Goal: Task Accomplishment & Management: Manage account settings

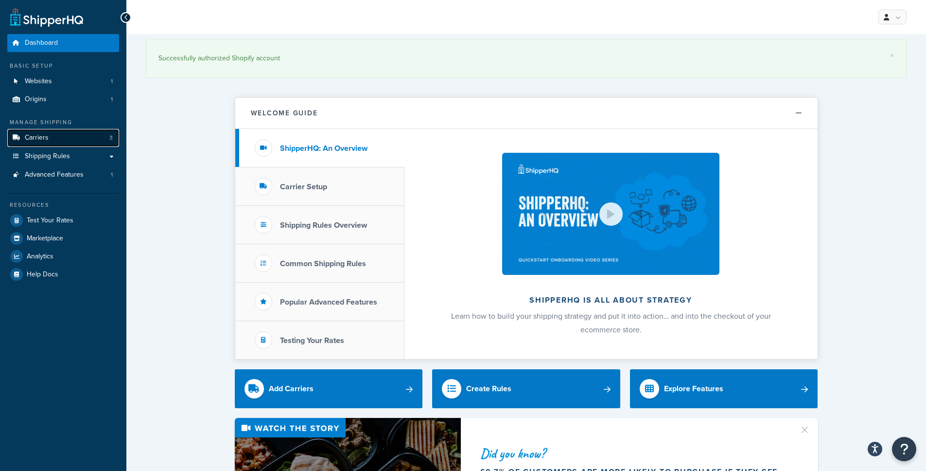
click at [89, 141] on link "Carriers 3" at bounding box center [63, 138] width 112 height 18
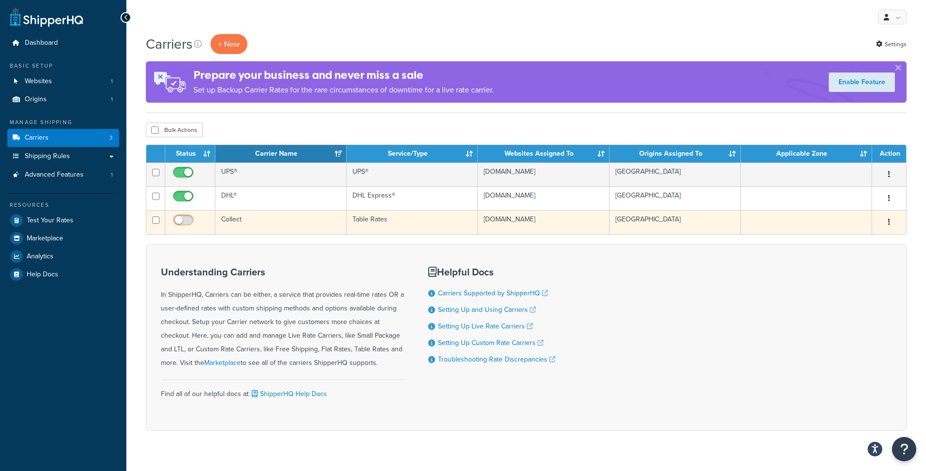
click at [181, 222] on input "checkbox" at bounding box center [184, 222] width 27 height 12
checkbox input "true"
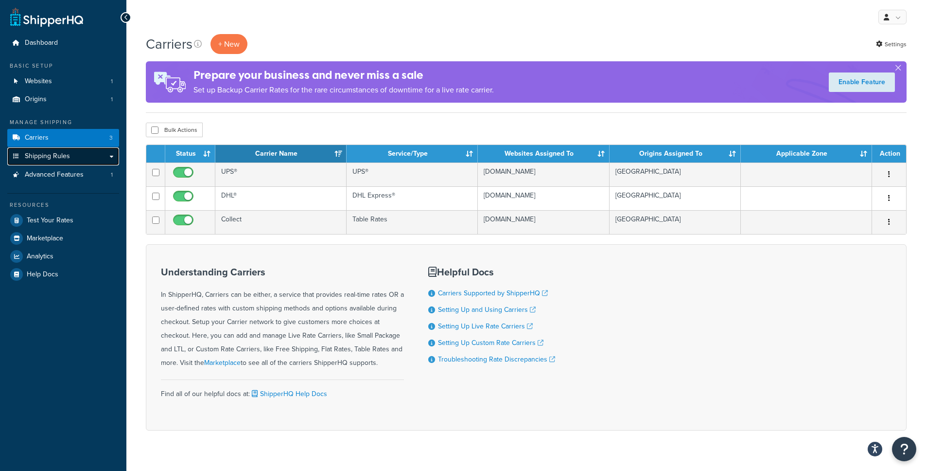
click at [63, 160] on span "Shipping Rules" at bounding box center [47, 156] width 45 height 8
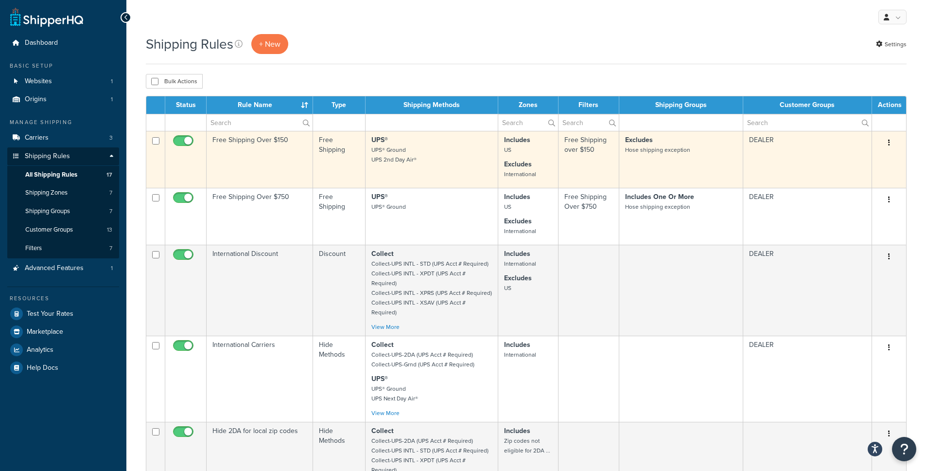
scroll to position [577, 0]
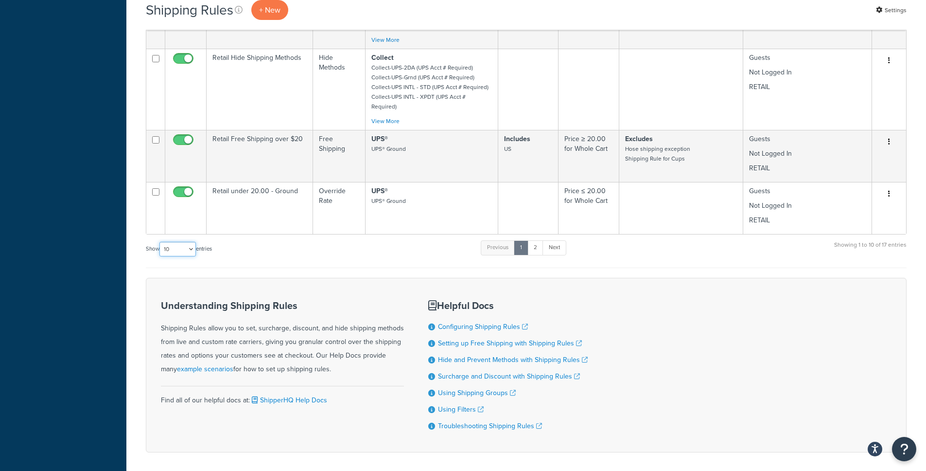
click at [177, 242] on select "10 15 25 50 100 1000" at bounding box center [177, 249] width 36 height 15
select select "50"
click at [160, 242] on select "10 15 25 50 100 1000" at bounding box center [177, 249] width 36 height 15
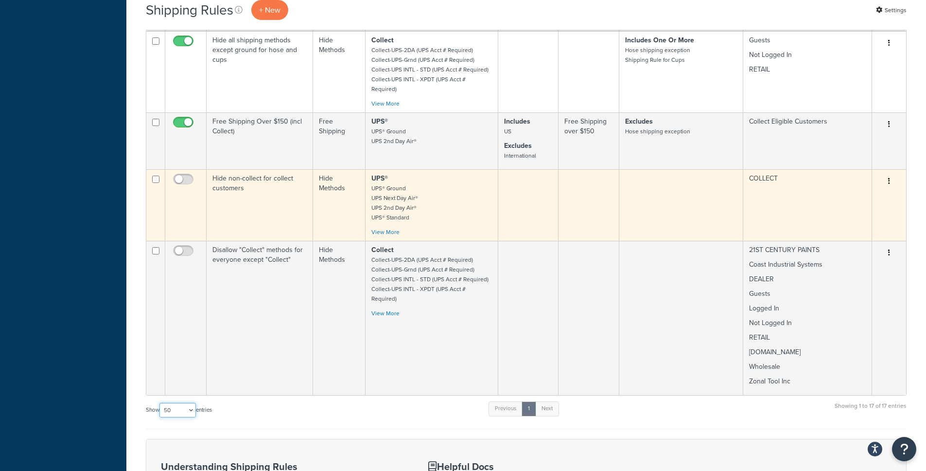
scroll to position [873, 0]
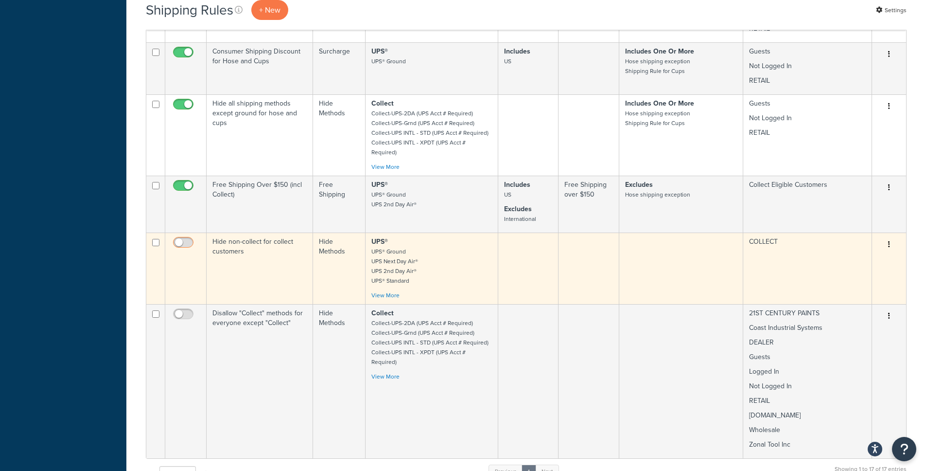
click at [185, 239] on input "checkbox" at bounding box center [184, 245] width 27 height 12
checkbox input "true"
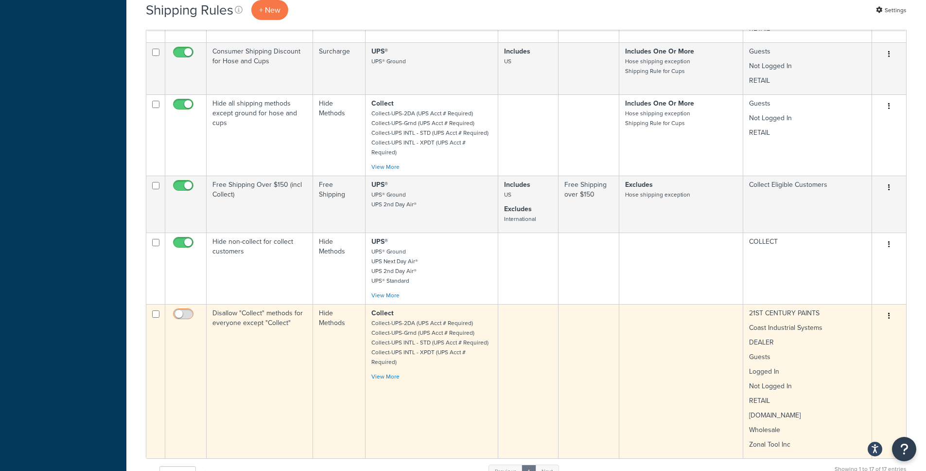
click at [188, 310] on input "checkbox" at bounding box center [184, 316] width 27 height 12
checkbox input "true"
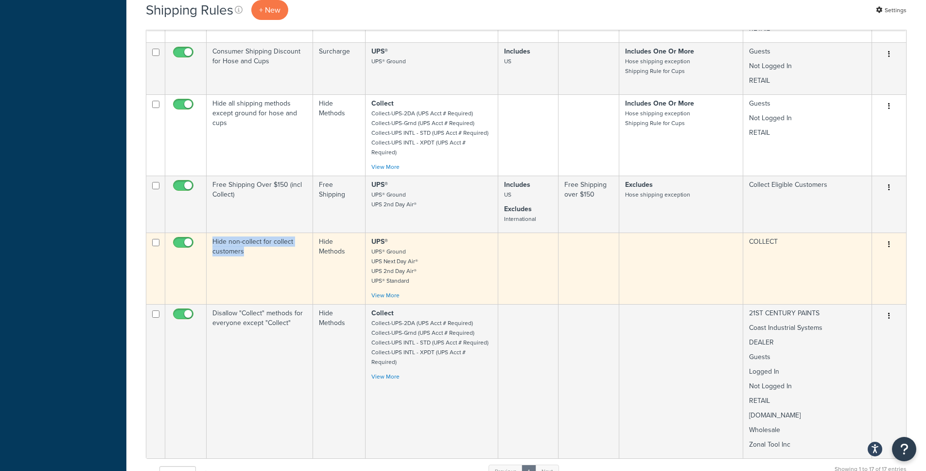
copy td "Hide non-collect for collect customers"
drag, startPoint x: 271, startPoint y: 200, endPoint x: 198, endPoint y: 193, distance: 73.2
click at [201, 232] on tr "Hide non-collect for collect customers Hide Methods UPS® UPS® Ground UPS Next D…" at bounding box center [526, 267] width 760 height 71
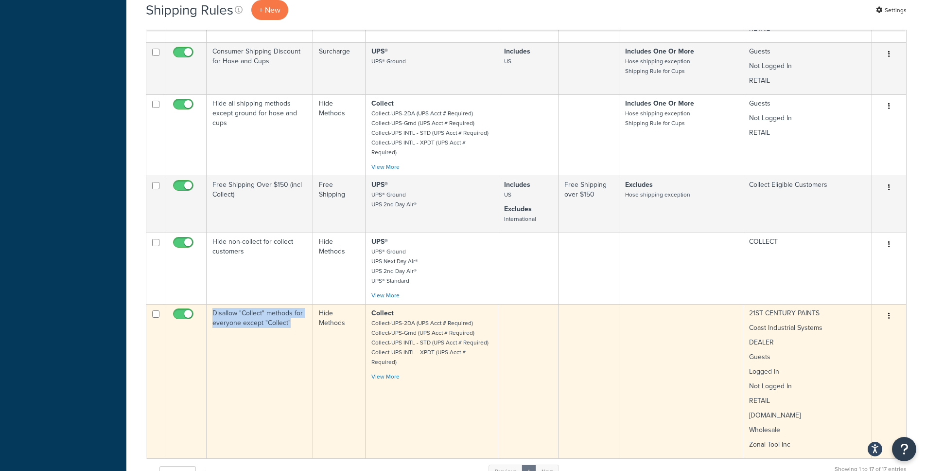
copy td "Disallow "Collect" methods for everyone except "Collect""
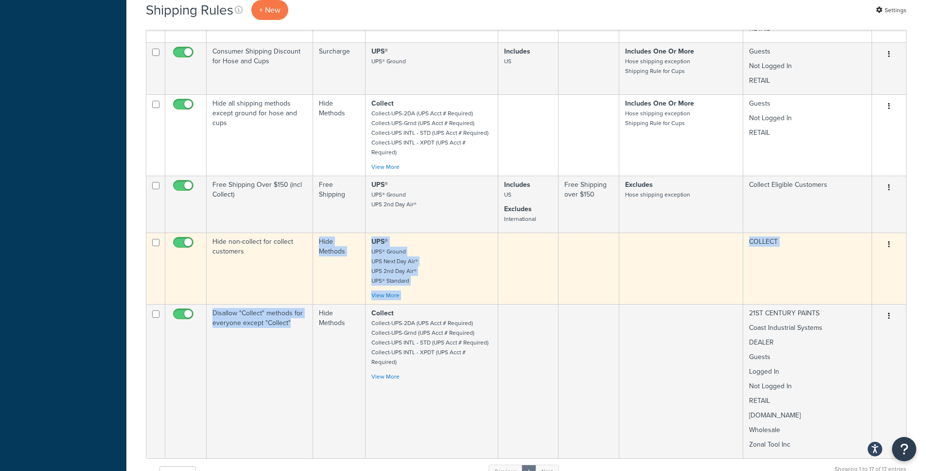
drag, startPoint x: 291, startPoint y: 276, endPoint x: 209, endPoint y: 252, distance: 86.0
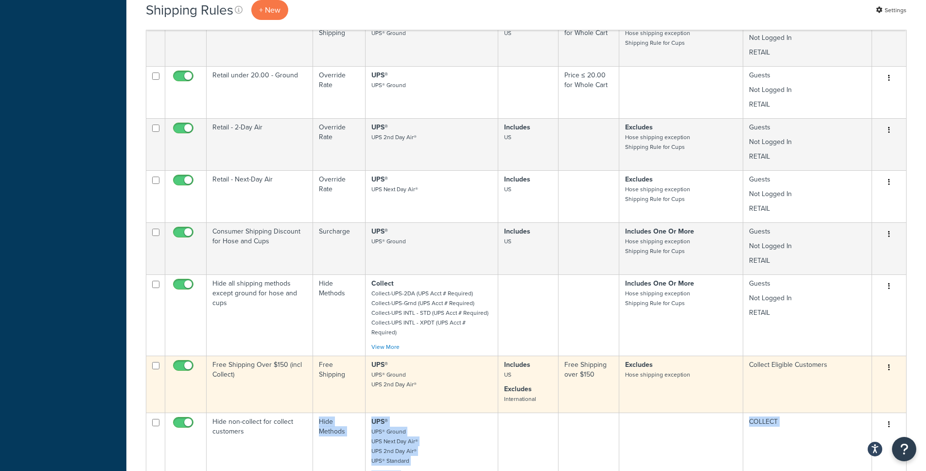
scroll to position [692, 0]
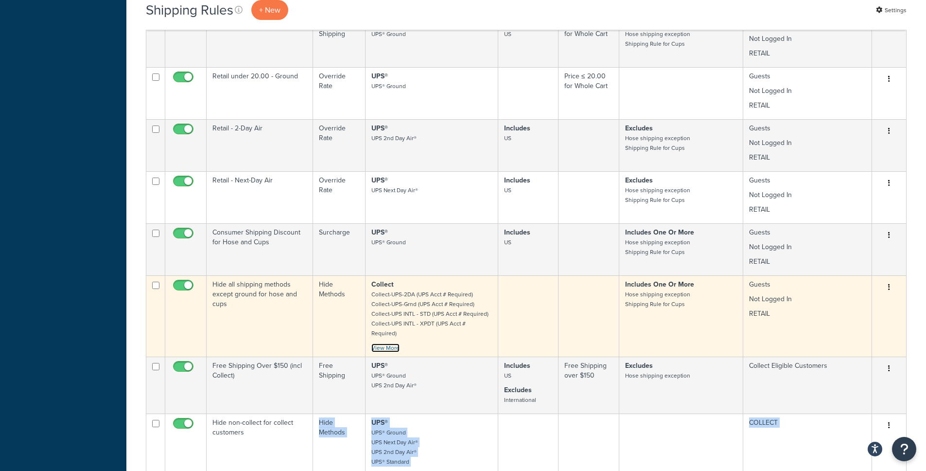
click at [397, 343] on link "View More" at bounding box center [385, 347] width 28 height 9
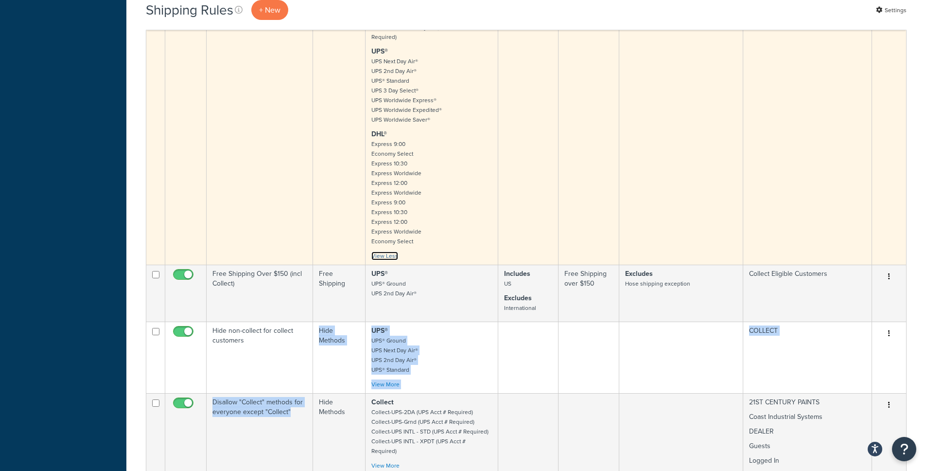
scroll to position [1140, 0]
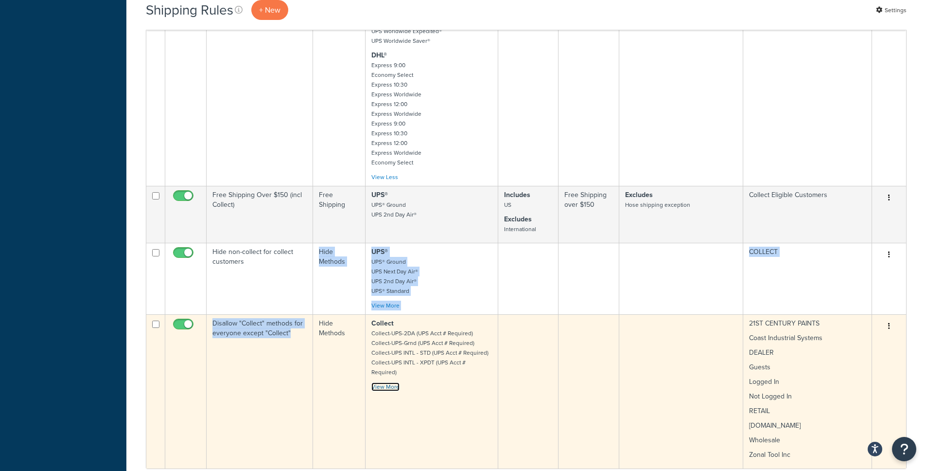
click at [395, 382] on link "View More" at bounding box center [385, 386] width 28 height 9
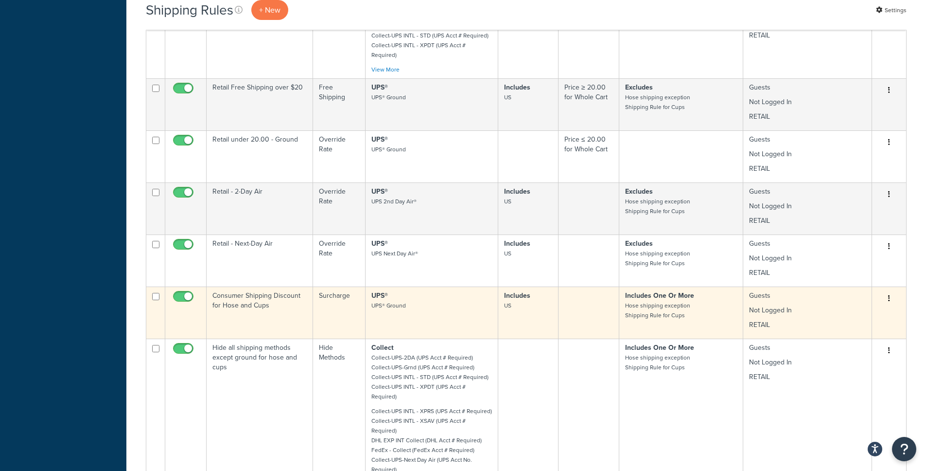
scroll to position [438, 0]
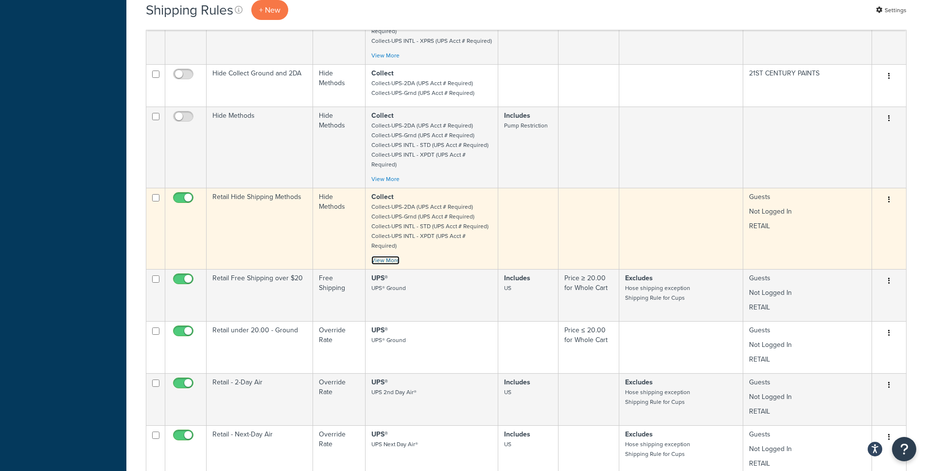
click at [388, 256] on link "View More" at bounding box center [385, 260] width 28 height 9
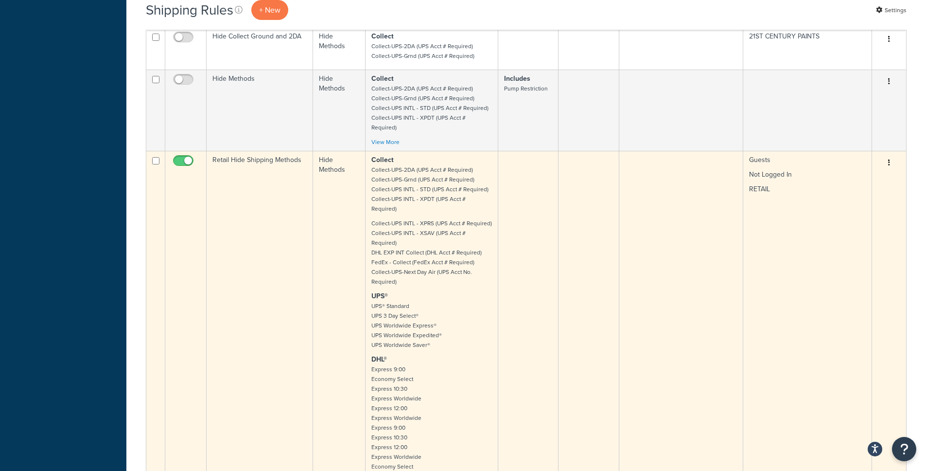
scroll to position [620, 0]
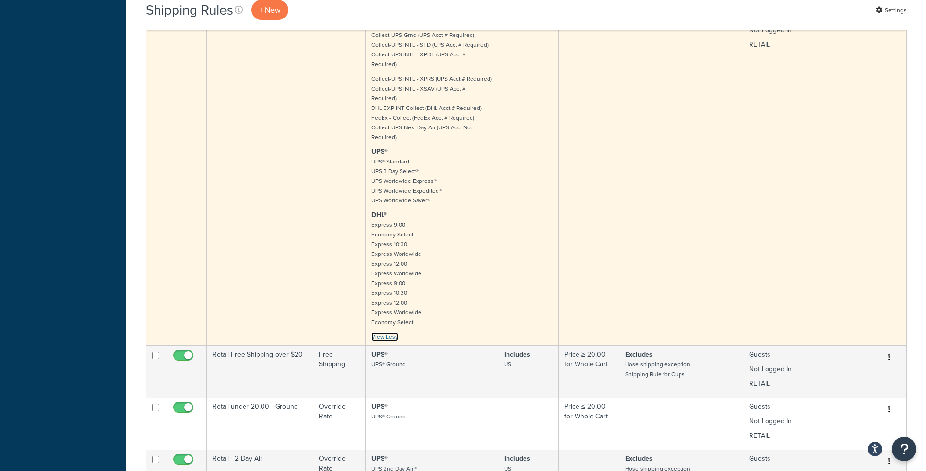
click at [384, 332] on link "View Less" at bounding box center [384, 336] width 27 height 9
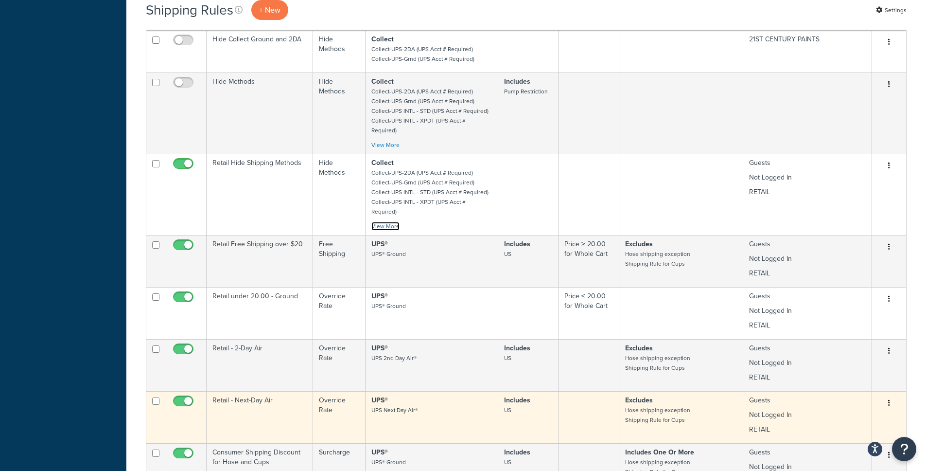
scroll to position [437, 0]
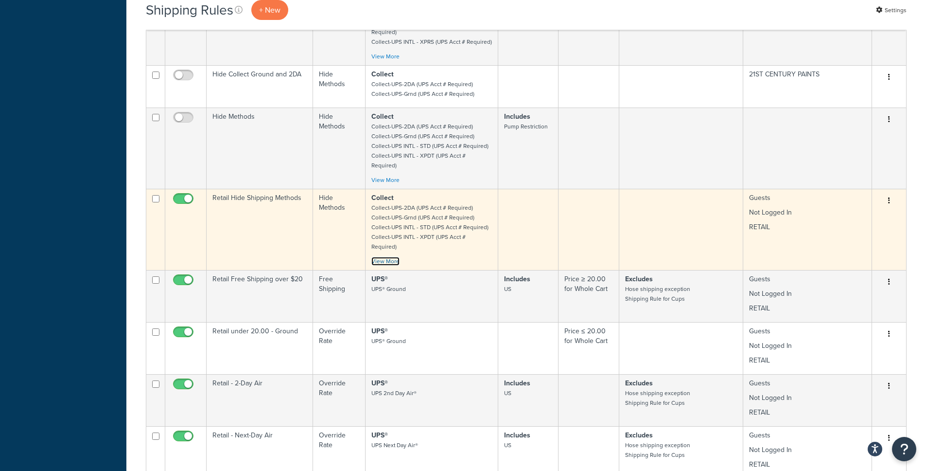
click at [388, 257] on link "View More" at bounding box center [385, 261] width 28 height 9
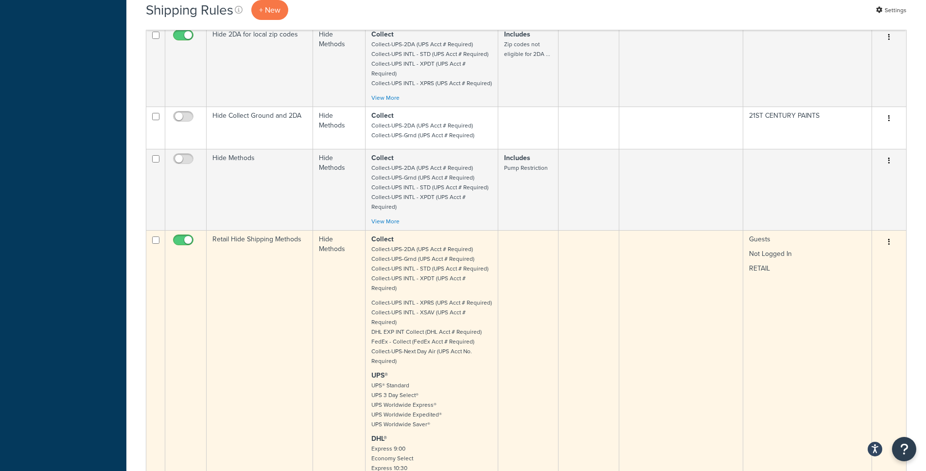
scroll to position [391, 0]
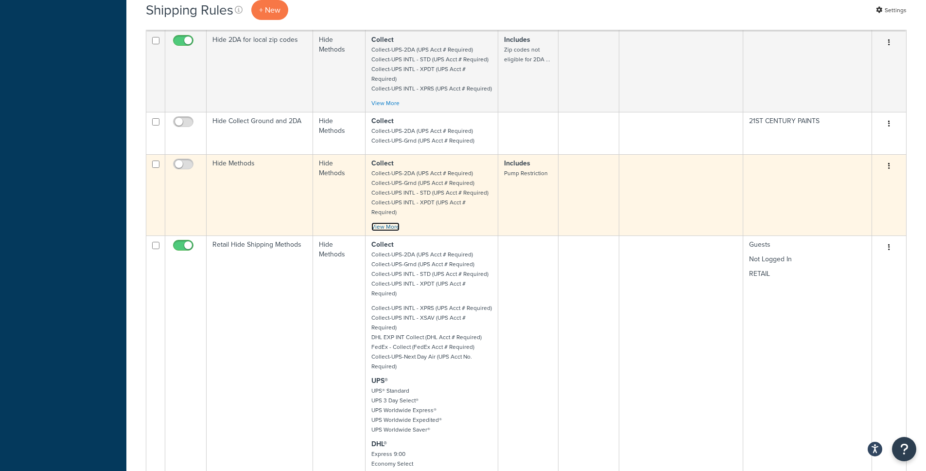
click at [391, 222] on link "View More" at bounding box center [385, 226] width 28 height 9
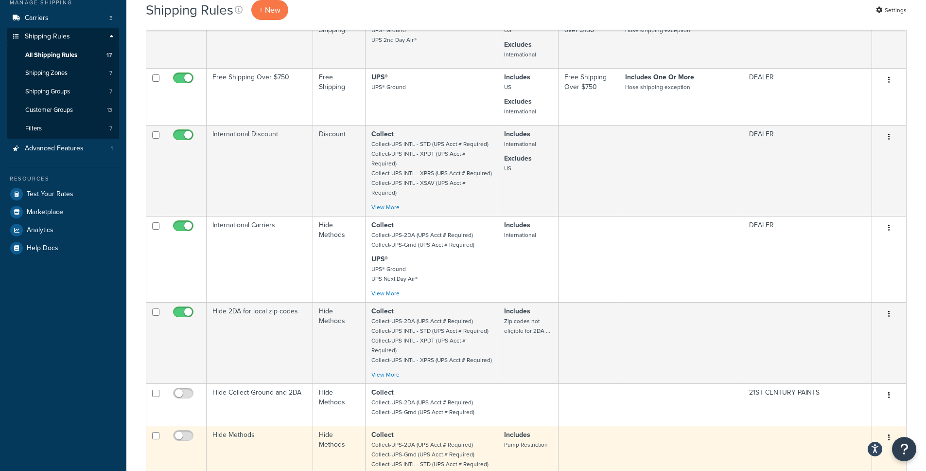
scroll to position [111, 0]
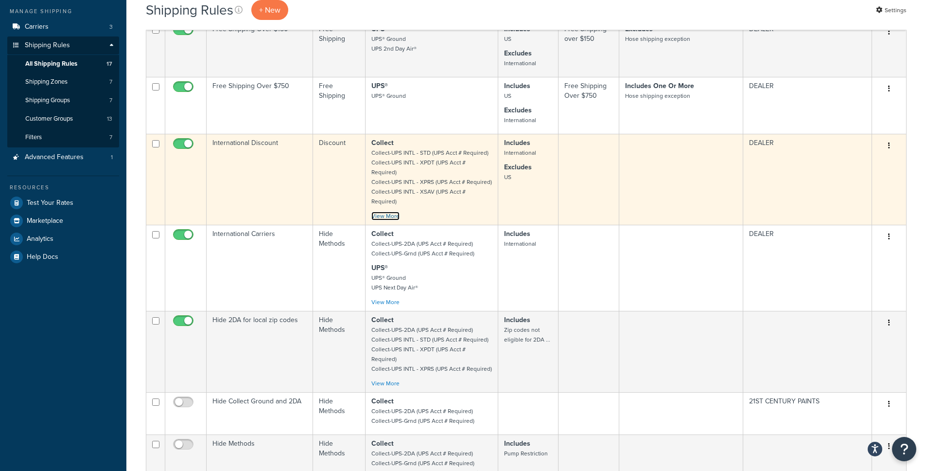
click at [379, 211] on link "View More" at bounding box center [385, 215] width 28 height 9
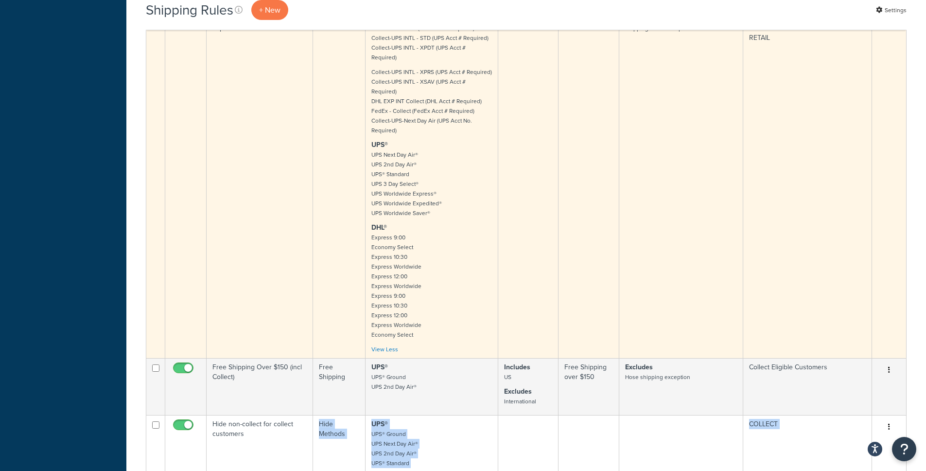
scroll to position [1584, 0]
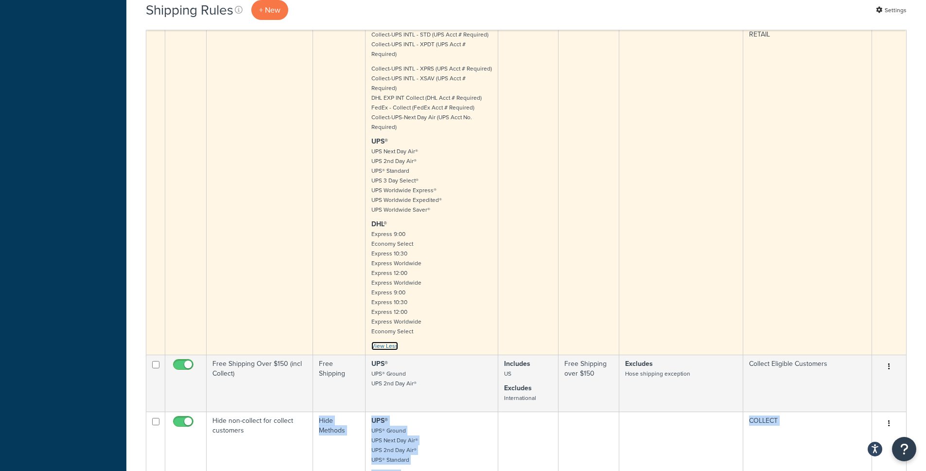
click at [385, 341] on link "View Less" at bounding box center [384, 345] width 27 height 9
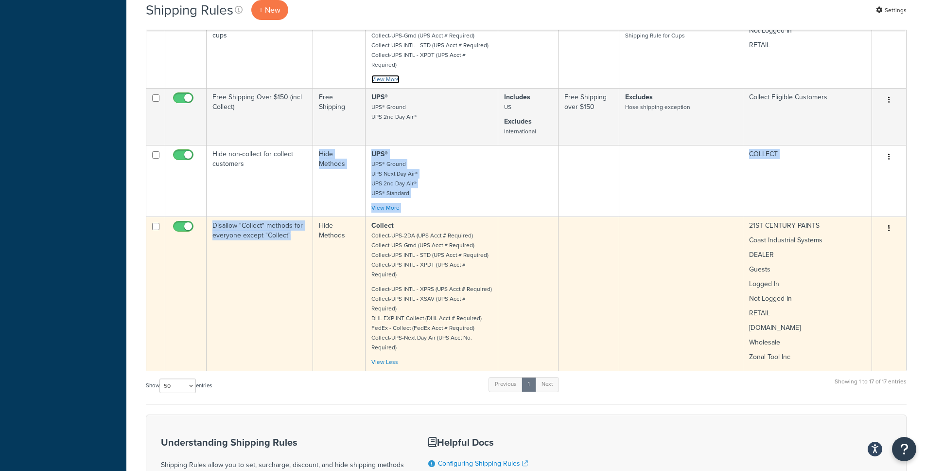
scroll to position [1564, 0]
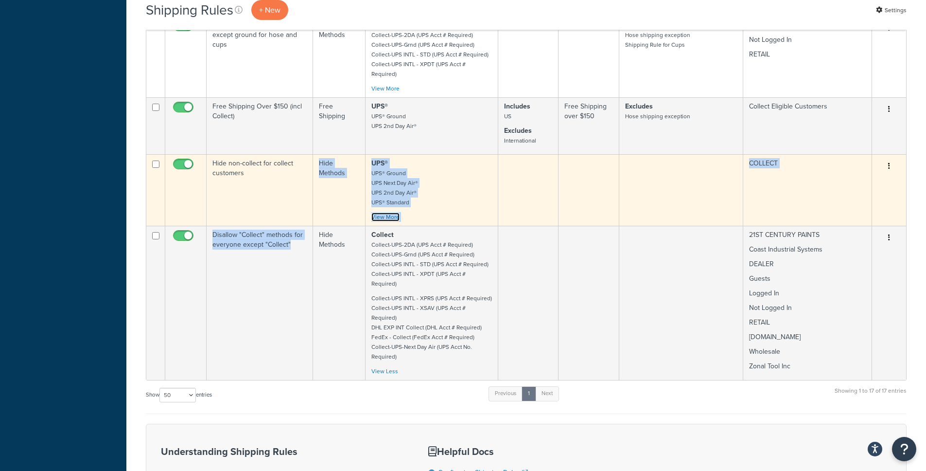
click at [387, 212] on link "View More" at bounding box center [385, 216] width 28 height 9
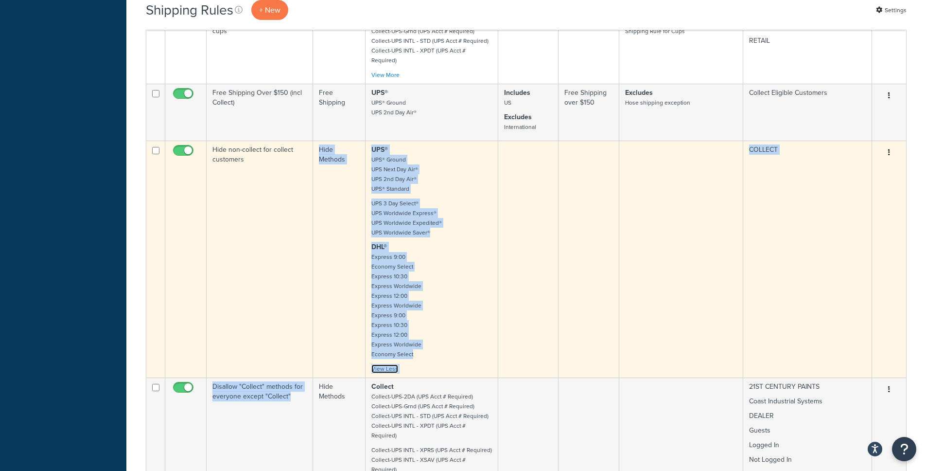
scroll to position [1578, 0]
click at [389, 364] on link "View Less" at bounding box center [384, 368] width 27 height 9
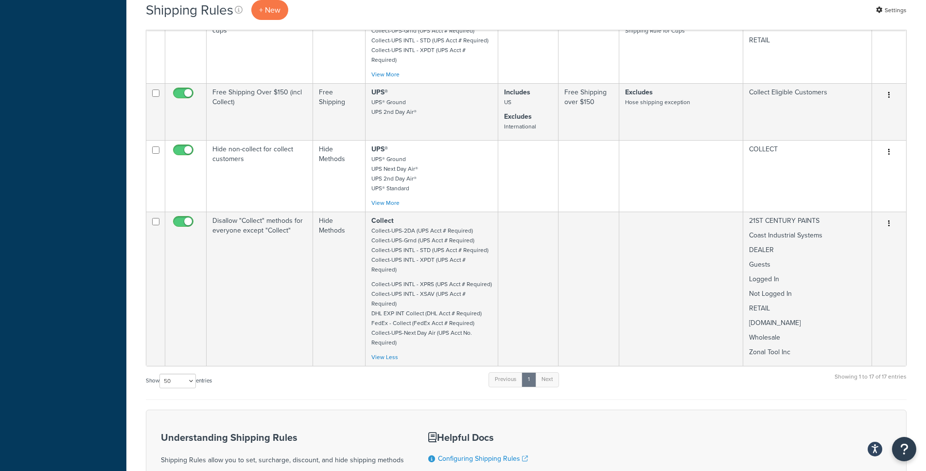
click at [384, 371] on div "Show 10 15 25 50 100 1000 entries Previous 1 Next Showing 1 to 17 of 17 entries" at bounding box center [526, 385] width 761 height 29
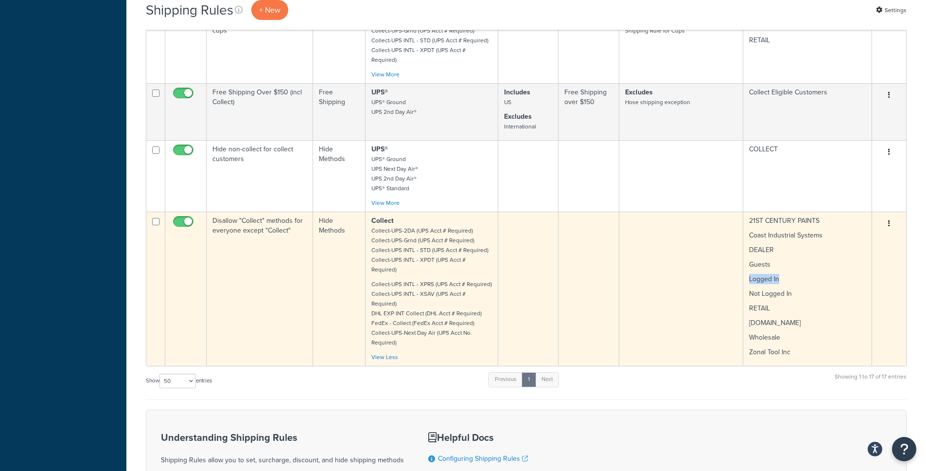
copy p "Logged In"
drag, startPoint x: 749, startPoint y: 214, endPoint x: 785, endPoint y: 211, distance: 37.1
click at [785, 274] on p "Logged In" at bounding box center [807, 279] width 117 height 10
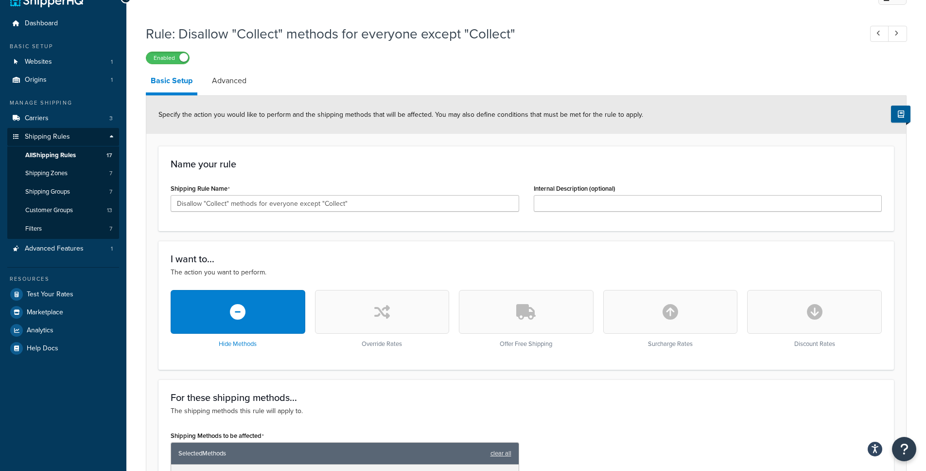
scroll to position [20, 0]
click at [82, 152] on link "All Shipping Rules 17" at bounding box center [63, 155] width 112 height 18
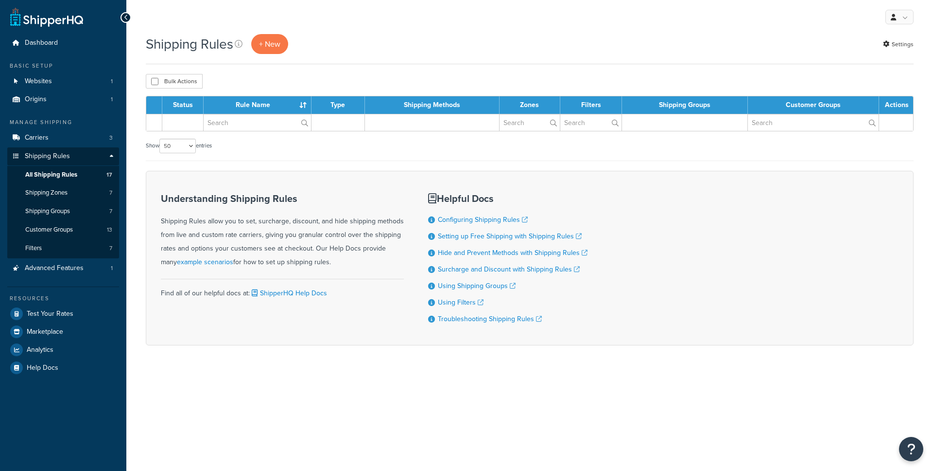
select select "50"
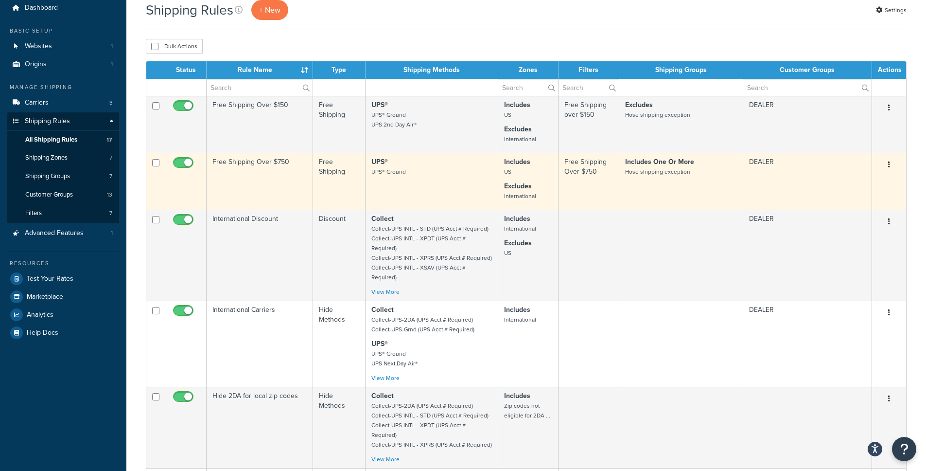
scroll to position [82, 0]
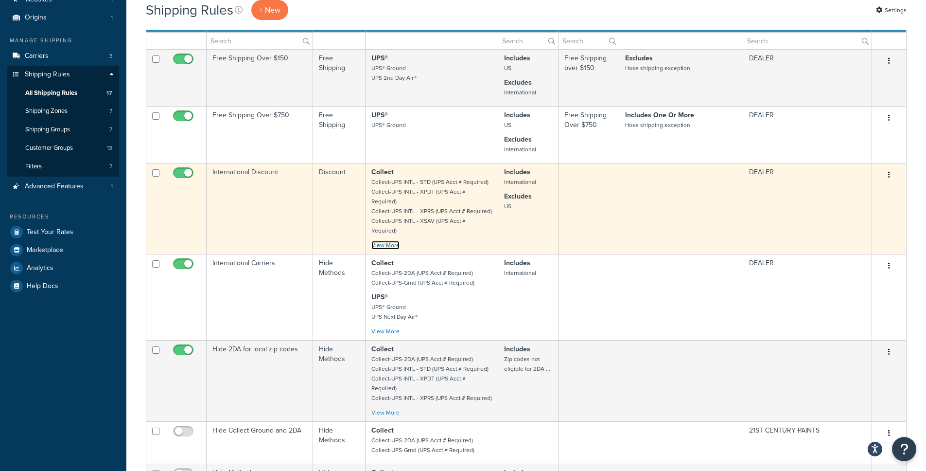
click at [392, 241] on link "View More" at bounding box center [385, 245] width 28 height 9
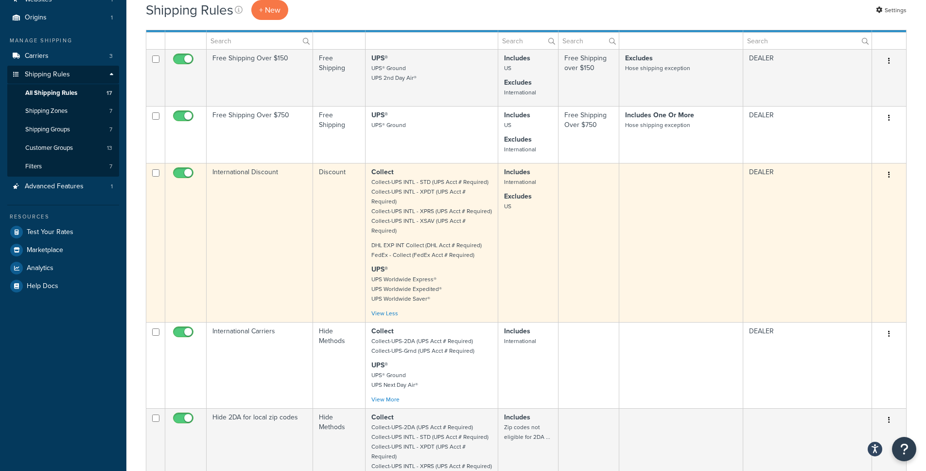
click at [887, 176] on button "button" at bounding box center [889, 175] width 14 height 16
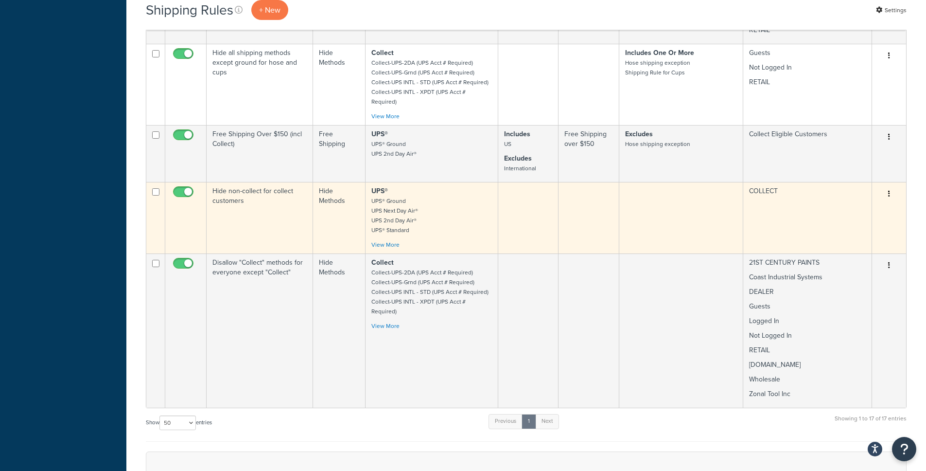
scroll to position [991, 0]
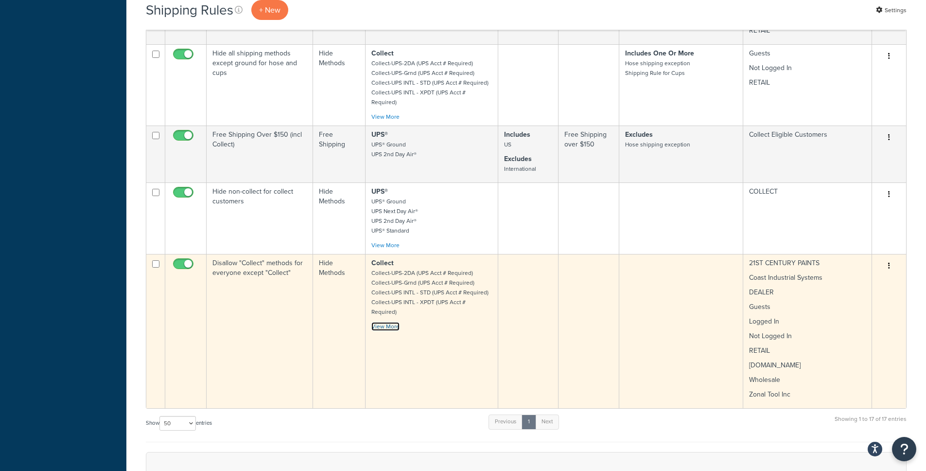
click at [395, 322] on link "View More" at bounding box center [385, 326] width 28 height 9
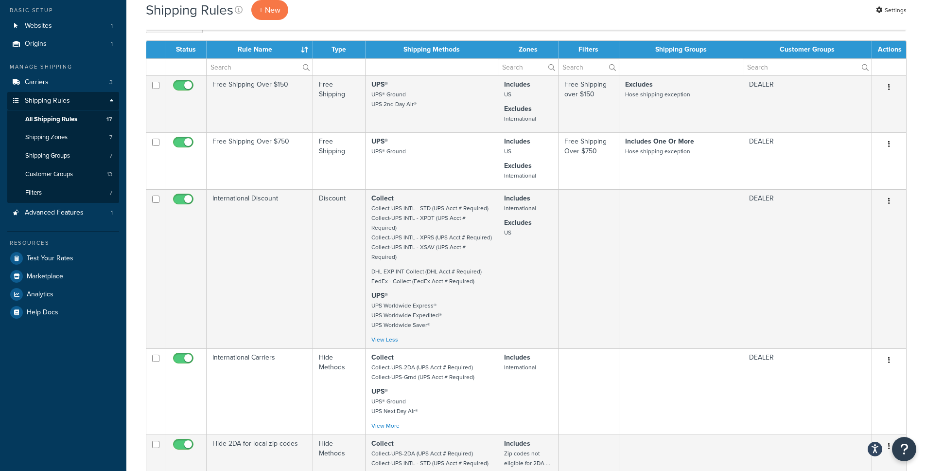
scroll to position [0, 0]
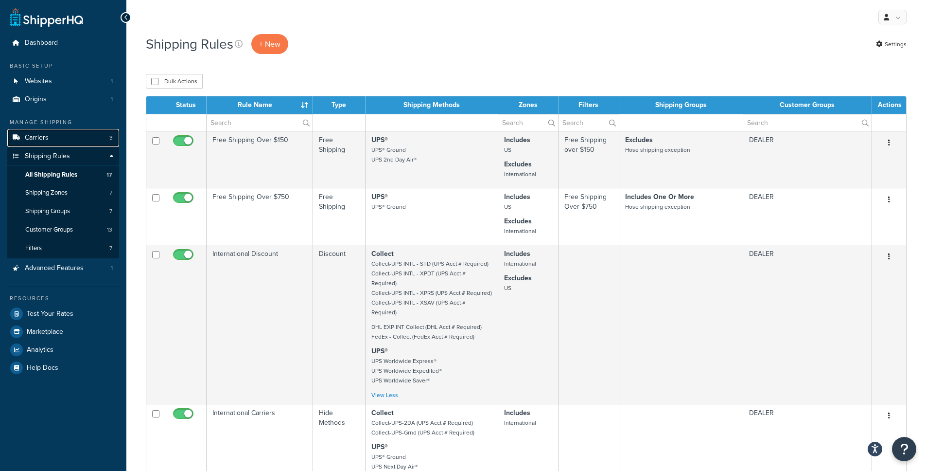
click at [52, 135] on link "Carriers 3" at bounding box center [63, 138] width 112 height 18
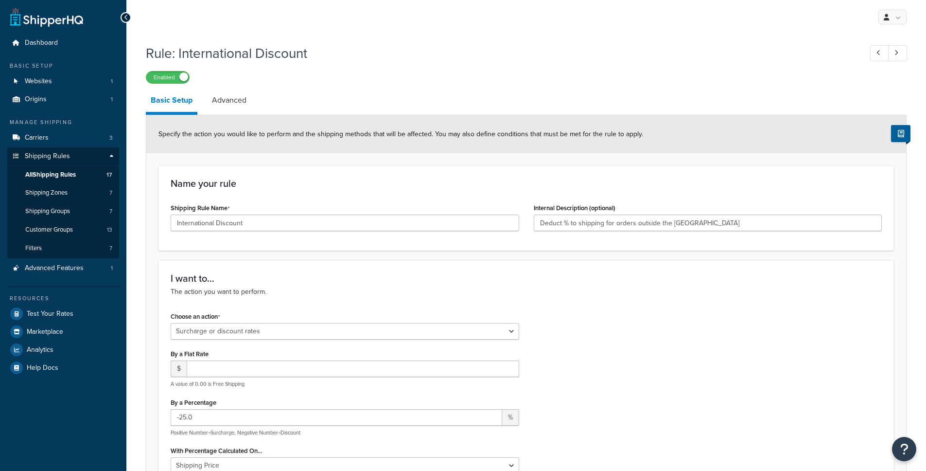
select select "SURCHARGE"
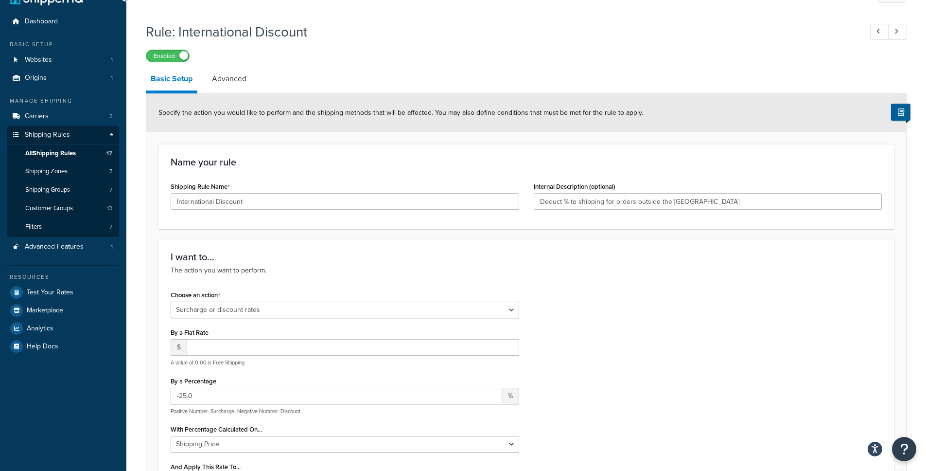
scroll to position [4, 0]
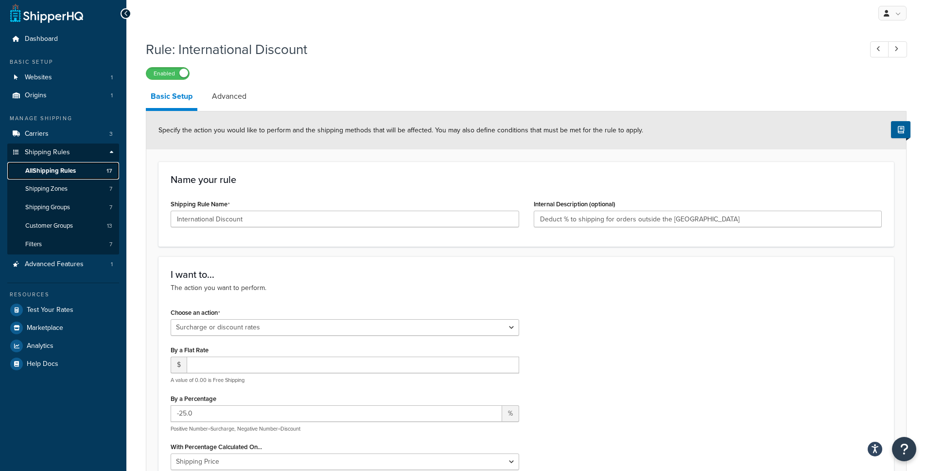
click at [47, 173] on span "All Shipping Rules" at bounding box center [50, 171] width 51 height 8
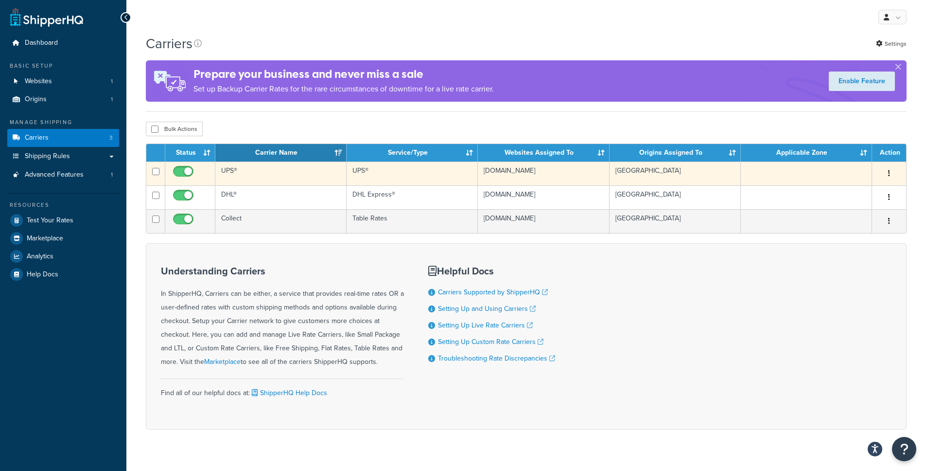
click at [210, 178] on td at bounding box center [190, 173] width 50 height 24
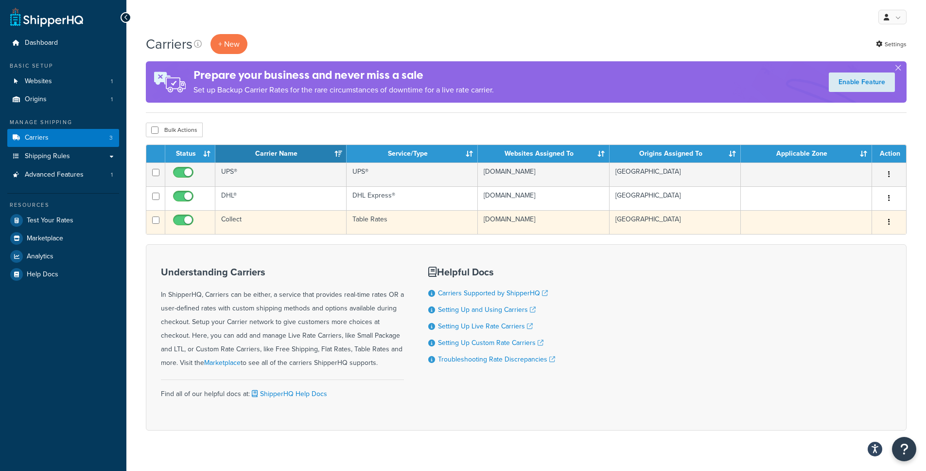
click at [248, 219] on td "Collect" at bounding box center [280, 222] width 131 height 24
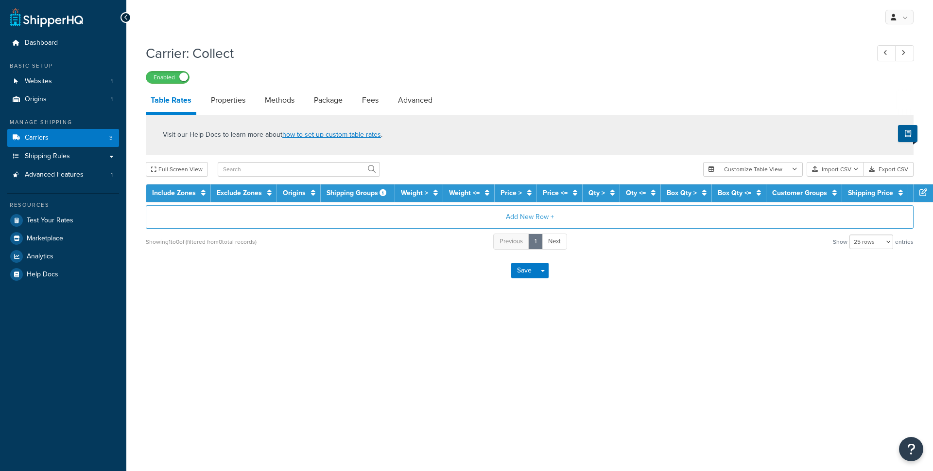
select select "25"
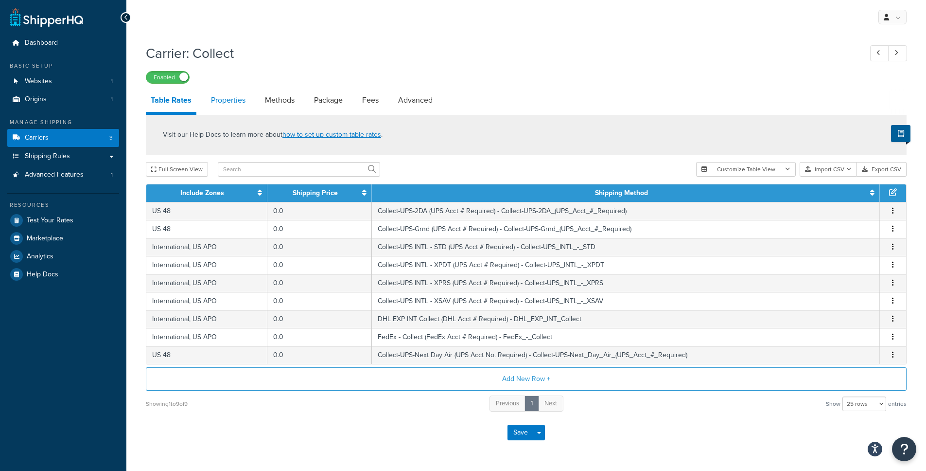
click at [238, 104] on link "Properties" at bounding box center [228, 99] width 44 height 23
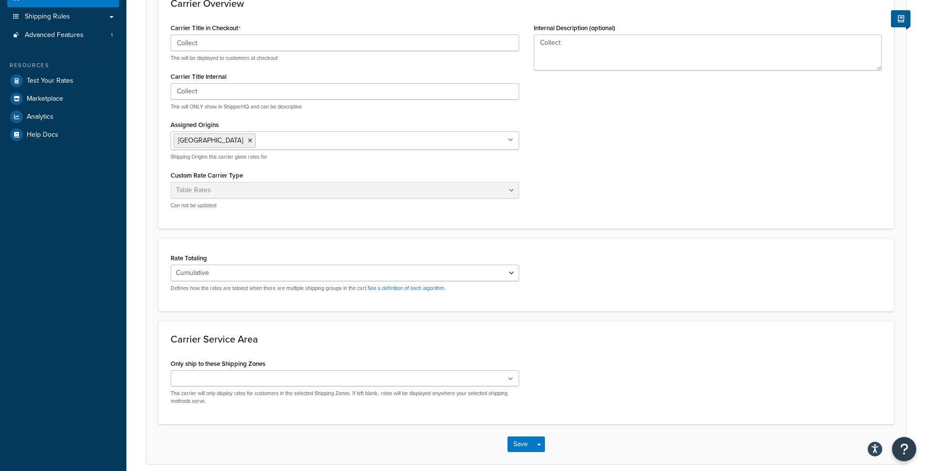
scroll to position [32, 0]
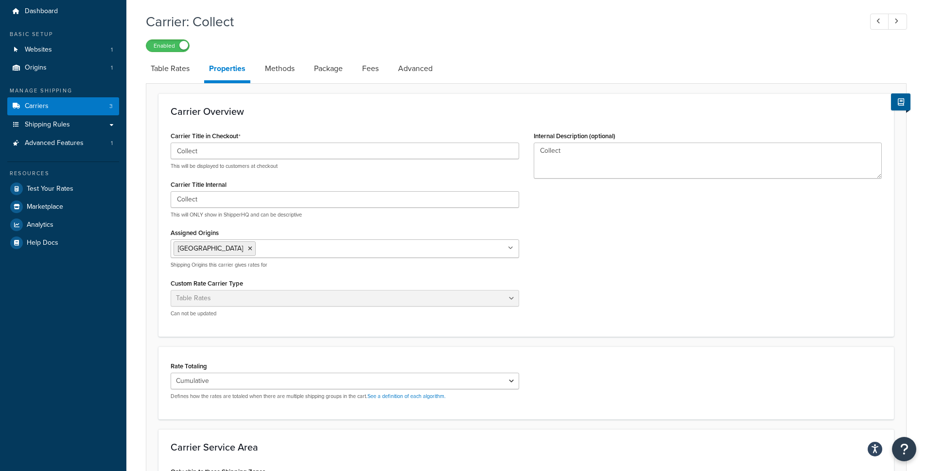
click at [277, 76] on link "Methods" at bounding box center [279, 68] width 39 height 23
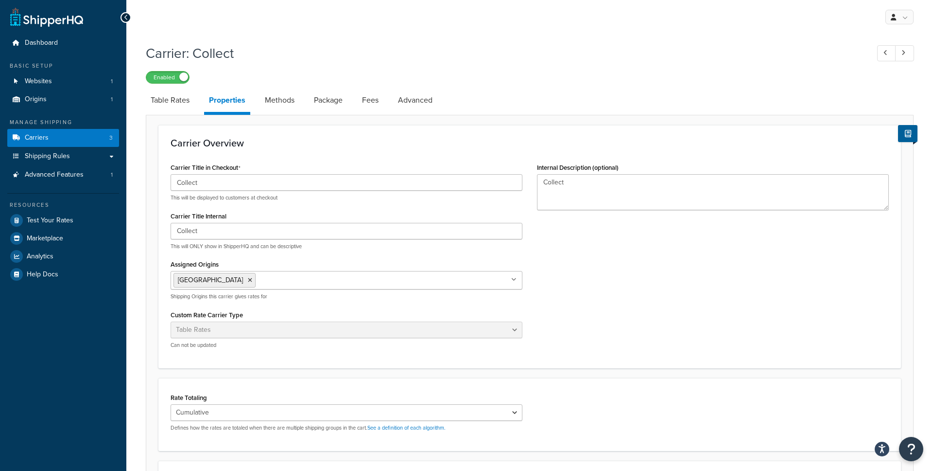
select select "25"
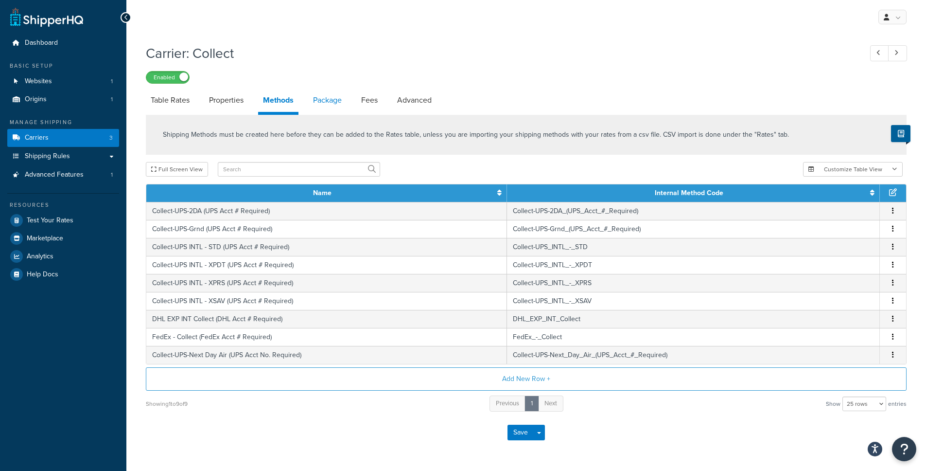
click at [328, 105] on link "Package" at bounding box center [327, 99] width 38 height 23
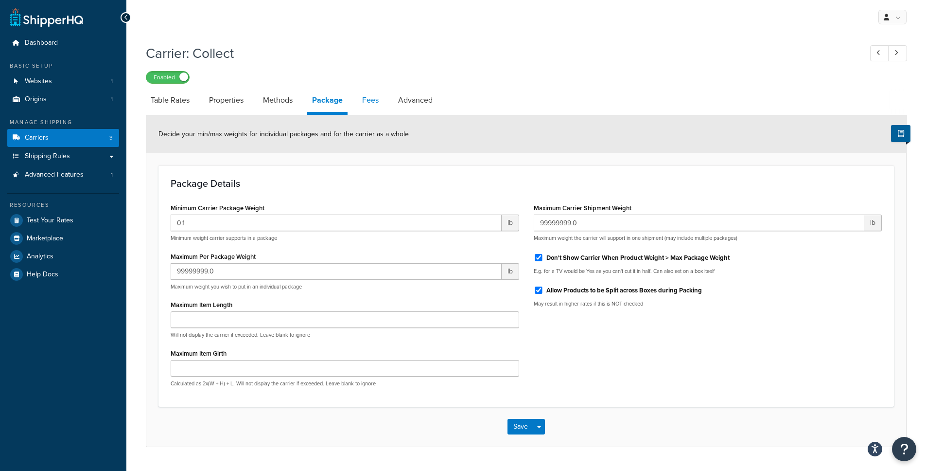
click at [366, 109] on link "Fees" at bounding box center [370, 99] width 26 height 23
select select "AFTER"
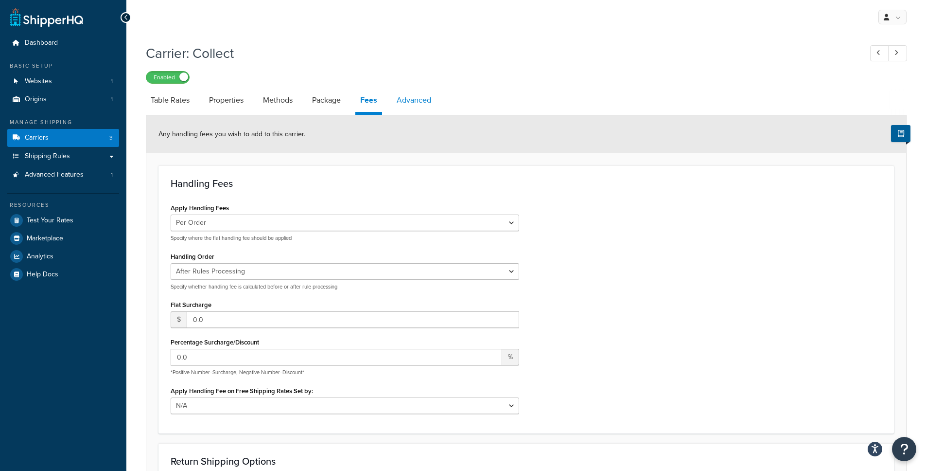
click at [409, 106] on link "Advanced" at bounding box center [414, 99] width 44 height 23
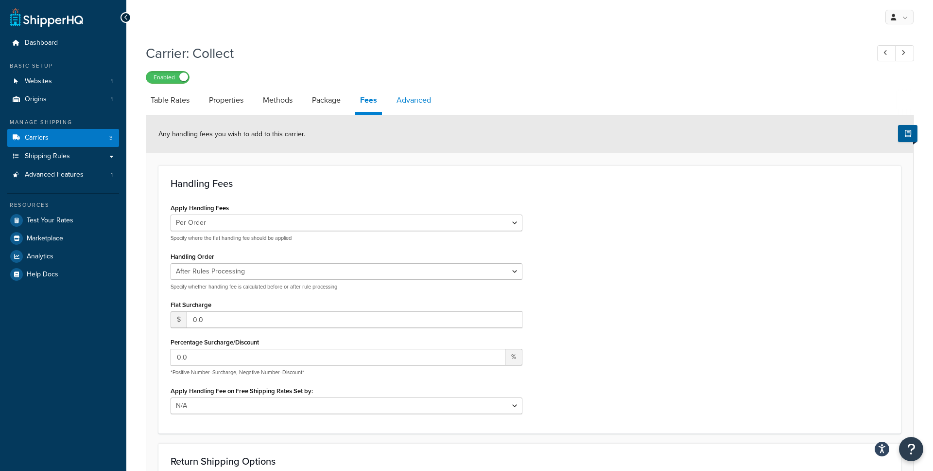
select select "false"
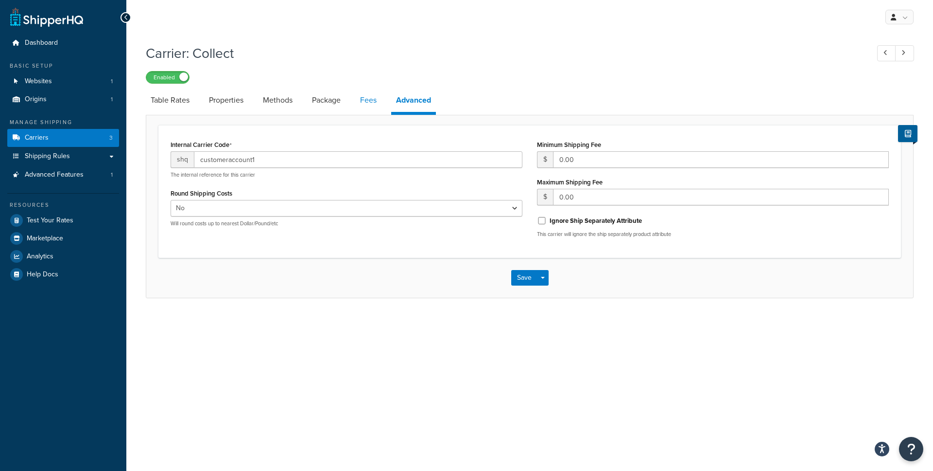
click at [363, 106] on link "Fees" at bounding box center [368, 99] width 26 height 23
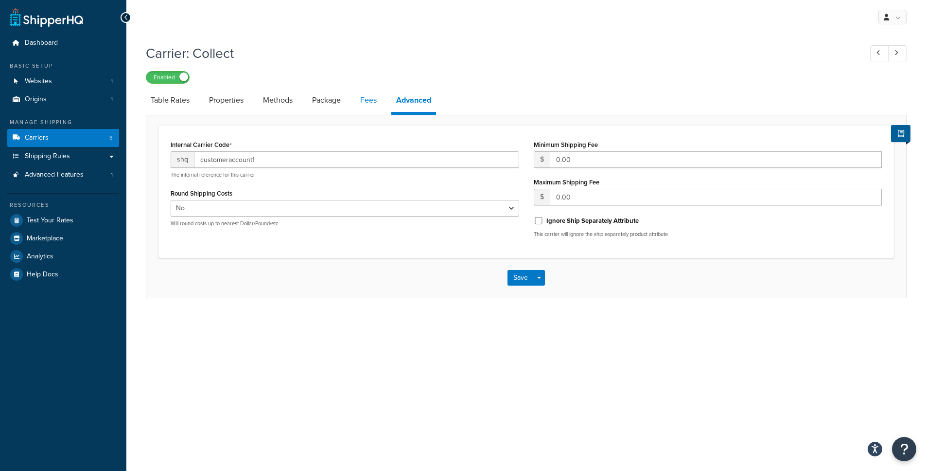
select select "AFTER"
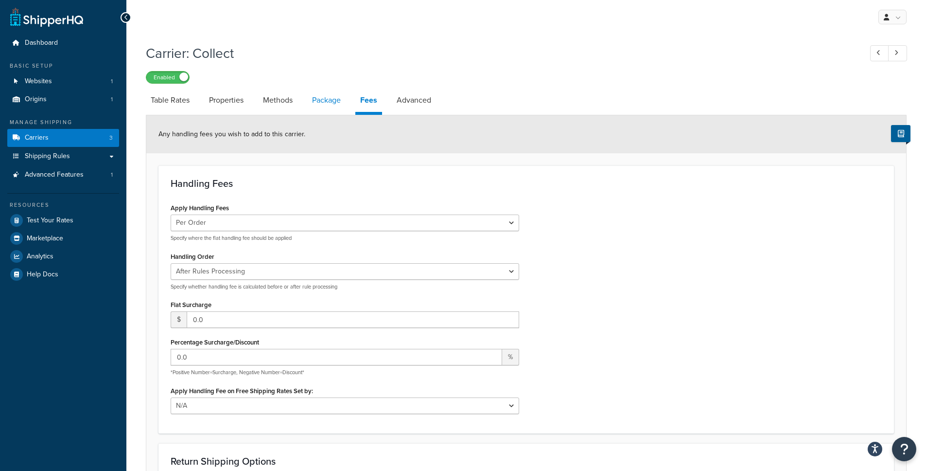
click at [321, 102] on link "Package" at bounding box center [326, 99] width 38 height 23
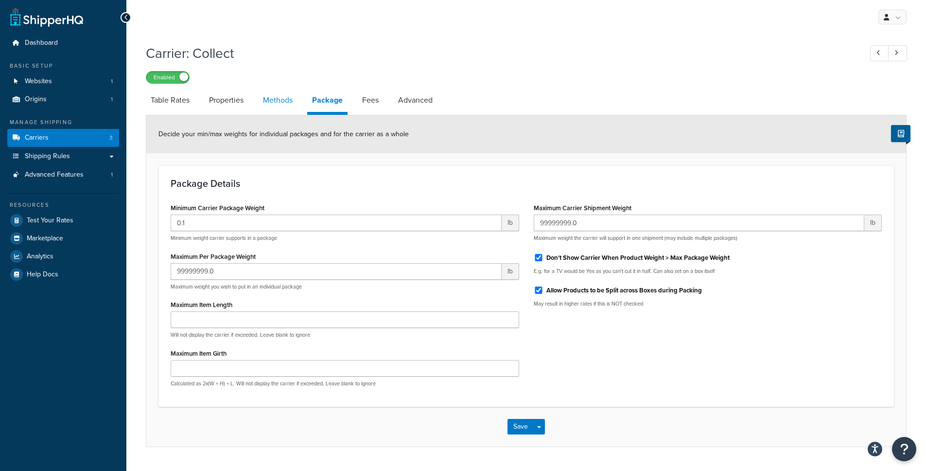
click at [278, 110] on link "Methods" at bounding box center [277, 99] width 39 height 23
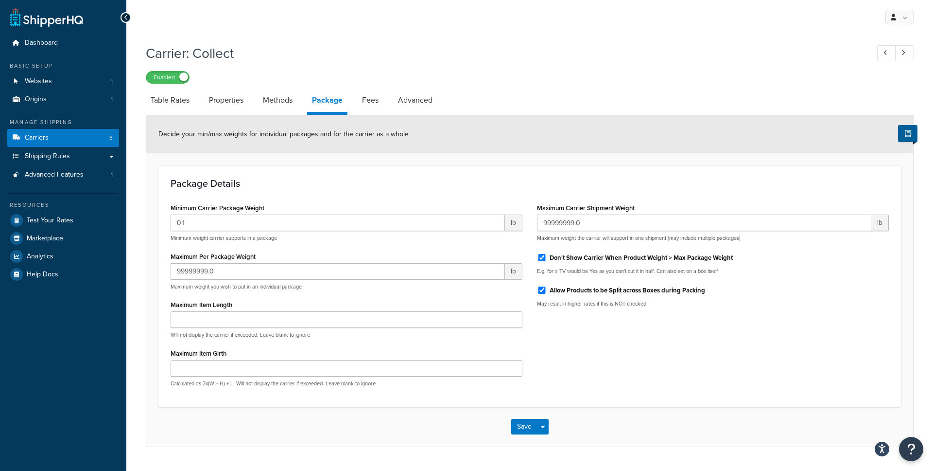
select select "25"
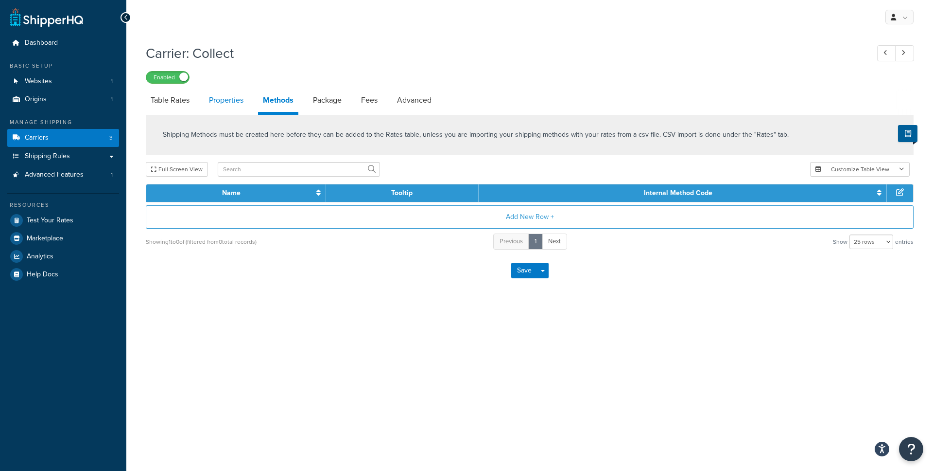
click at [225, 106] on link "Properties" at bounding box center [226, 99] width 44 height 23
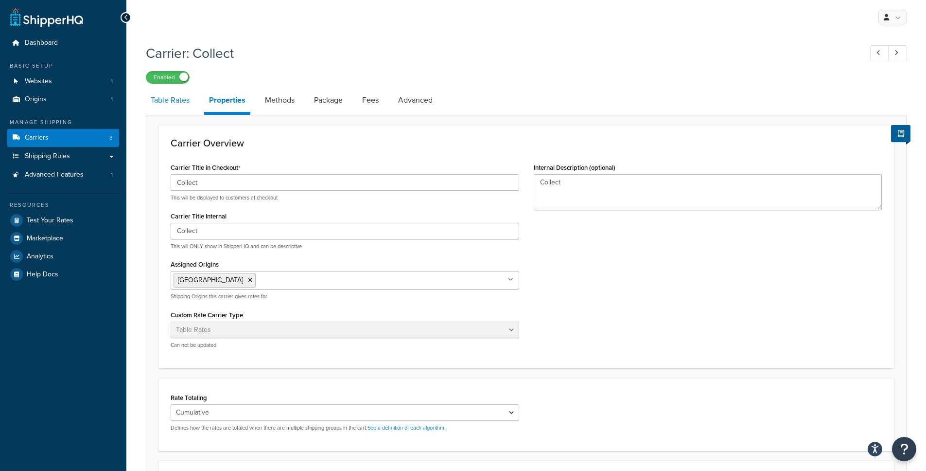
click at [178, 99] on link "Table Rates" at bounding box center [170, 99] width 49 height 23
select select "25"
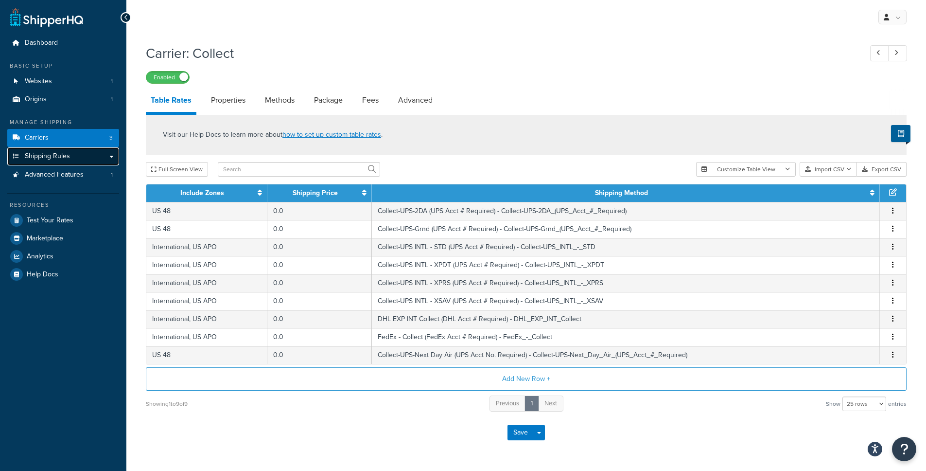
click at [73, 159] on link "Shipping Rules" at bounding box center [63, 156] width 112 height 18
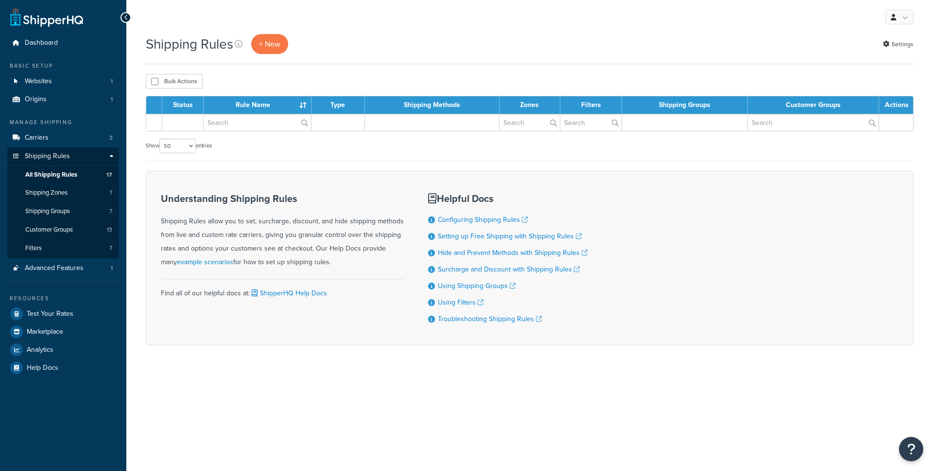
select select "50"
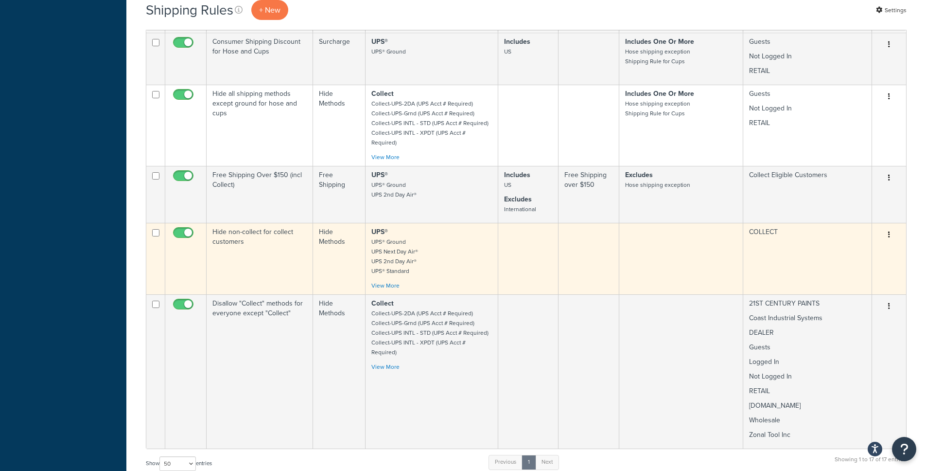
scroll to position [867, 0]
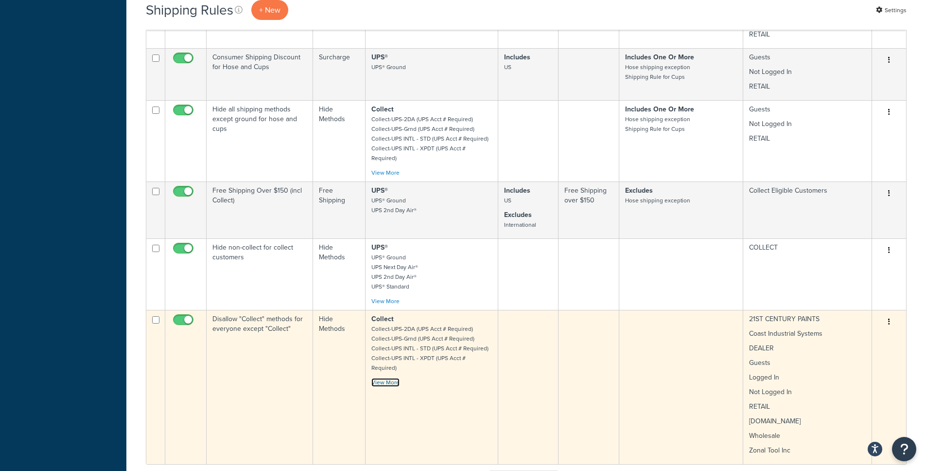
click at [393, 378] on link "View More" at bounding box center [385, 382] width 28 height 9
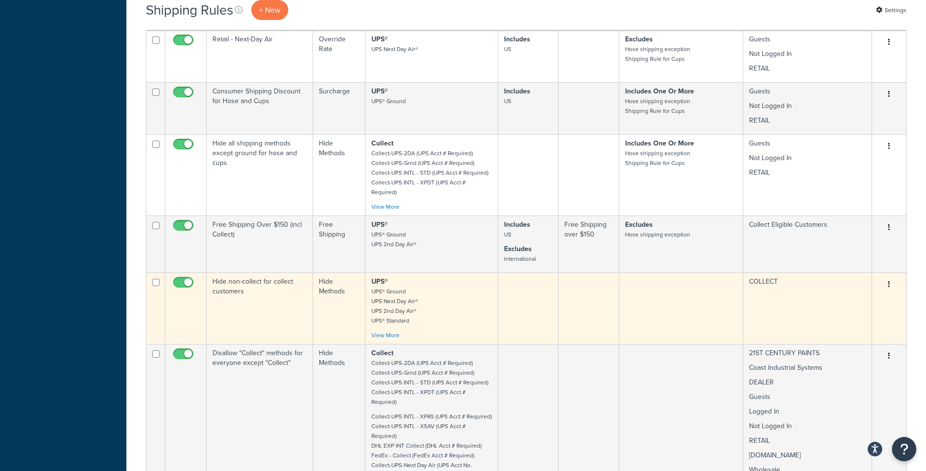
scroll to position [842, 0]
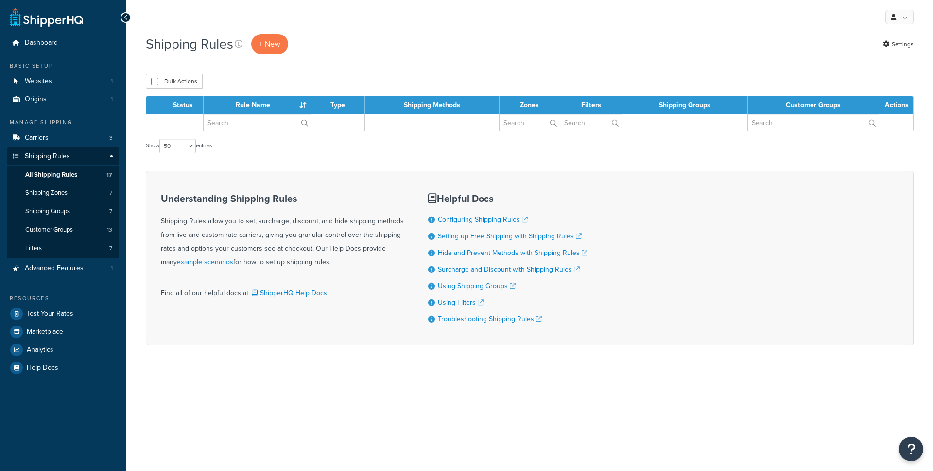
select select "50"
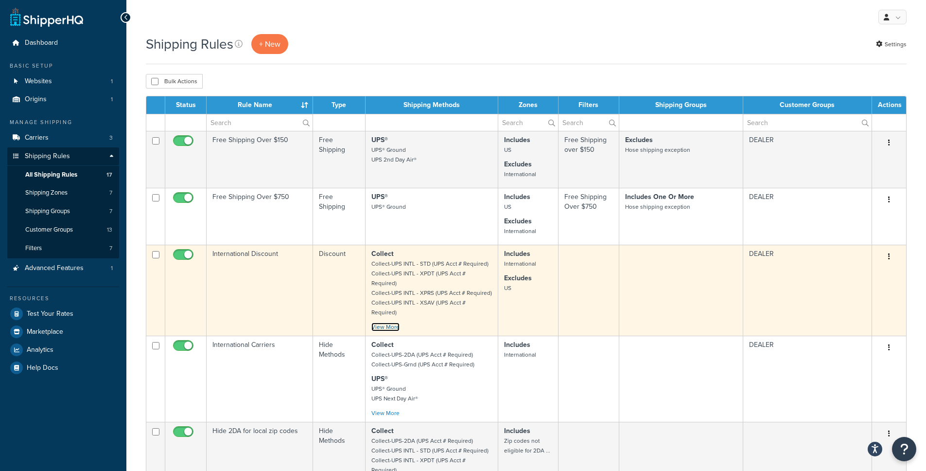
click at [393, 322] on link "View More" at bounding box center [385, 326] width 28 height 9
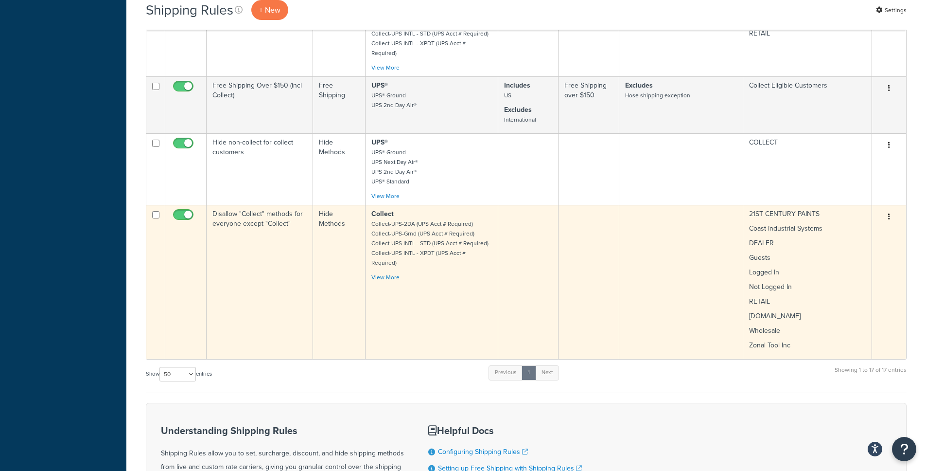
scroll to position [1036, 0]
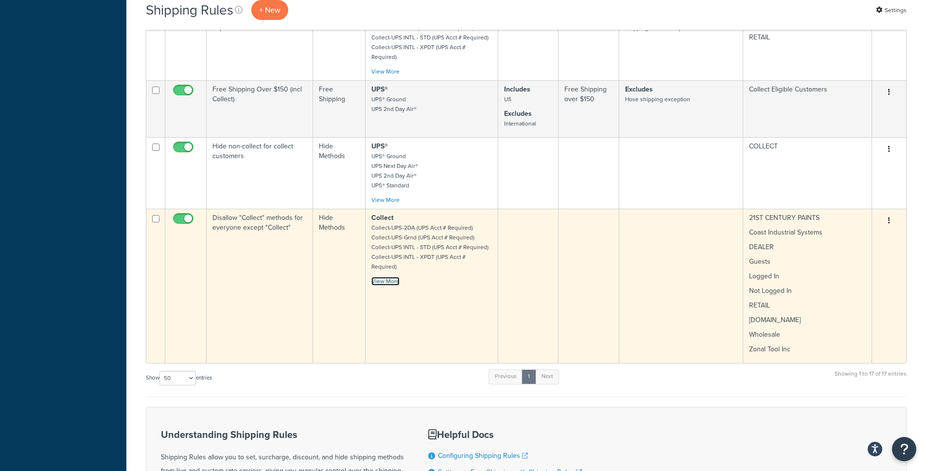
click at [388, 277] on link "View More" at bounding box center [385, 281] width 28 height 9
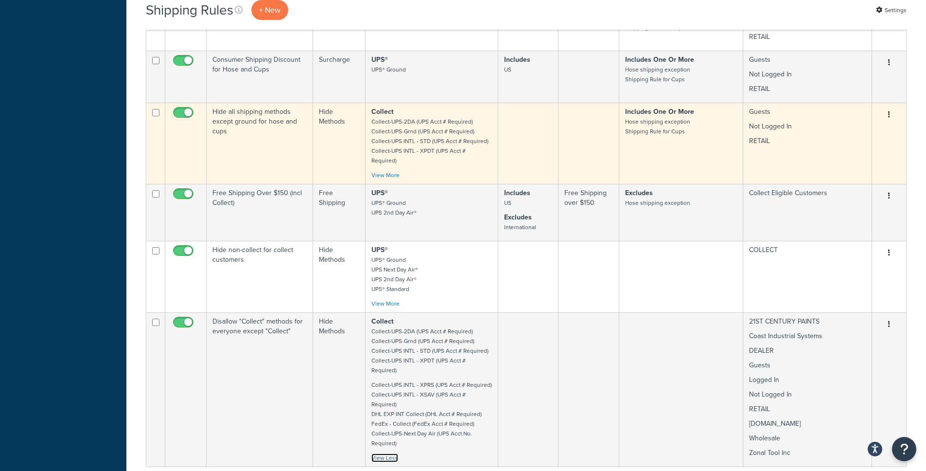
scroll to position [852, 0]
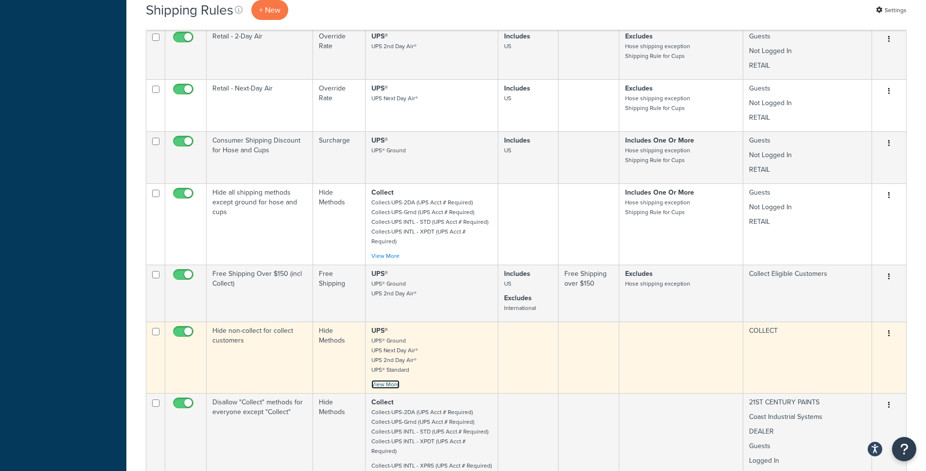
click at [387, 380] on link "View More" at bounding box center [385, 384] width 28 height 9
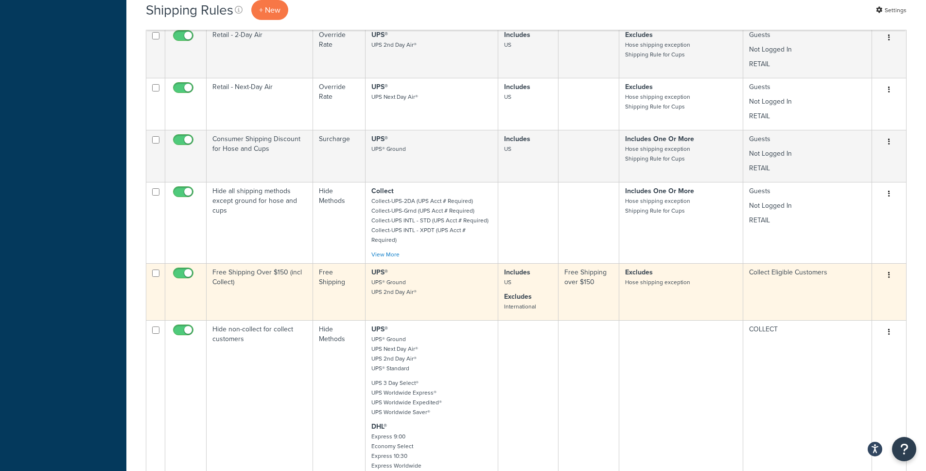
scroll to position [832, 0]
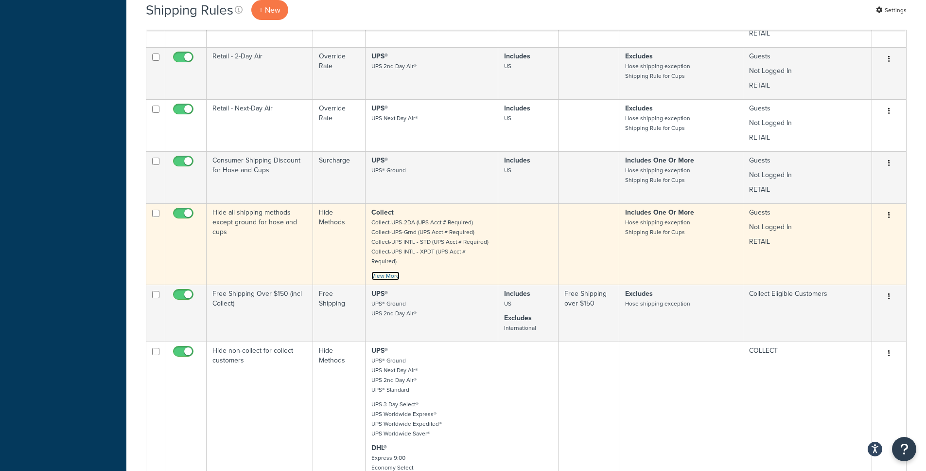
click at [389, 271] on link "View More" at bounding box center [385, 275] width 28 height 9
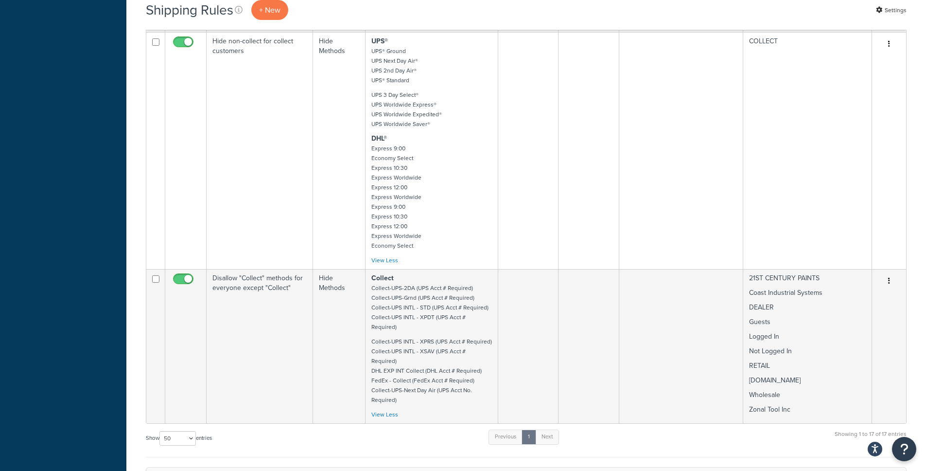
scroll to position [1420, 0]
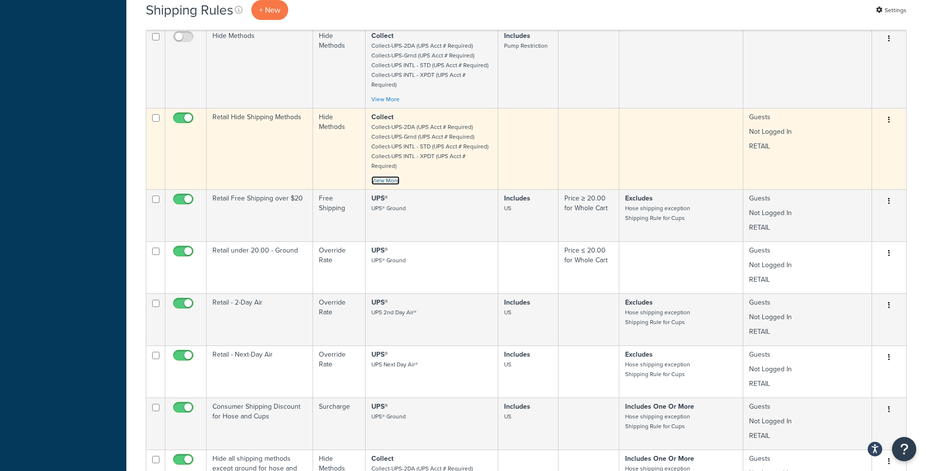
click at [387, 176] on link "View More" at bounding box center [385, 180] width 28 height 9
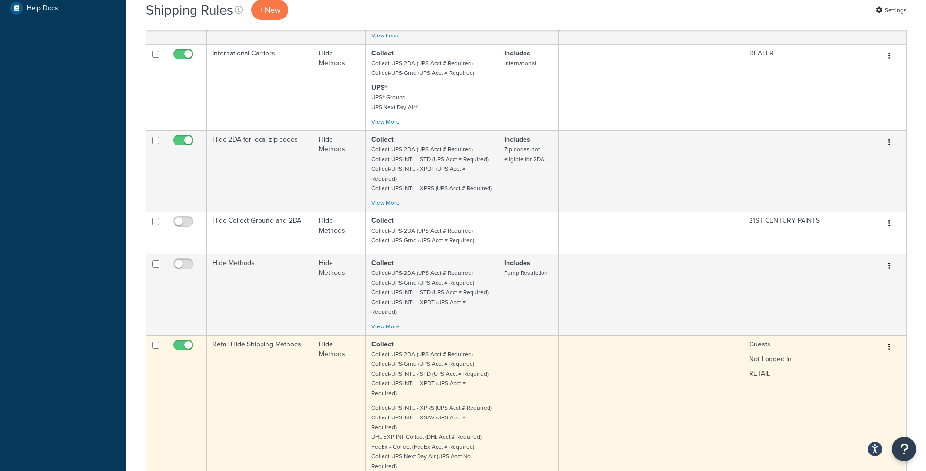
scroll to position [332, 0]
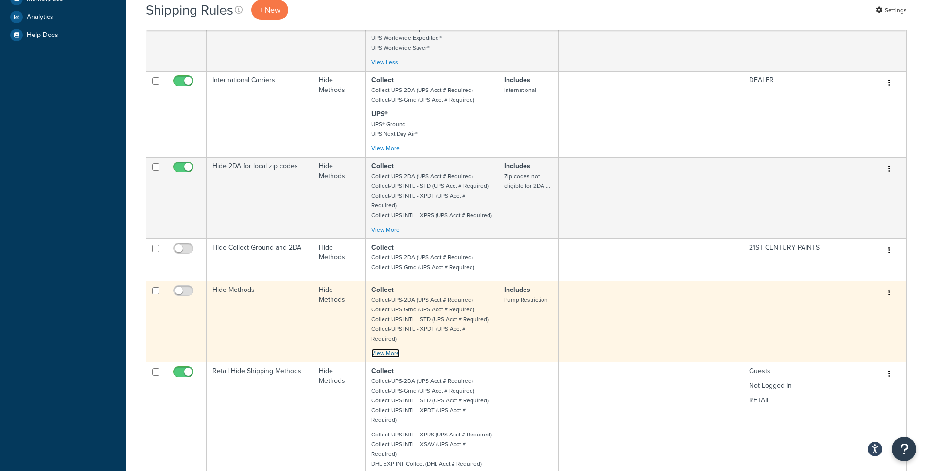
click at [383, 349] on link "View More" at bounding box center [385, 353] width 28 height 9
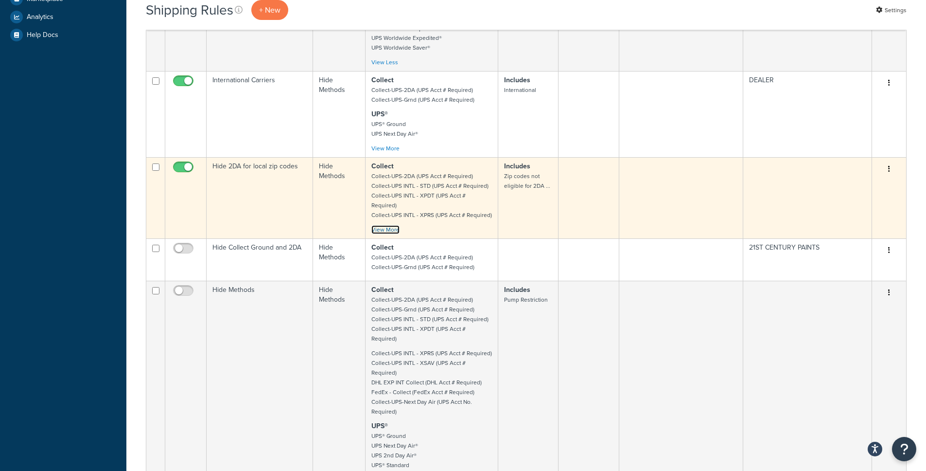
click at [388, 225] on link "View More" at bounding box center [385, 229] width 28 height 9
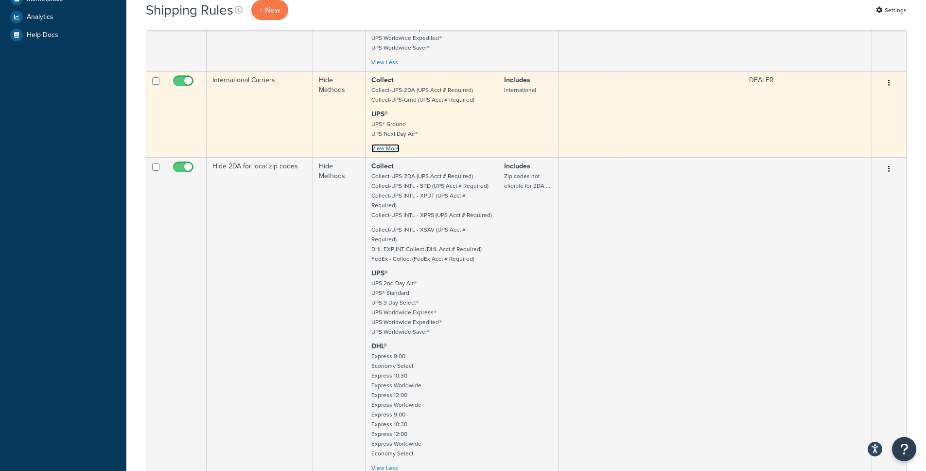
click at [390, 144] on link "View More" at bounding box center [385, 148] width 28 height 9
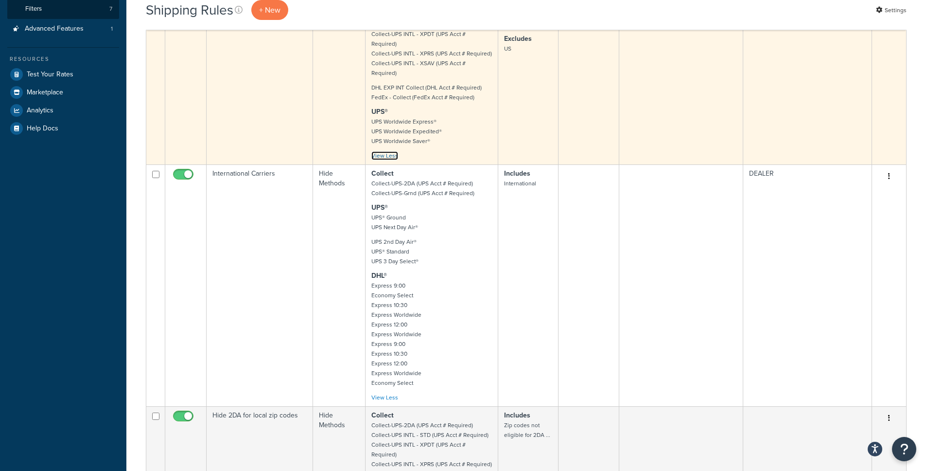
click at [390, 151] on link "View Less" at bounding box center [384, 155] width 27 height 9
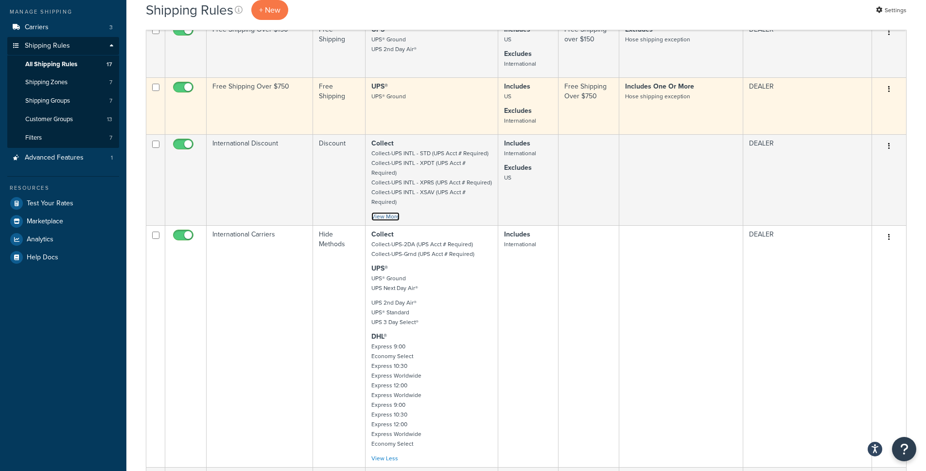
scroll to position [60, 0]
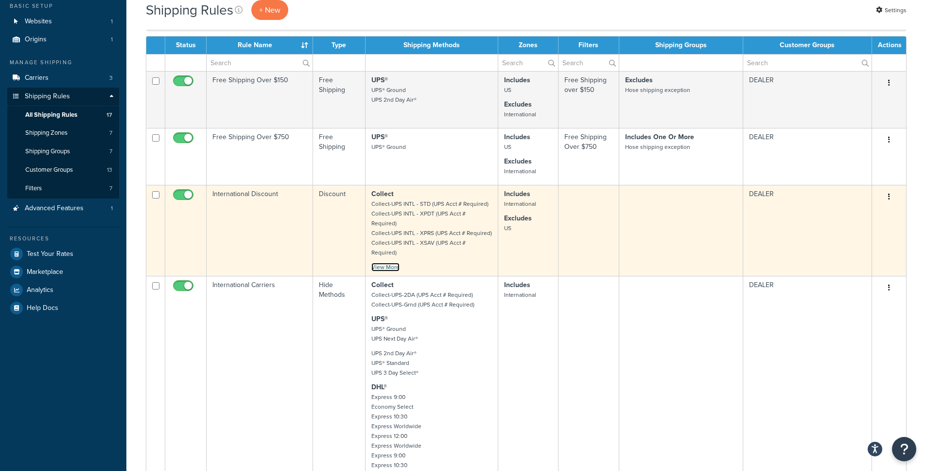
click at [388, 262] on link "View More" at bounding box center [385, 266] width 28 height 9
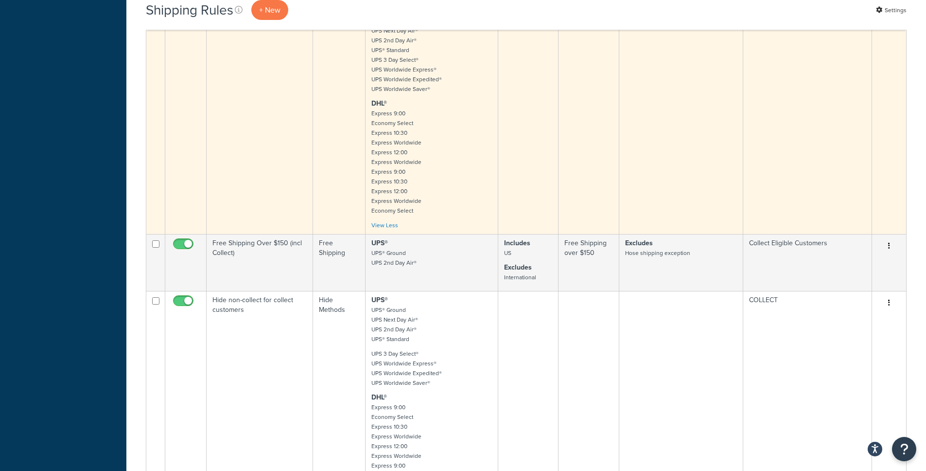
scroll to position [2408, 0]
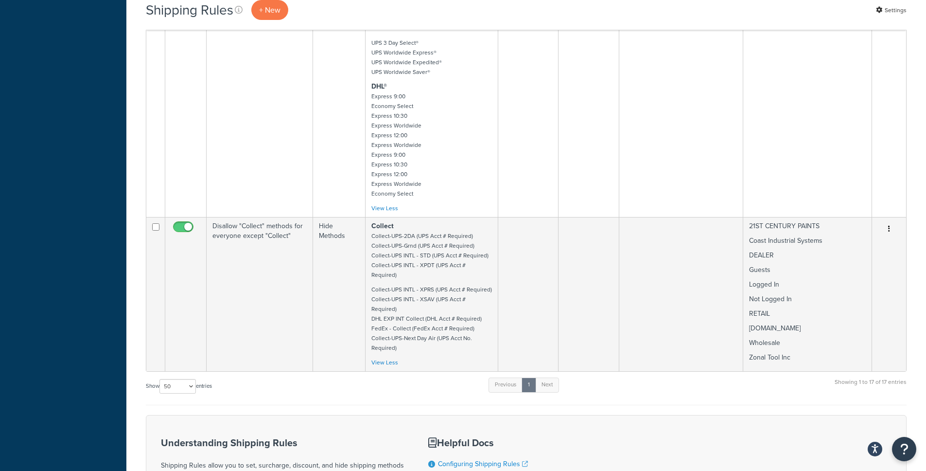
drag, startPoint x: 613, startPoint y: 316, endPoint x: 609, endPoint y: 313, distance: 5.9
click at [613, 376] on div "Show 10 15 25 50 100 1000 entries Previous 1 Next Showing 1 to 17 of 17 entries" at bounding box center [526, 390] width 761 height 29
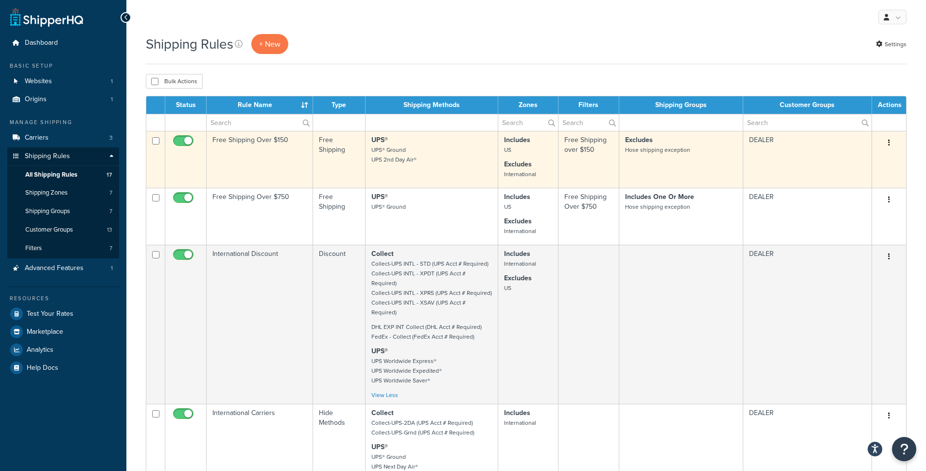
scroll to position [18, 0]
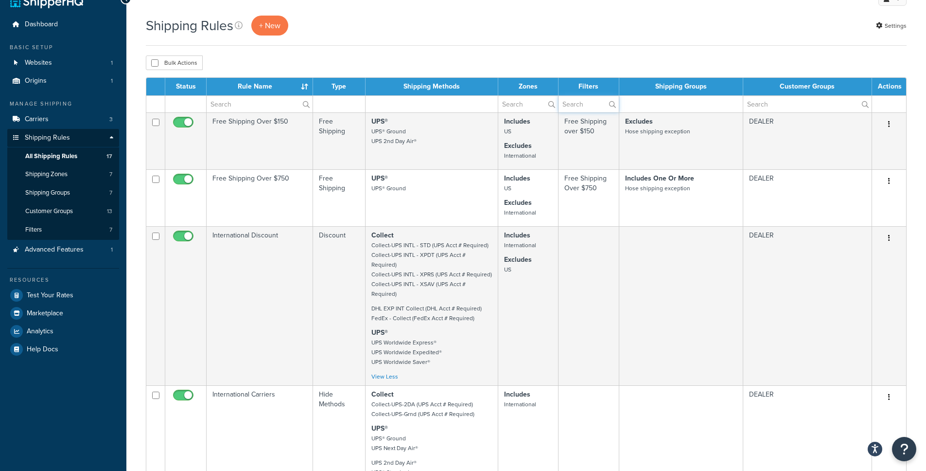
click at [576, 100] on input "text" at bounding box center [588, 104] width 60 height 17
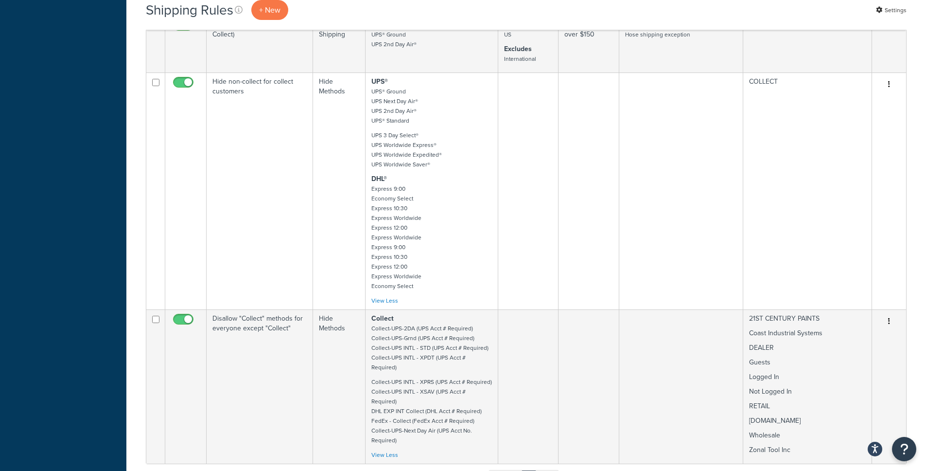
scroll to position [2333, 0]
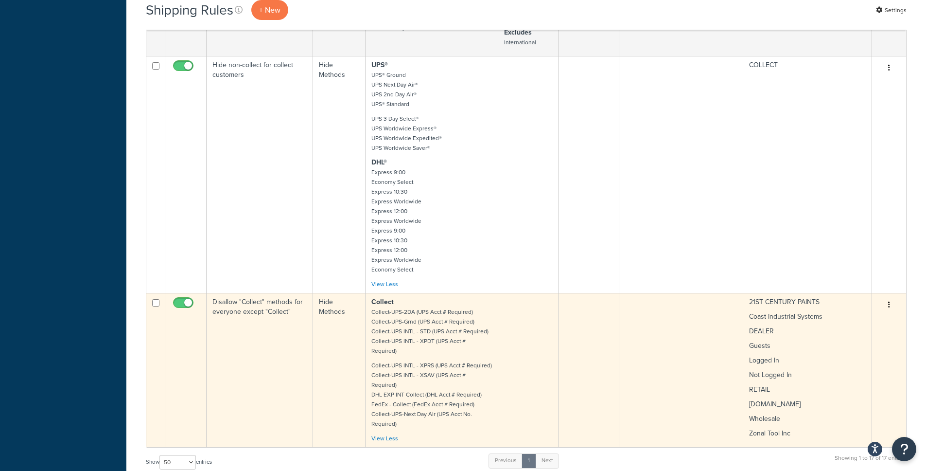
click at [890, 297] on button "button" at bounding box center [889, 305] width 14 height 16
click at [873, 313] on link "Edit" at bounding box center [857, 323] width 77 height 20
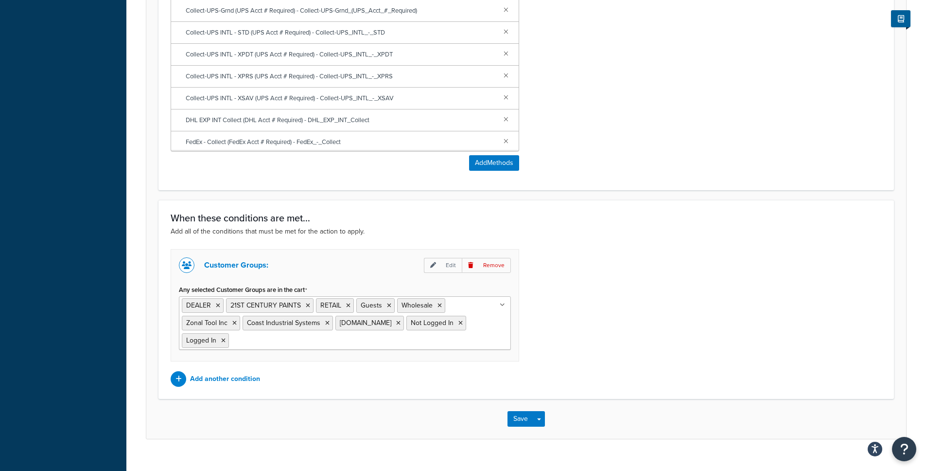
scroll to position [546, 0]
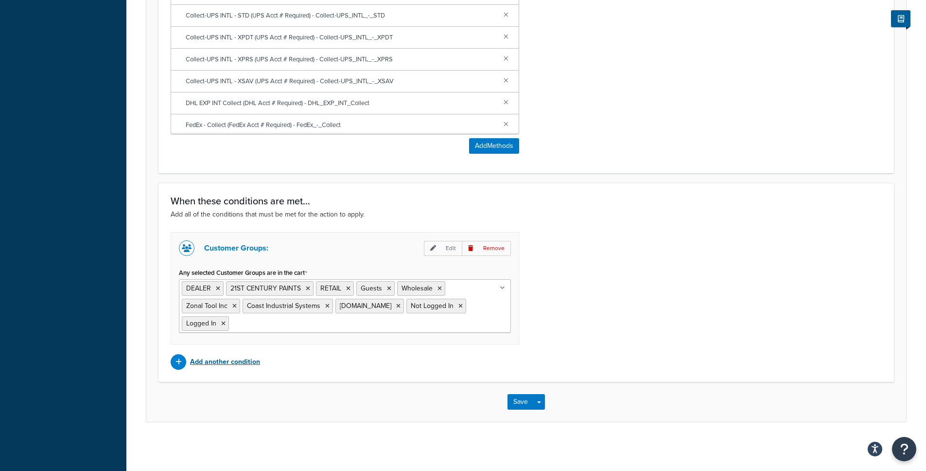
click at [234, 366] on p "Add another condition" at bounding box center [225, 362] width 70 height 14
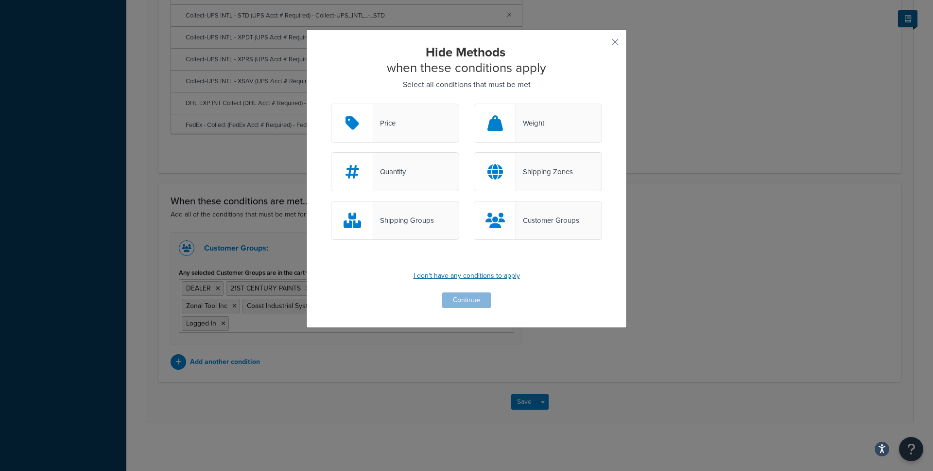
click at [478, 271] on p "I don't have any conditions to apply" at bounding box center [466, 276] width 271 height 14
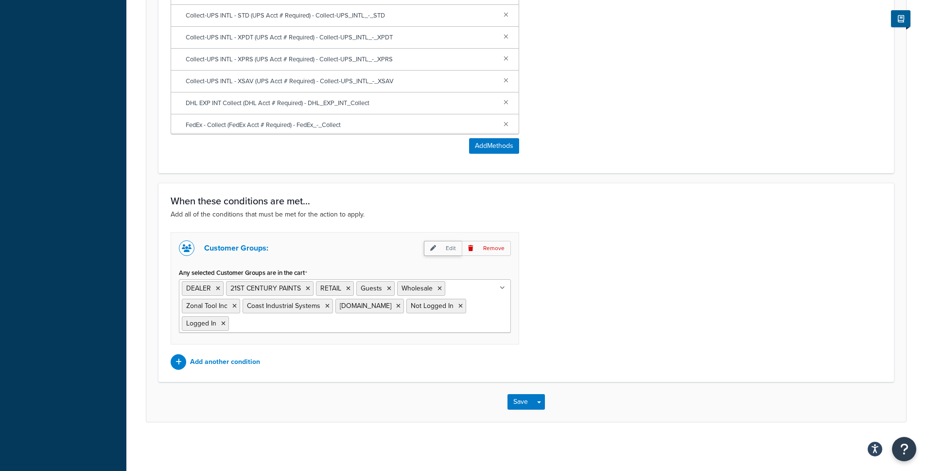
click at [450, 249] on p "Edit" at bounding box center [443, 248] width 38 height 15
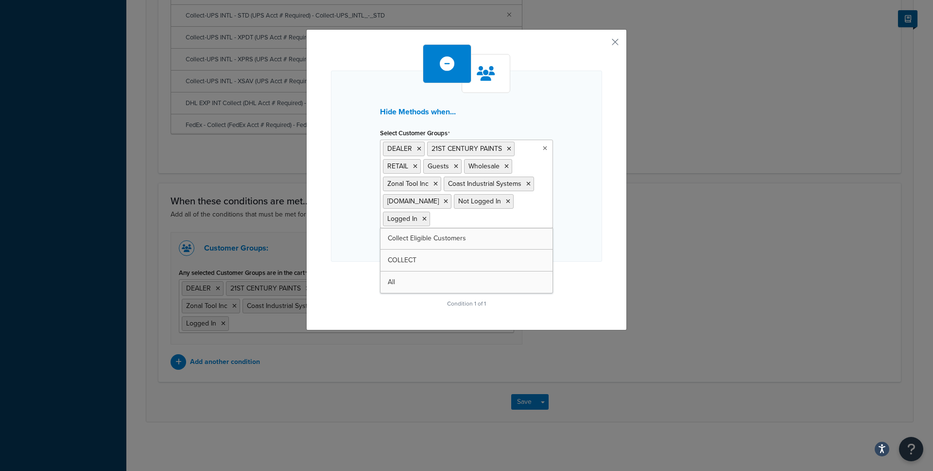
click at [498, 228] on ul "DEALER 21ST CENTURY PAINTS RETAIL Guests Wholesale Zonal Tool Inc Coast Industr…" at bounding box center [466, 184] width 173 height 88
click at [650, 195] on div "Hide Methods when... Select Customer Groups DEALER 21ST CENTURY PAINTS RETAIL G…" at bounding box center [466, 235] width 933 height 471
click at [602, 44] on button "button" at bounding box center [601, 45] width 2 height 2
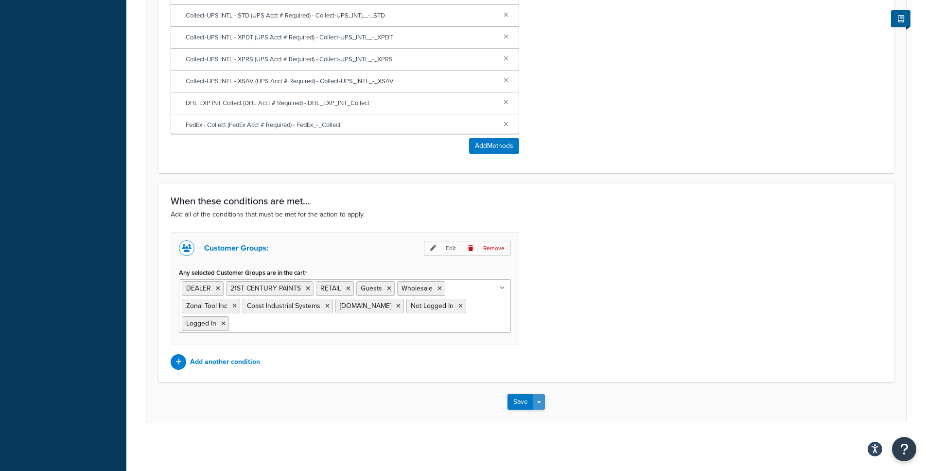
click at [537, 396] on button "Save Dropdown" at bounding box center [539, 402] width 12 height 16
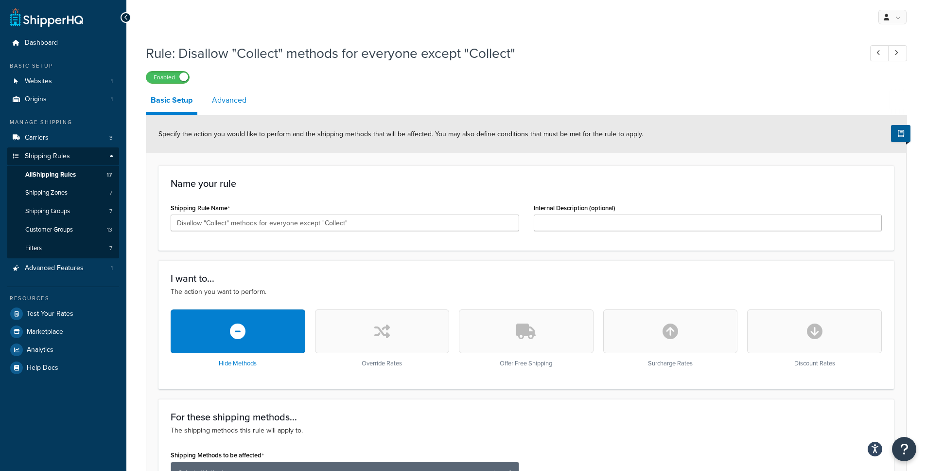
click at [224, 105] on link "Advanced" at bounding box center [229, 99] width 44 height 23
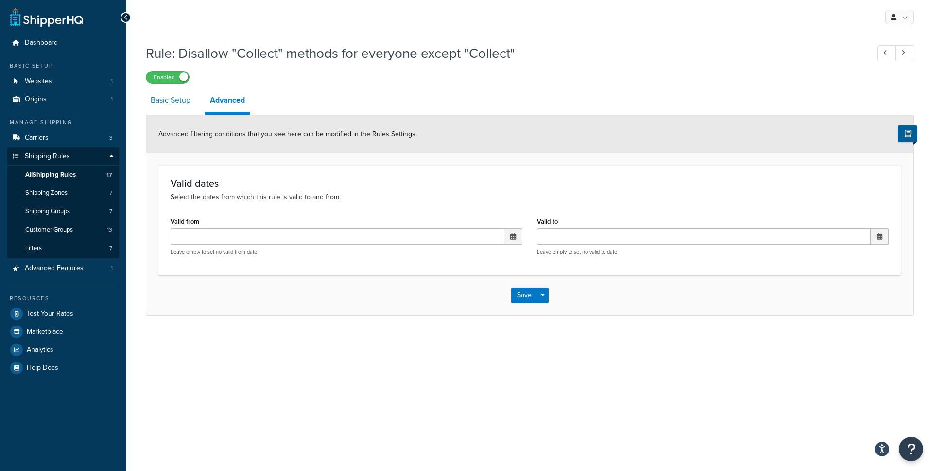
click at [172, 106] on link "Basic Setup" at bounding box center [171, 99] width 50 height 23
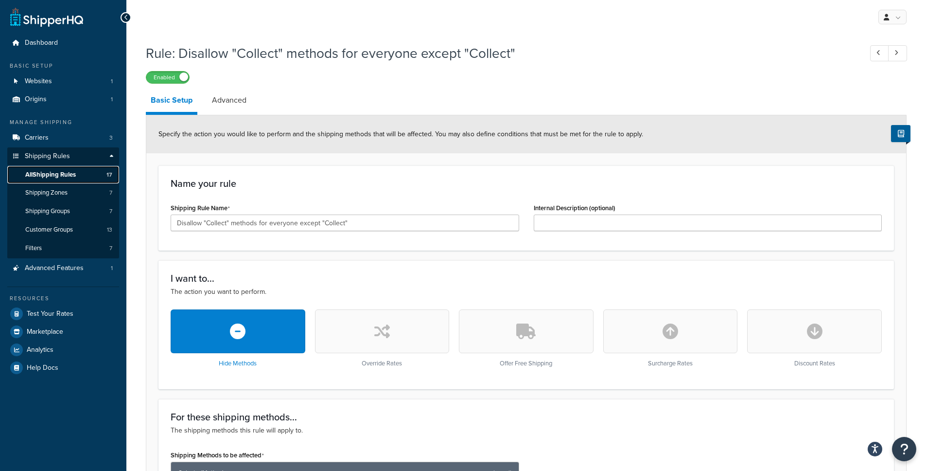
click at [68, 171] on span "All Shipping Rules" at bounding box center [50, 175] width 51 height 8
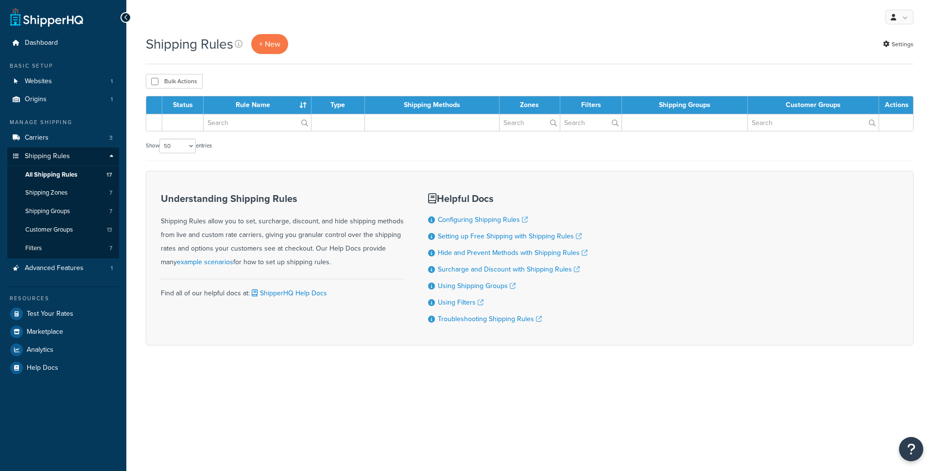
select select "50"
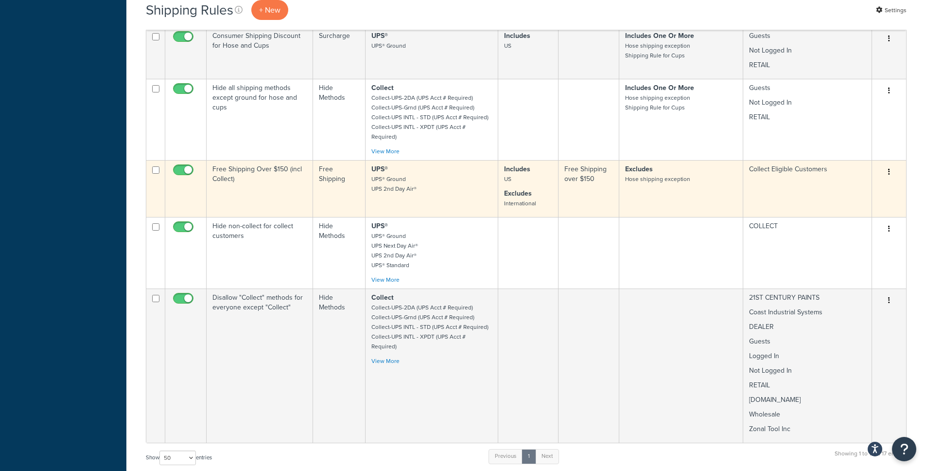
scroll to position [881, 0]
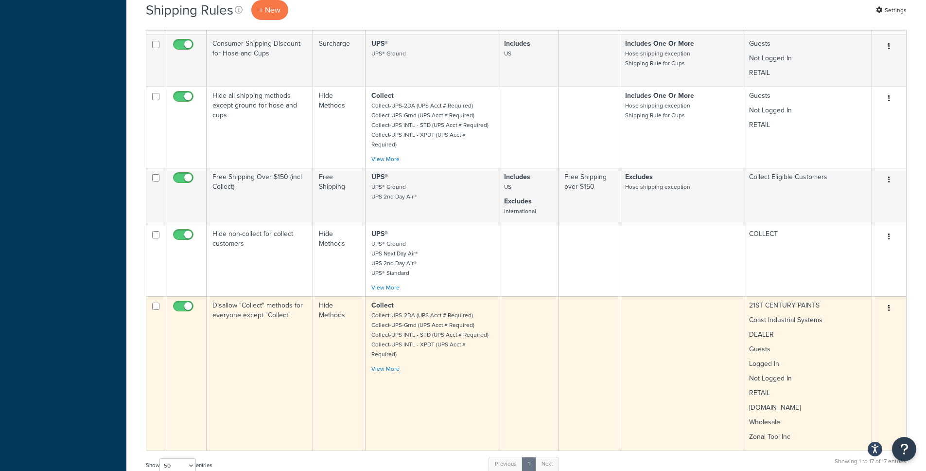
click at [189, 302] on input "checkbox" at bounding box center [184, 308] width 27 height 12
checkbox input "false"
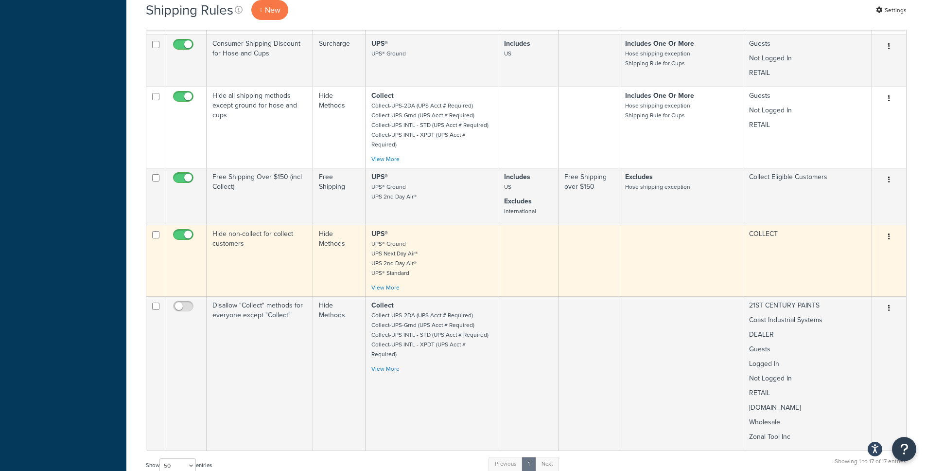
click at [185, 231] on input "checkbox" at bounding box center [184, 237] width 27 height 12
checkbox input "false"
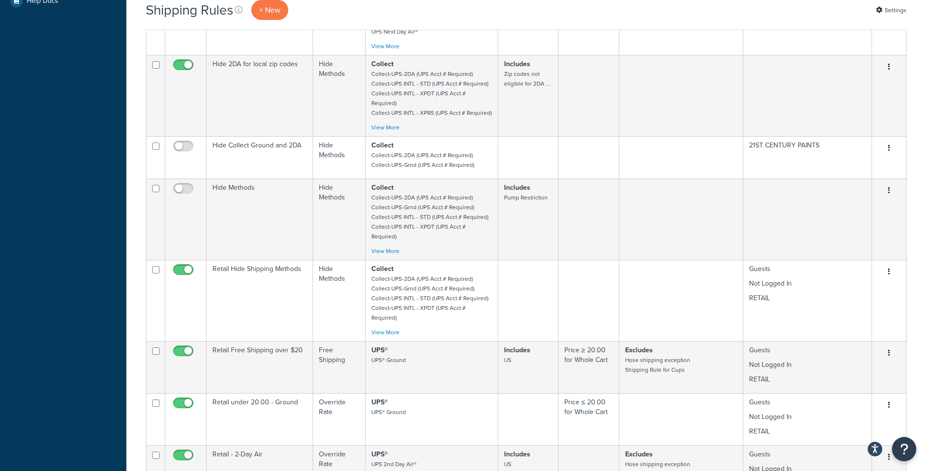
scroll to position [0, 0]
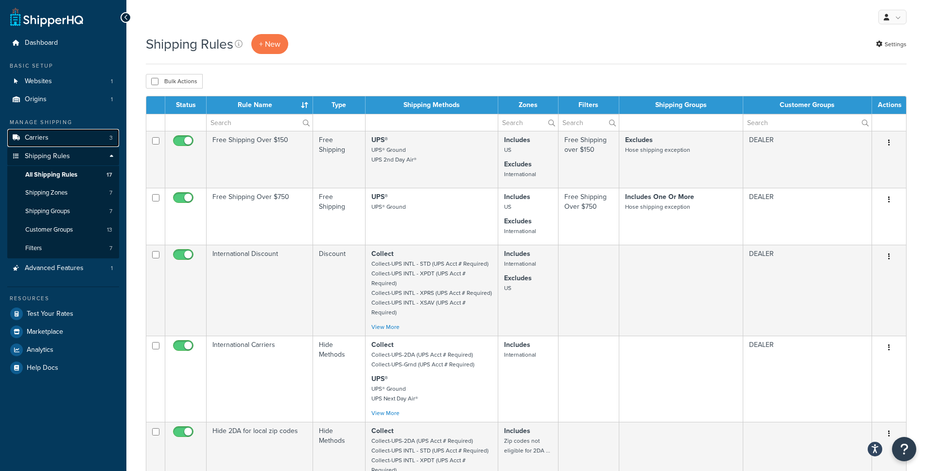
click at [43, 134] on span "Carriers" at bounding box center [37, 138] width 24 height 8
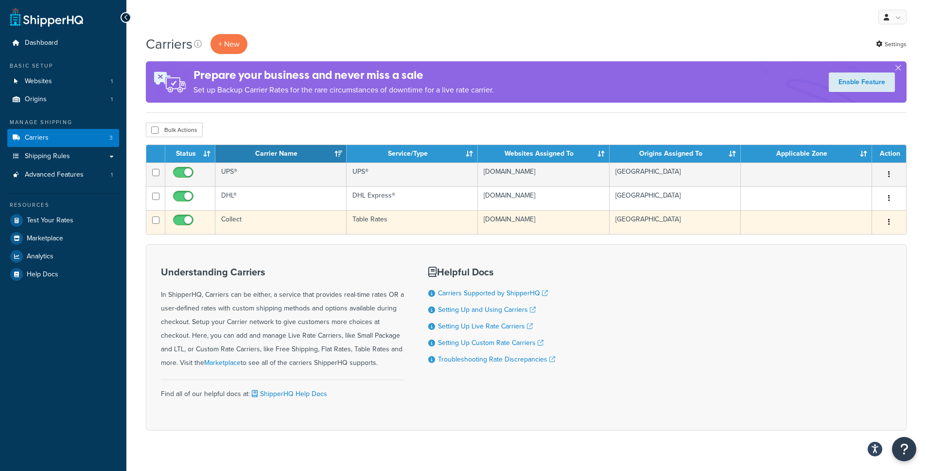
click at [182, 218] on input "checkbox" at bounding box center [184, 222] width 27 height 12
checkbox input "false"
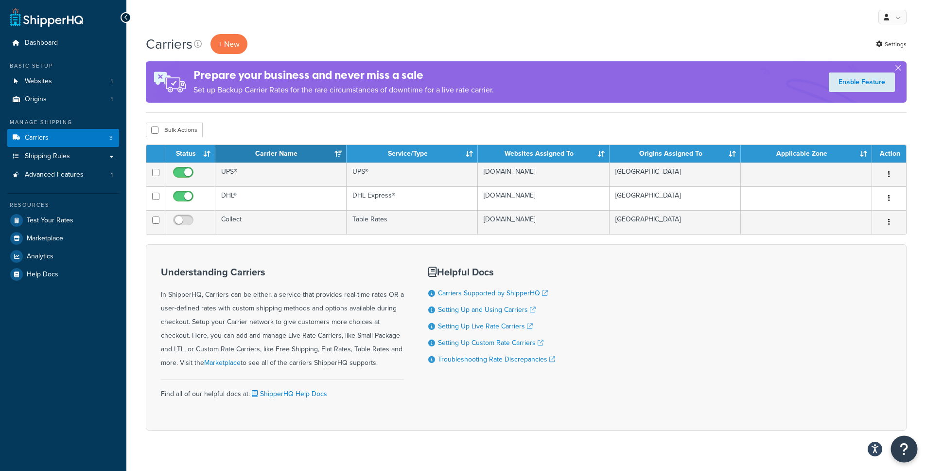
click at [907, 442] on icon "Open Resource Center" at bounding box center [904, 449] width 9 height 14
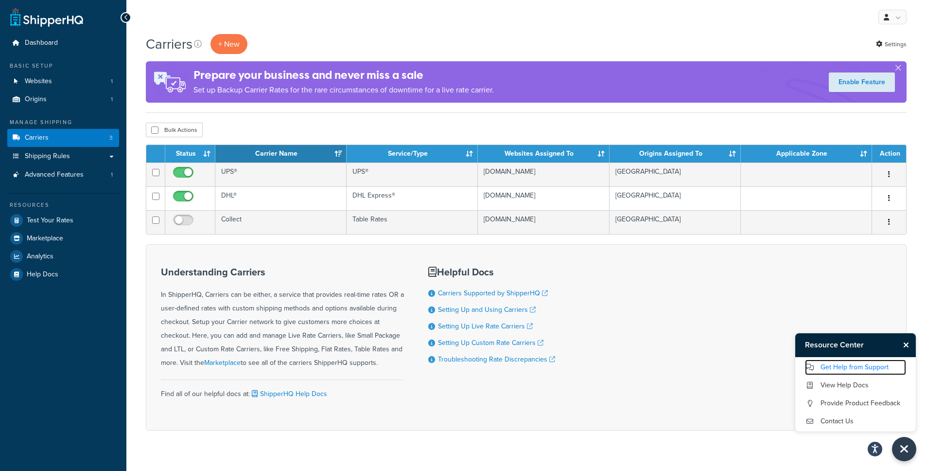
click at [831, 371] on link "Get Help from Support" at bounding box center [855, 367] width 101 height 16
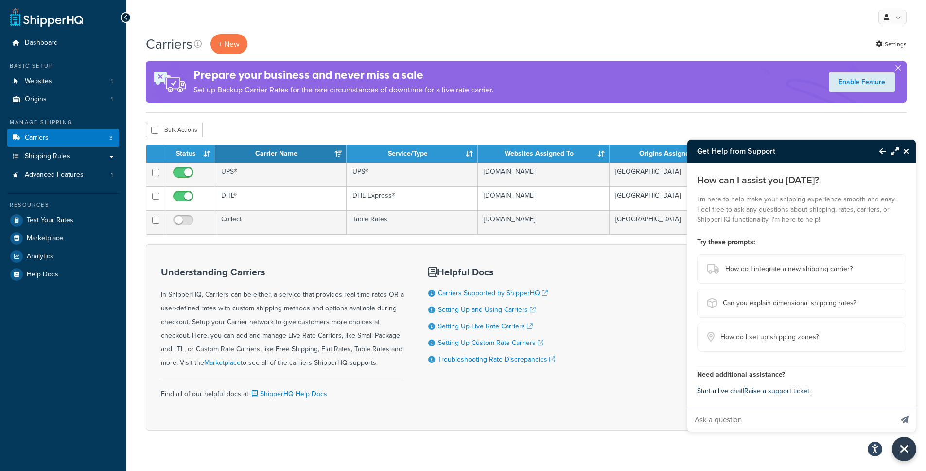
click at [717, 397] on button "Start a live chat" at bounding box center [720, 391] width 46 height 14
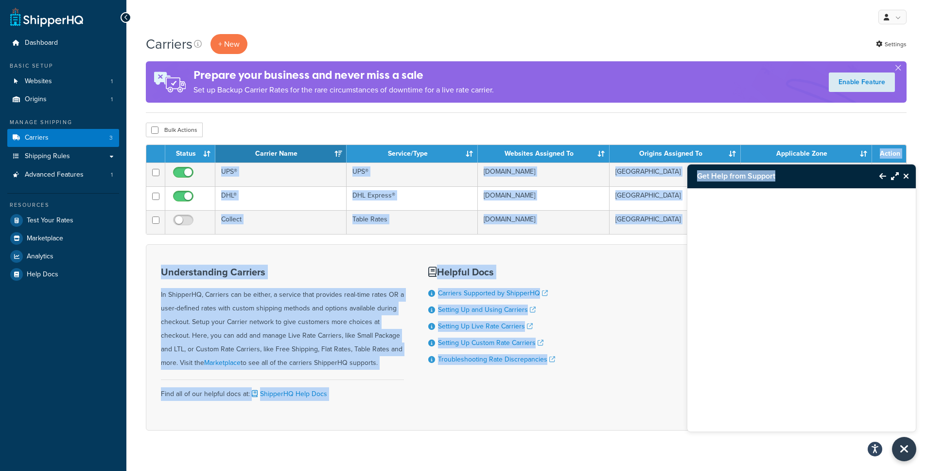
drag, startPoint x: 779, startPoint y: 173, endPoint x: 772, endPoint y: 163, distance: 11.9
click at [772, 163] on body "Accessibility Screen-Reader Guide, Feedback, and Issue Reporting | New window $…" at bounding box center [463, 244] width 926 height 489
click at [897, 176] on icon "Maximize Resource Center" at bounding box center [895, 176] width 8 height 8
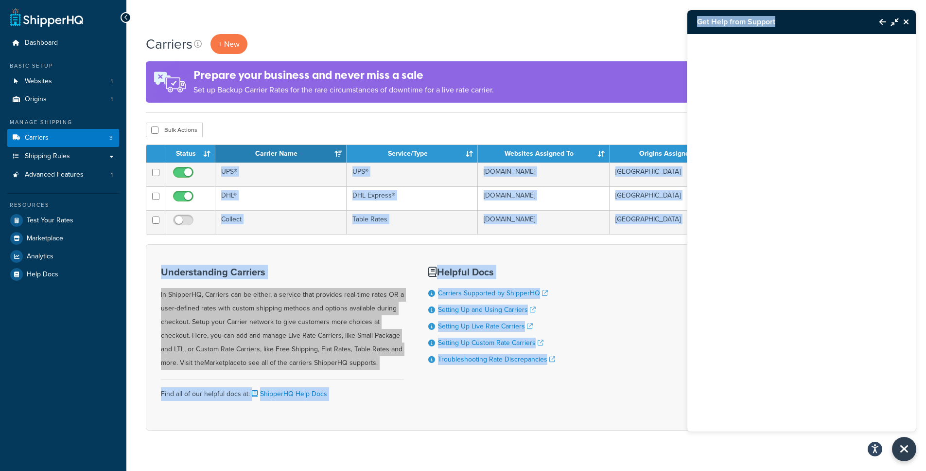
click at [629, 275] on div "Understanding Carriers In ShipperHQ, Carriers can be either, a service that pro…" at bounding box center [526, 337] width 761 height 186
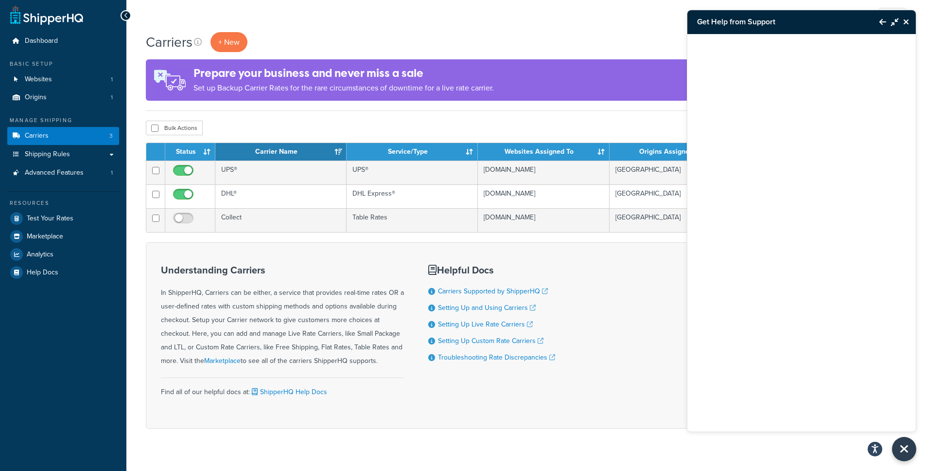
scroll to position [18, 0]
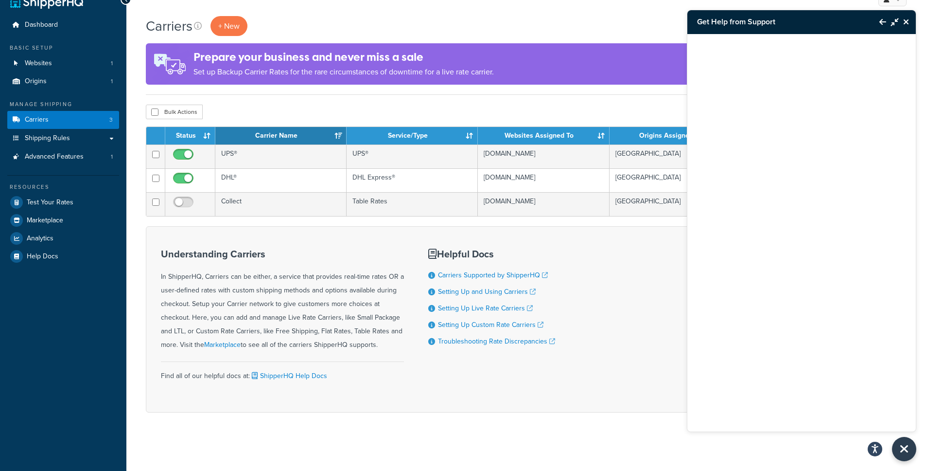
click at [631, 298] on div "Understanding Carriers In ShipperHQ, Carriers can be either, a service that pro…" at bounding box center [526, 319] width 761 height 186
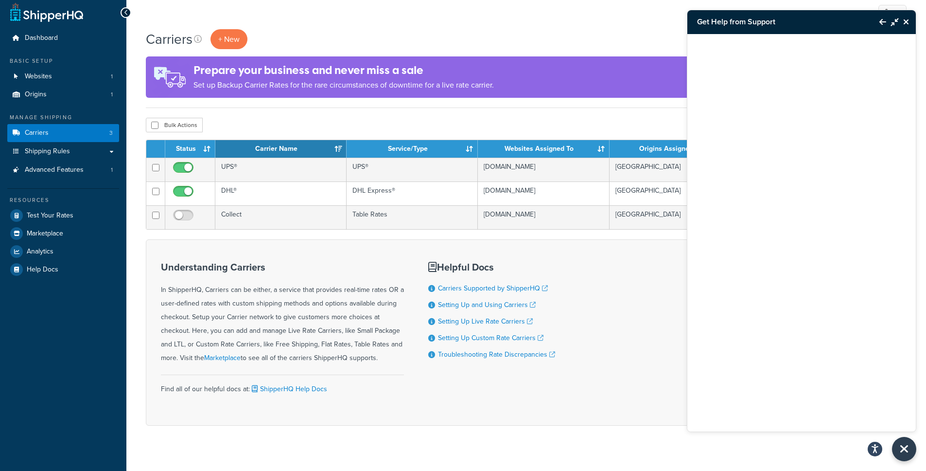
scroll to position [0, 0]
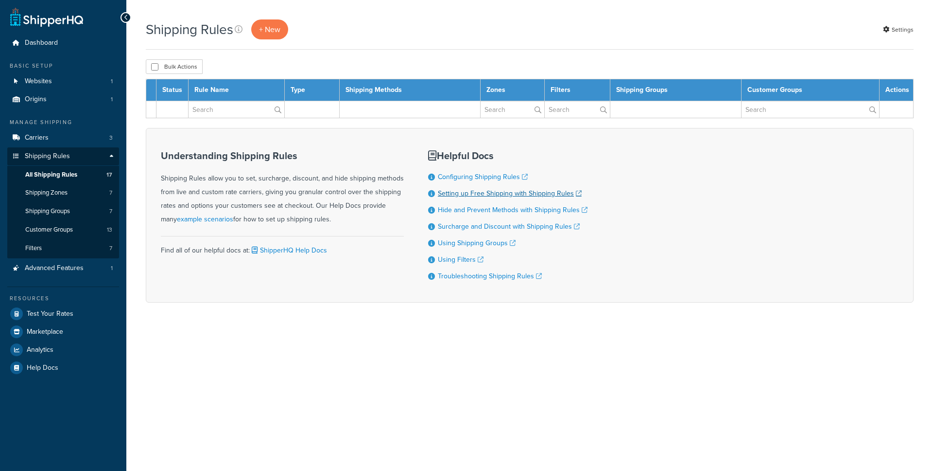
select select "50"
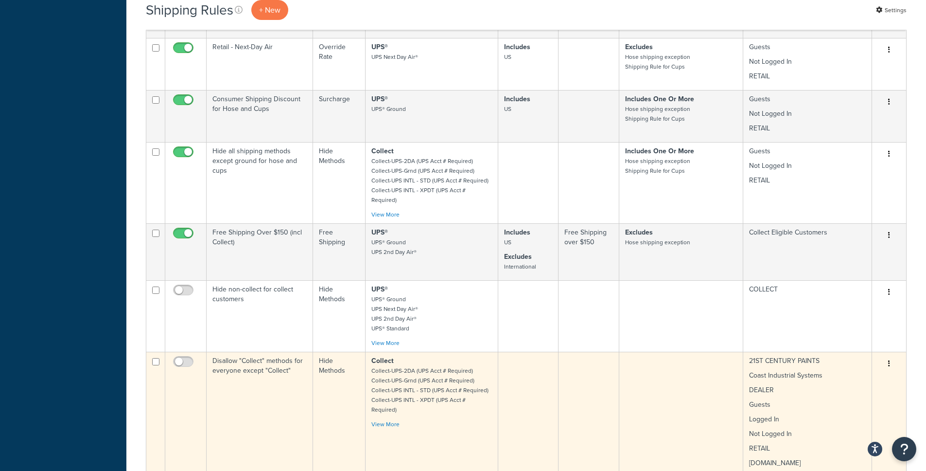
scroll to position [885, 0]
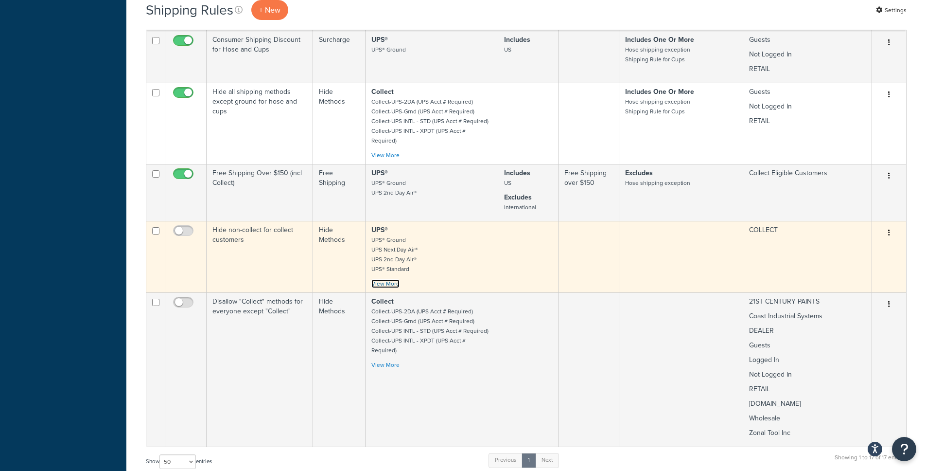
click at [384, 279] on link "View More" at bounding box center [385, 283] width 28 height 9
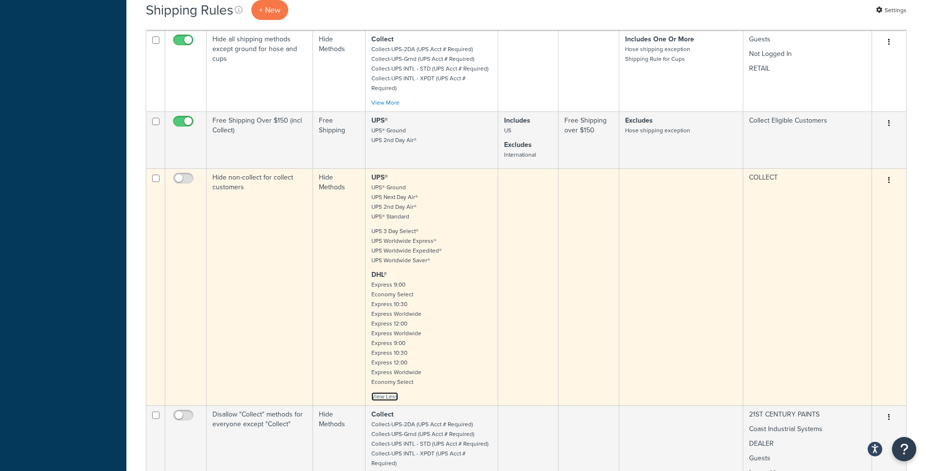
scroll to position [940, 0]
click at [377, 389] on link "View Less" at bounding box center [384, 393] width 27 height 9
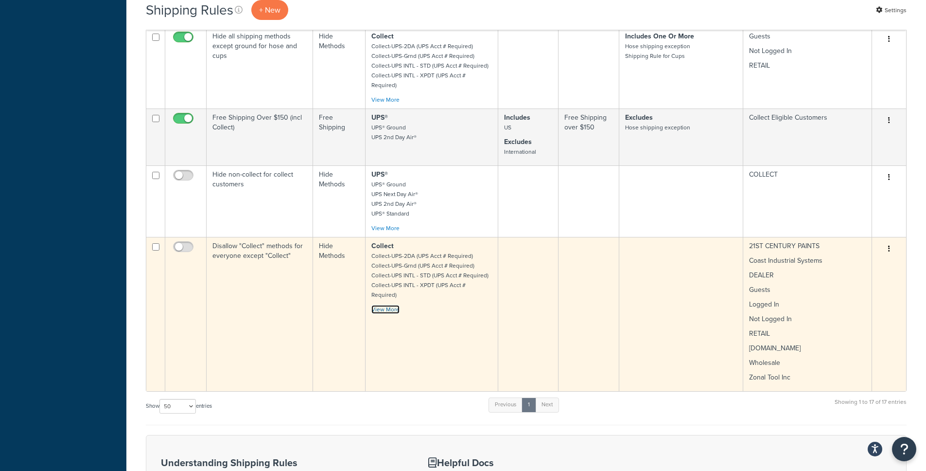
click at [389, 305] on link "View More" at bounding box center [385, 309] width 28 height 9
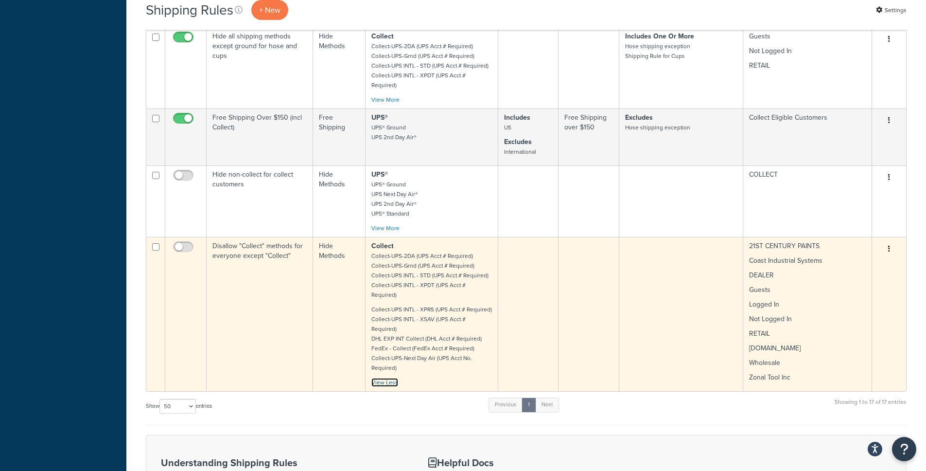
click at [388, 378] on link "View Less" at bounding box center [384, 382] width 27 height 9
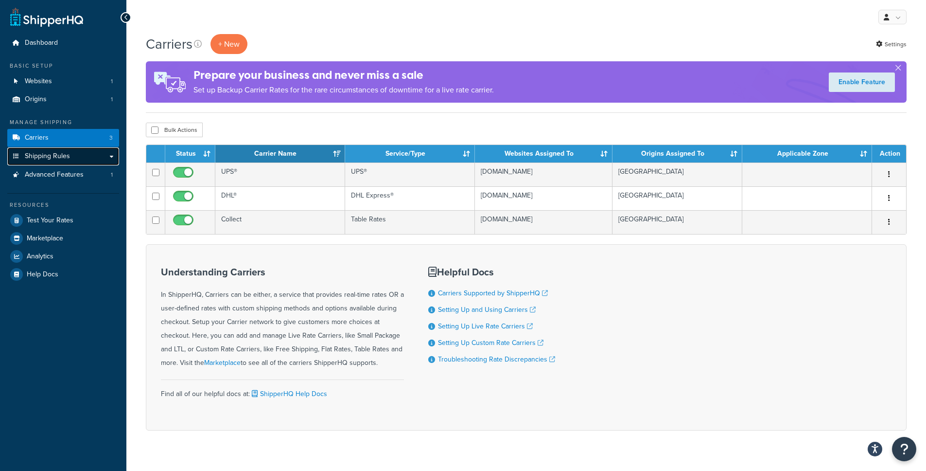
click at [99, 157] on link "Shipping Rules" at bounding box center [63, 156] width 112 height 18
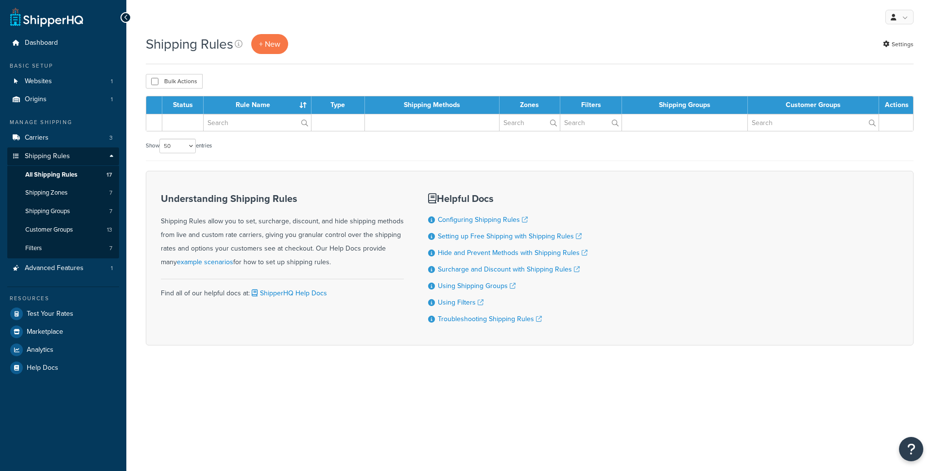
select select "50"
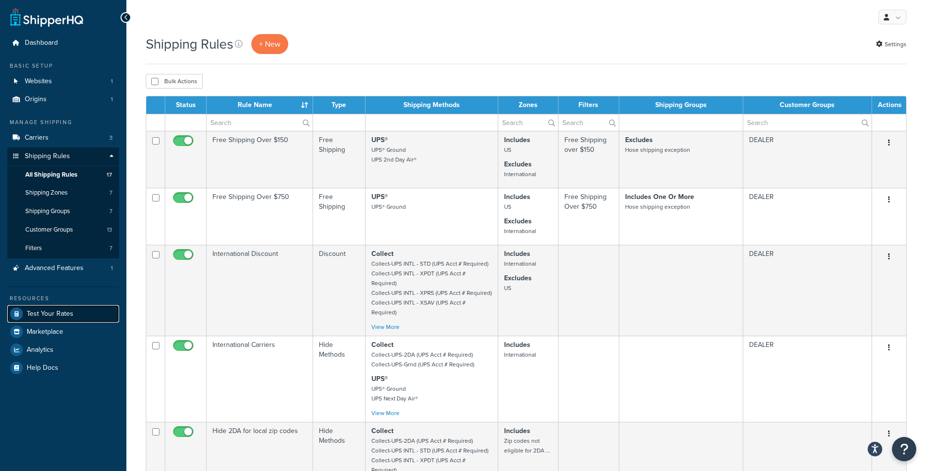
click at [78, 307] on link "Test Your Rates" at bounding box center [63, 313] width 112 height 17
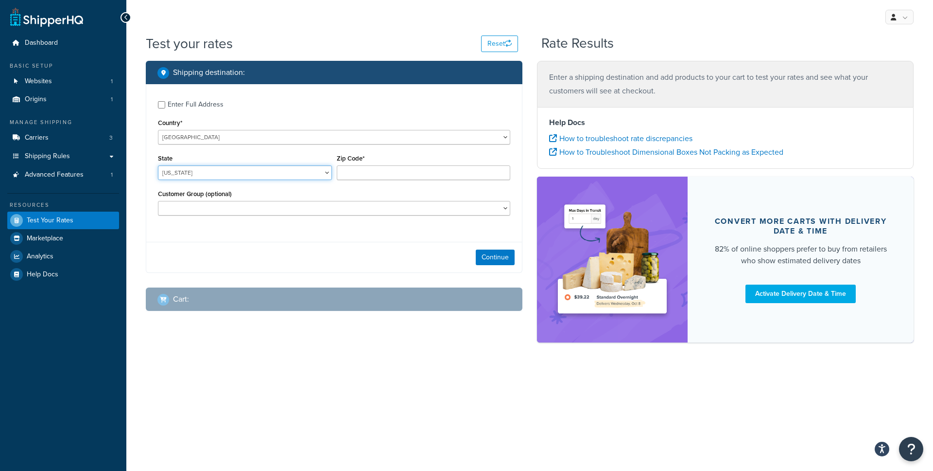
click at [224, 175] on select "[US_STATE] [US_STATE] [US_STATE] [US_STATE] [US_STATE] Armed Forces Americas Ar…" at bounding box center [245, 172] width 174 height 15
select select "GA"
click at [158, 166] on select "[US_STATE] [US_STATE] [US_STATE] [US_STATE] [US_STATE] Armed Forces Americas Ar…" at bounding box center [245, 172] width 174 height 15
type input "30305"
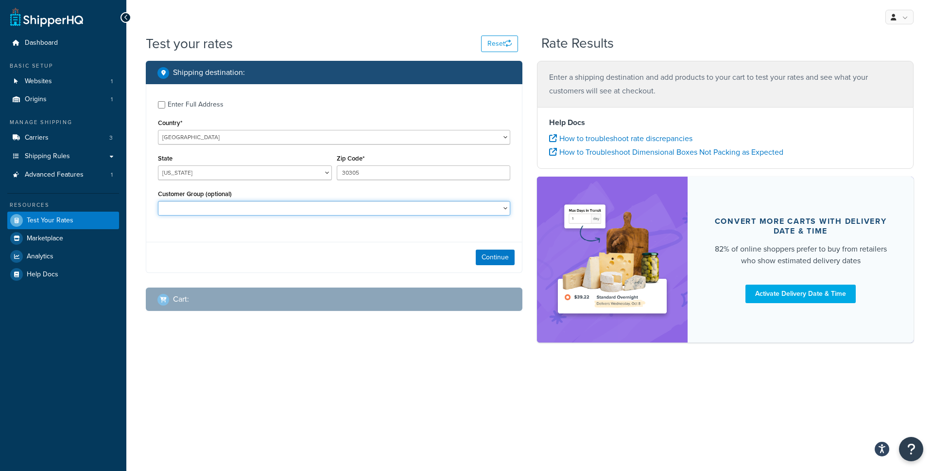
click at [306, 207] on select "21ST CENTURY PAINTS Coast Industrial Systems COLLECT Collect Eligible Customers…" at bounding box center [334, 208] width 352 height 15
select select "21ST CENTURY PAINTS"
click at [158, 202] on select "21ST CENTURY PAINTS Coast Industrial Systems COLLECT Collect Eligible Customers…" at bounding box center [334, 208] width 352 height 15
click at [76, 132] on link "Carriers 3" at bounding box center [63, 138] width 112 height 18
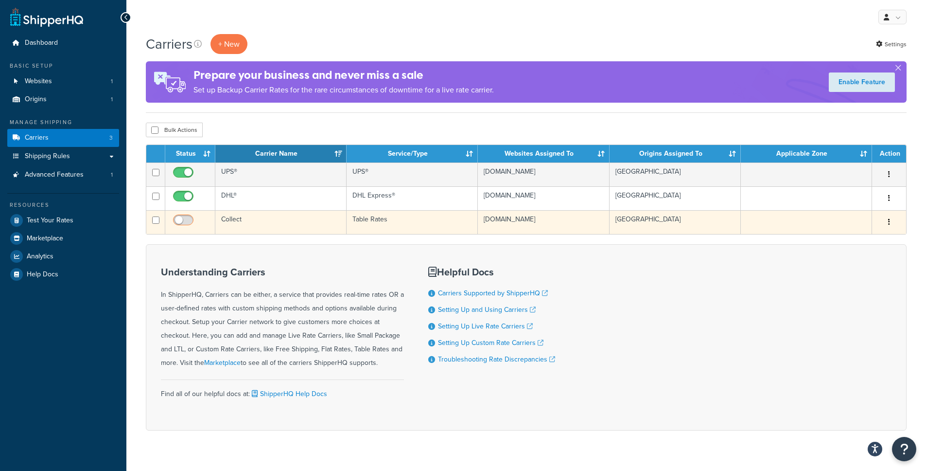
click at [180, 219] on input "checkbox" at bounding box center [184, 222] width 27 height 12
checkbox input "true"
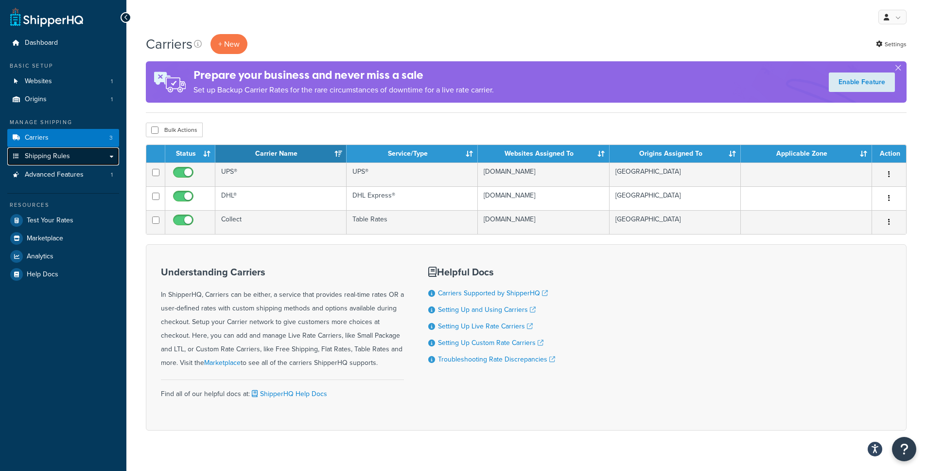
click at [81, 157] on link "Shipping Rules" at bounding box center [63, 156] width 112 height 18
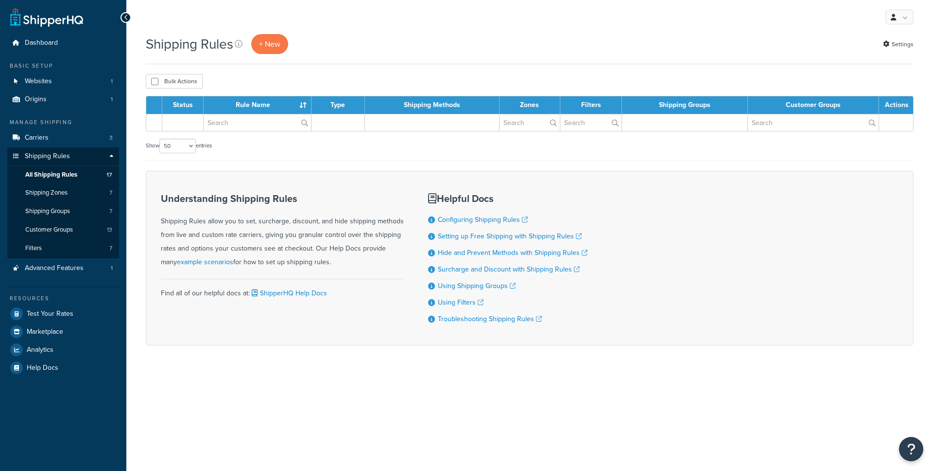
select select "50"
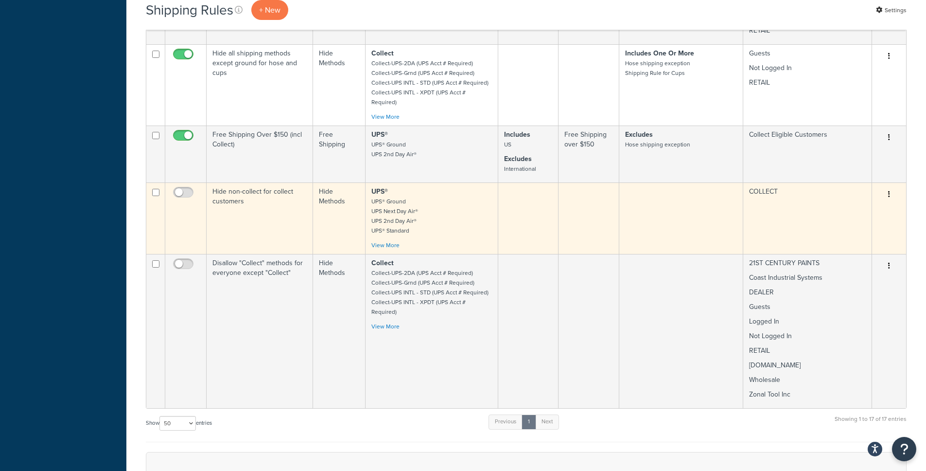
scroll to position [881, 0]
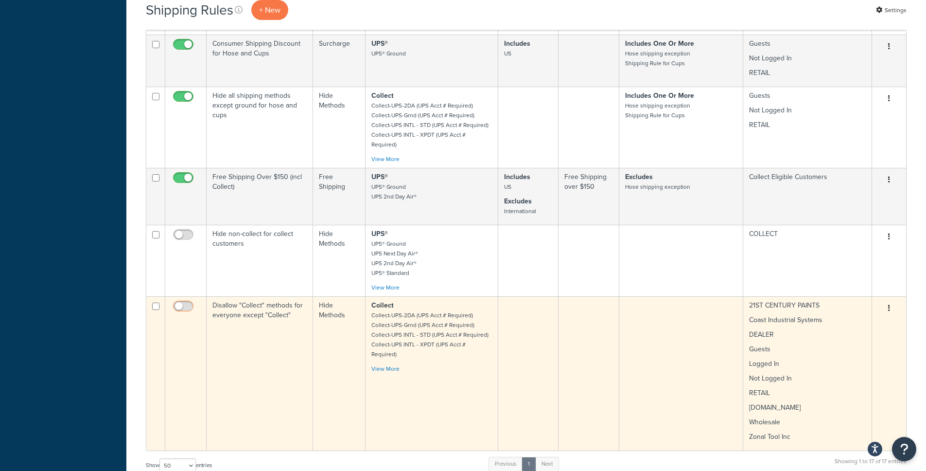
click at [184, 302] on input "checkbox" at bounding box center [184, 308] width 27 height 12
checkbox input "true"
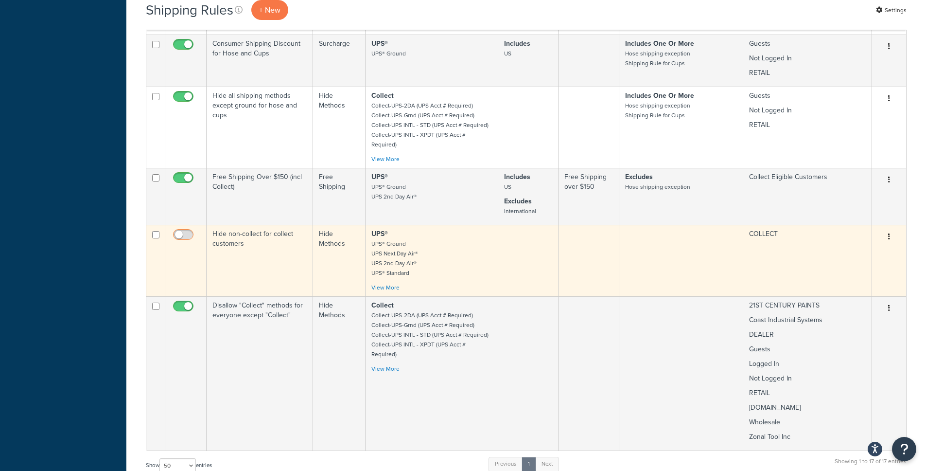
click at [186, 229] on span at bounding box center [183, 235] width 20 height 12
click at [186, 231] on input "checkbox" at bounding box center [184, 237] width 27 height 12
checkbox input "true"
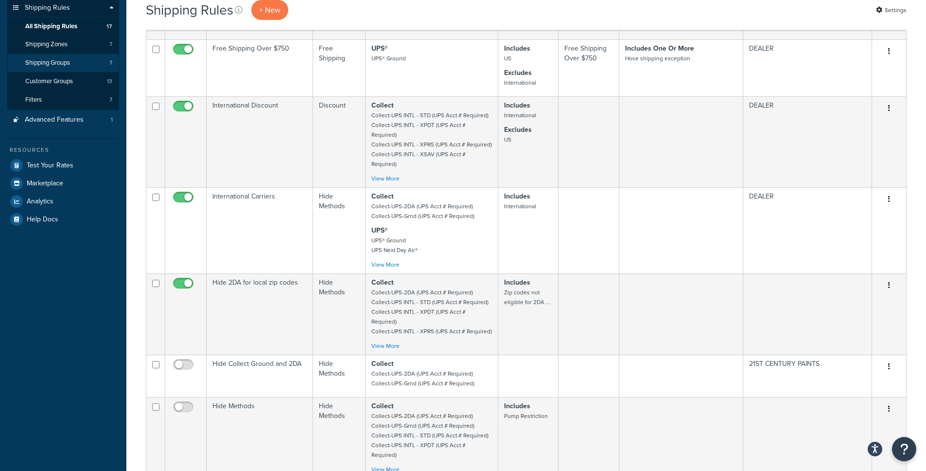
scroll to position [50, 0]
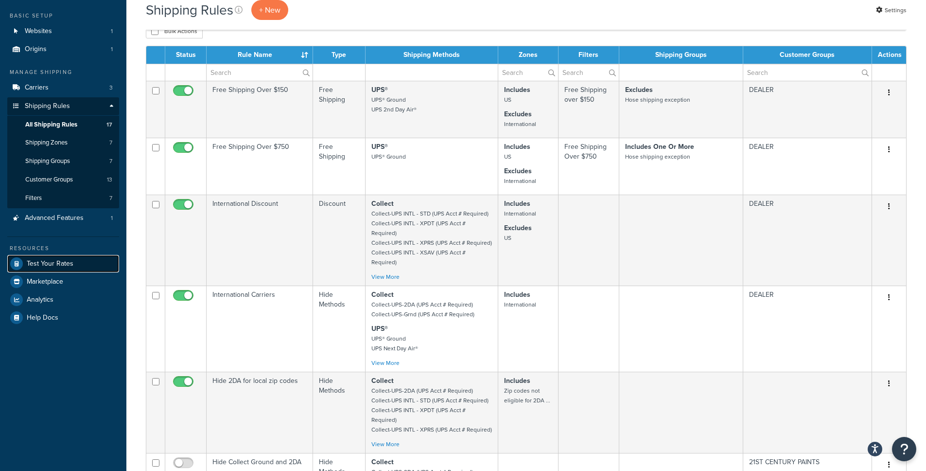
click at [54, 262] on span "Test Your Rates" at bounding box center [50, 264] width 47 height 8
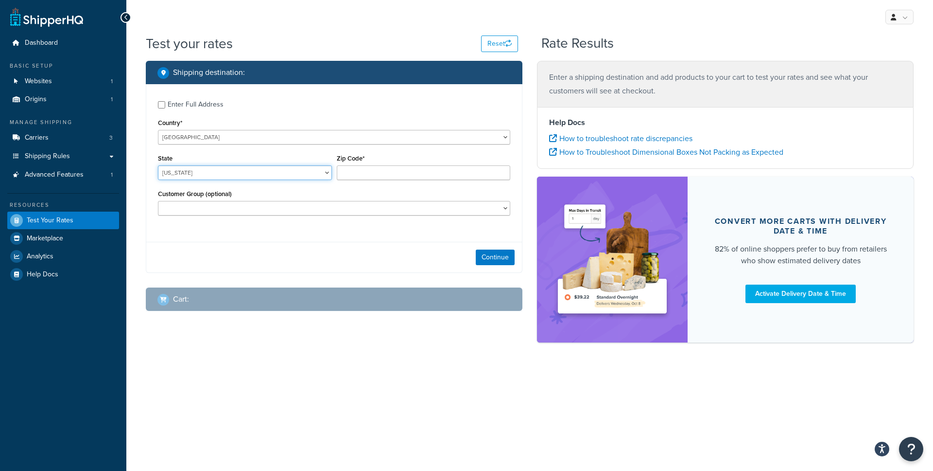
click at [245, 172] on select "Alabama Alaska American Samoa Arizona Arkansas Armed Forces Americas Armed Forc…" at bounding box center [245, 172] width 174 height 15
select select "GA"
click at [158, 166] on select "Alabama Alaska American Samoa Arizona Arkansas Armed Forces Americas Armed Forc…" at bounding box center [245, 172] width 174 height 15
type input "30305"
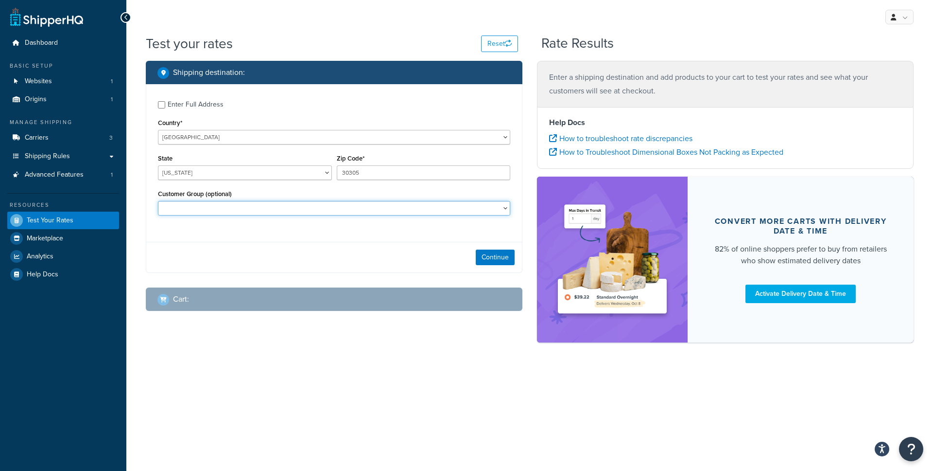
click at [263, 208] on select "21ST CENTURY PAINTS Coast Industrial Systems COLLECT Collect Eligible Customers…" at bounding box center [334, 208] width 352 height 15
select select "COLLECT"
click at [158, 202] on select "21ST CENTURY PAINTS Coast Industrial Systems COLLECT Collect Eligible Customers…" at bounding box center [334, 208] width 352 height 15
click at [476, 260] on button "Continue" at bounding box center [495, 257] width 39 height 16
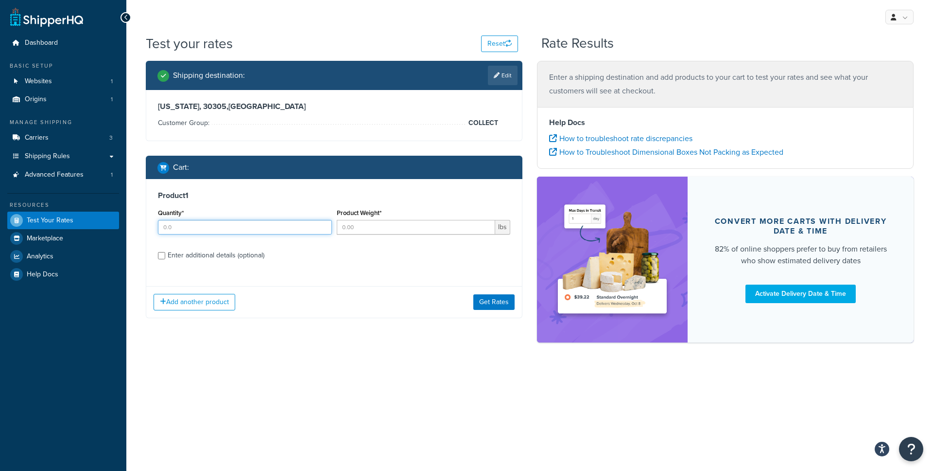
click at [226, 234] on input "Quantity*" at bounding box center [245, 227] width 174 height 15
type input "5"
type input "2"
click at [473, 287] on div "Add another product Get Rates" at bounding box center [334, 302] width 376 height 32
click at [482, 299] on button "Get Rates" at bounding box center [493, 302] width 41 height 16
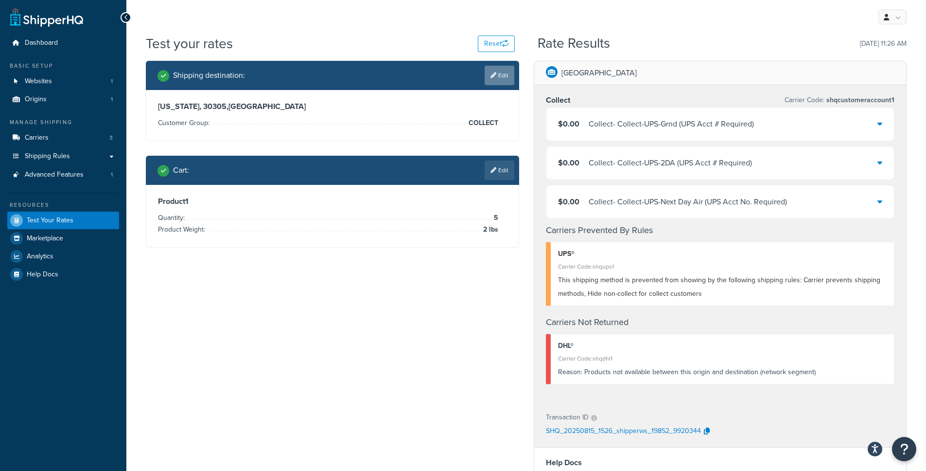
click at [506, 75] on link "Edit" at bounding box center [500, 75] width 30 height 19
select select "GA"
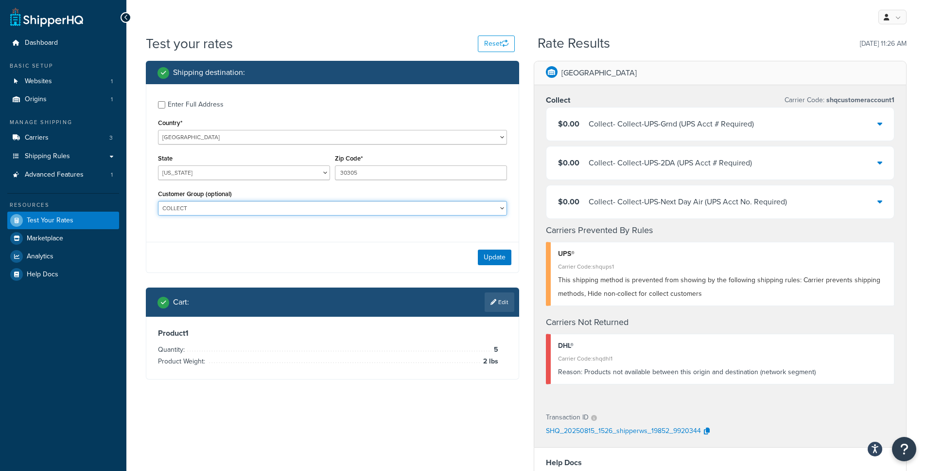
click at [275, 211] on select "21ST CENTURY PAINTS Coast Industrial Systems COLLECT Collect Eligible Customers…" at bounding box center [332, 208] width 349 height 15
select select "DEALER"
click at [158, 202] on select "21ST CENTURY PAINTS Coast Industrial Systems COLLECT Collect Eligible Customers…" at bounding box center [332, 208] width 349 height 15
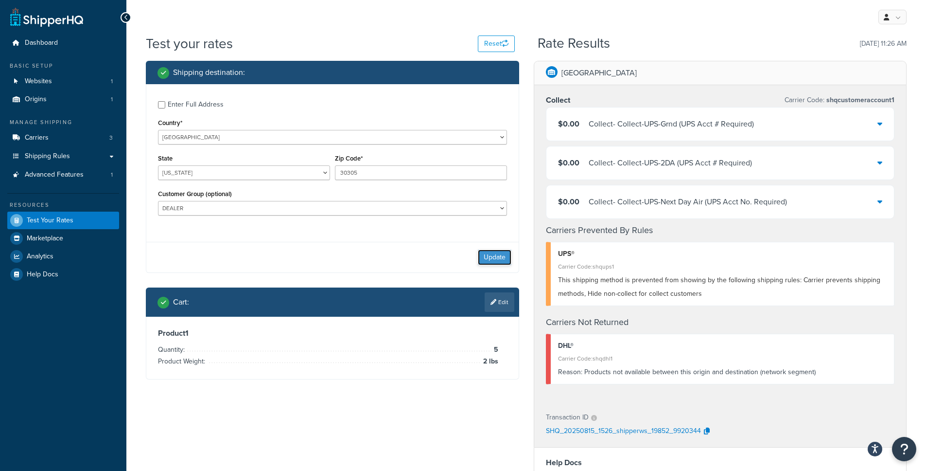
click at [504, 253] on button "Update" at bounding box center [495, 257] width 34 height 16
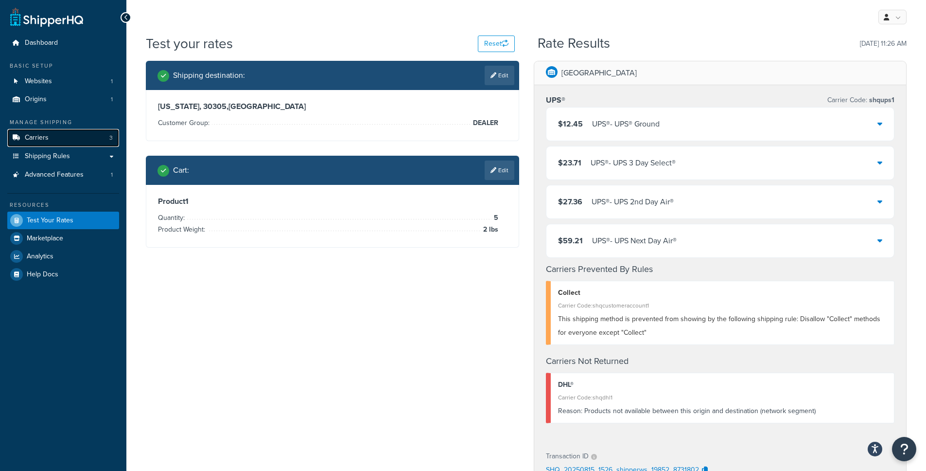
click at [72, 142] on link "Carriers 3" at bounding box center [63, 138] width 112 height 18
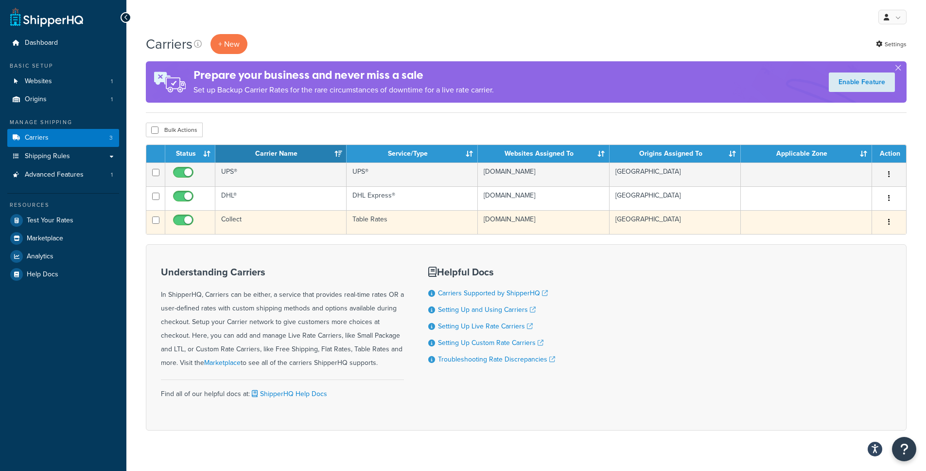
click at [187, 224] on input "checkbox" at bounding box center [184, 222] width 27 height 12
checkbox input "false"
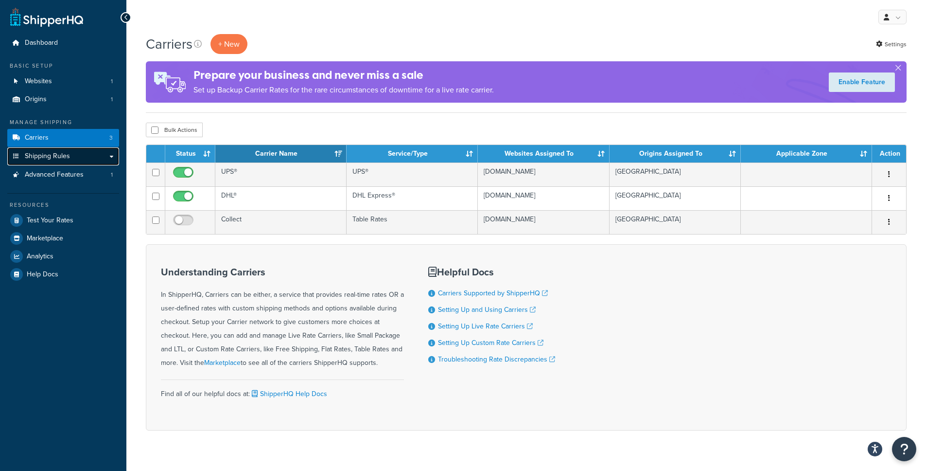
click at [73, 155] on link "Shipping Rules" at bounding box center [63, 156] width 112 height 18
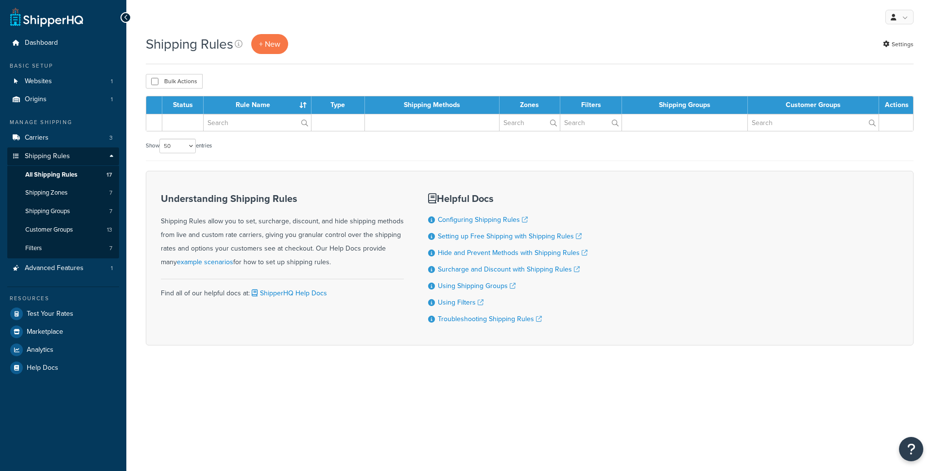
select select "50"
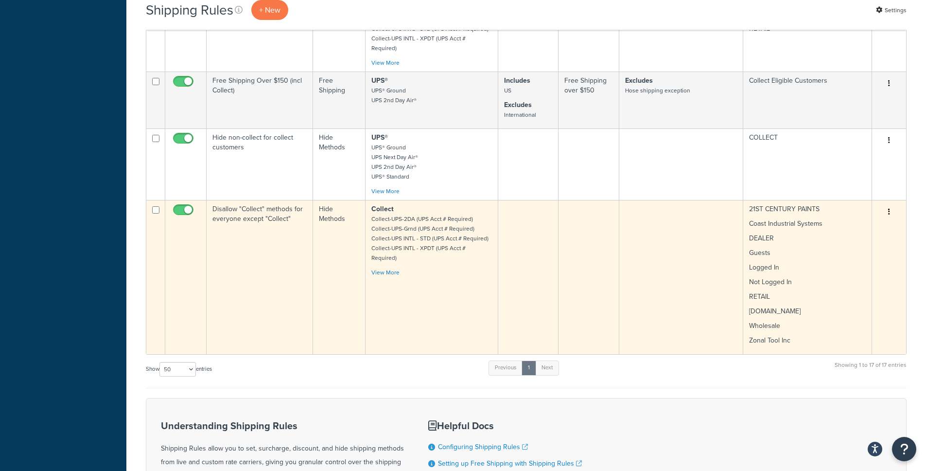
scroll to position [972, 0]
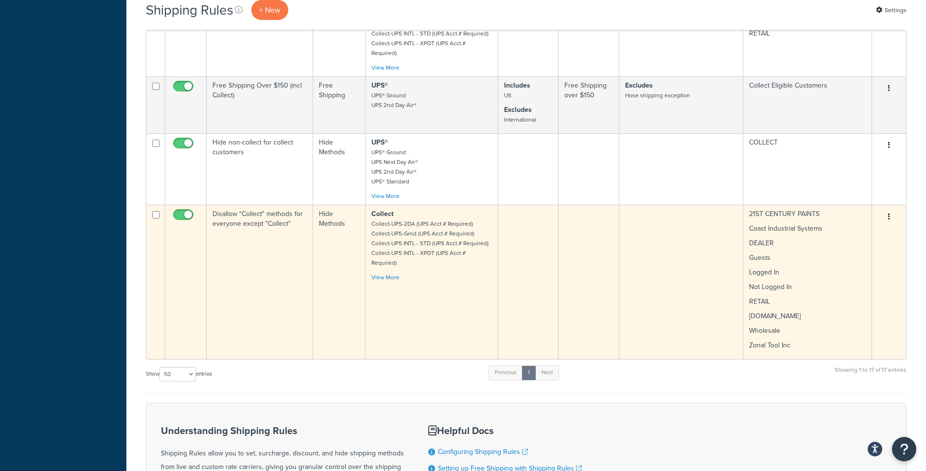
click at [181, 211] on input "checkbox" at bounding box center [184, 217] width 27 height 12
checkbox input "false"
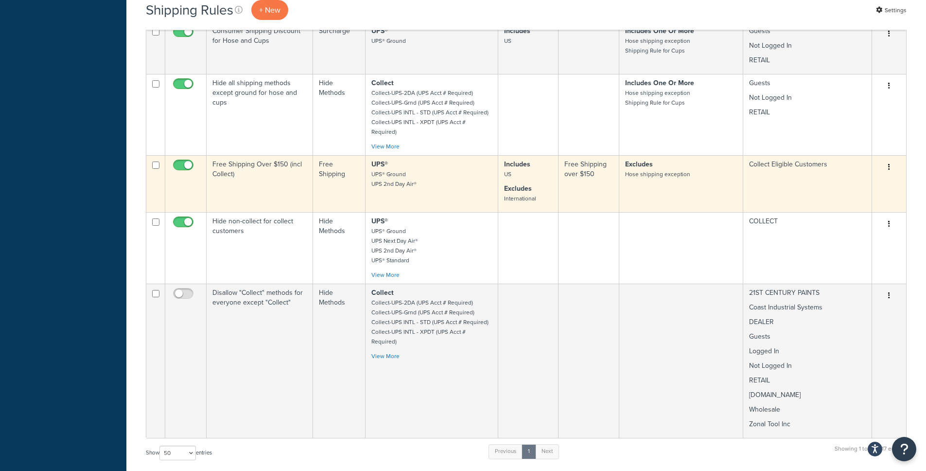
scroll to position [890, 0]
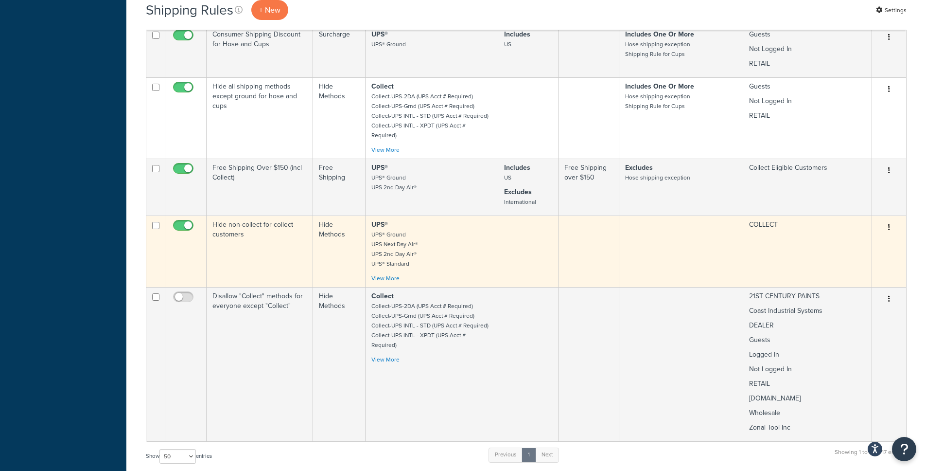
click at [186, 222] on input "checkbox" at bounding box center [184, 228] width 27 height 12
checkbox input "false"
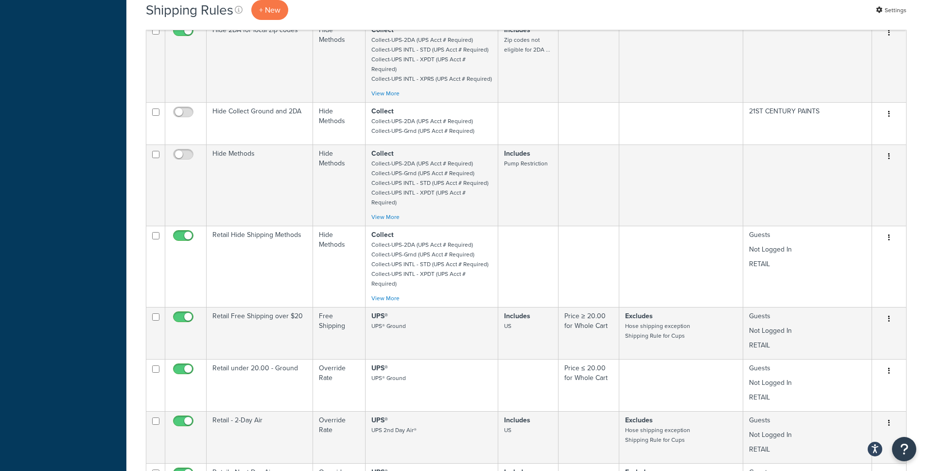
scroll to position [59, 0]
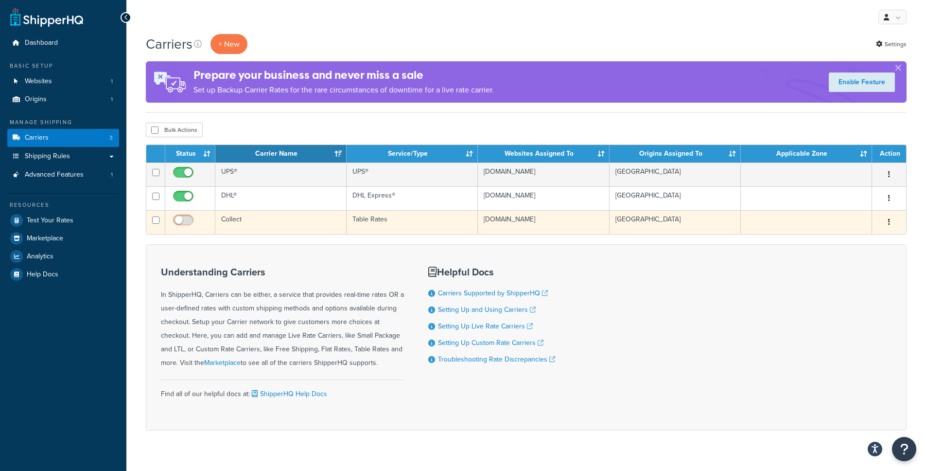
click at [182, 216] on span at bounding box center [183, 220] width 20 height 12
click at [182, 216] on input "checkbox" at bounding box center [184, 222] width 27 height 12
checkbox input "true"
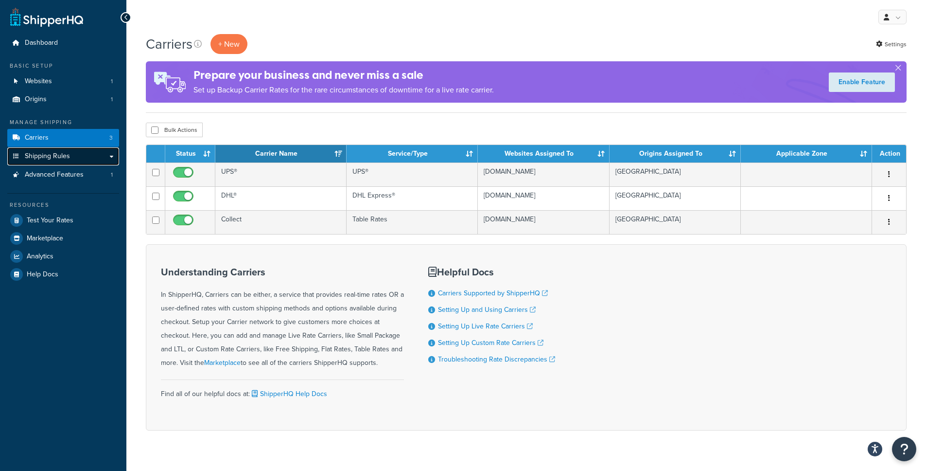
click at [83, 157] on link "Shipping Rules" at bounding box center [63, 156] width 112 height 18
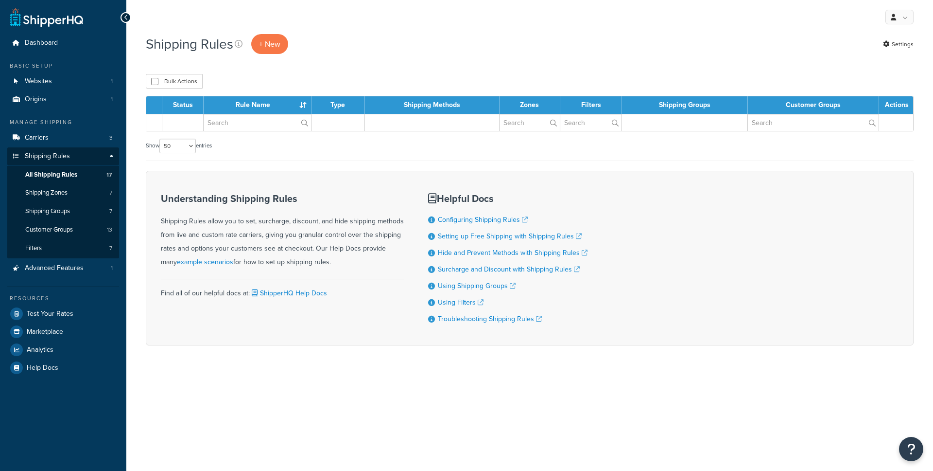
select select "50"
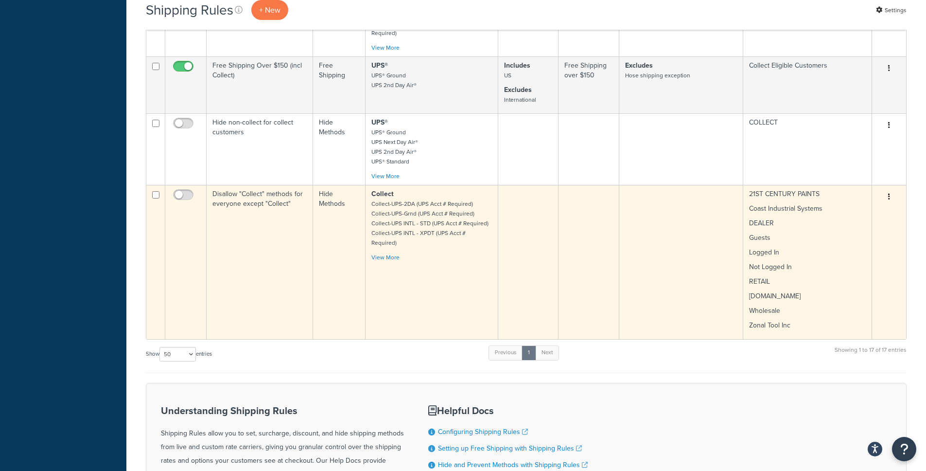
scroll to position [992, 0]
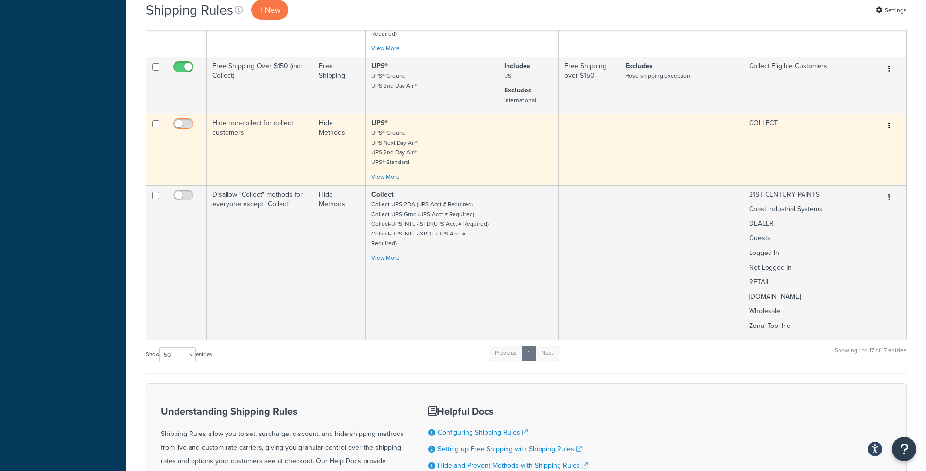
click at [189, 120] on input "checkbox" at bounding box center [184, 126] width 27 height 12
checkbox input "true"
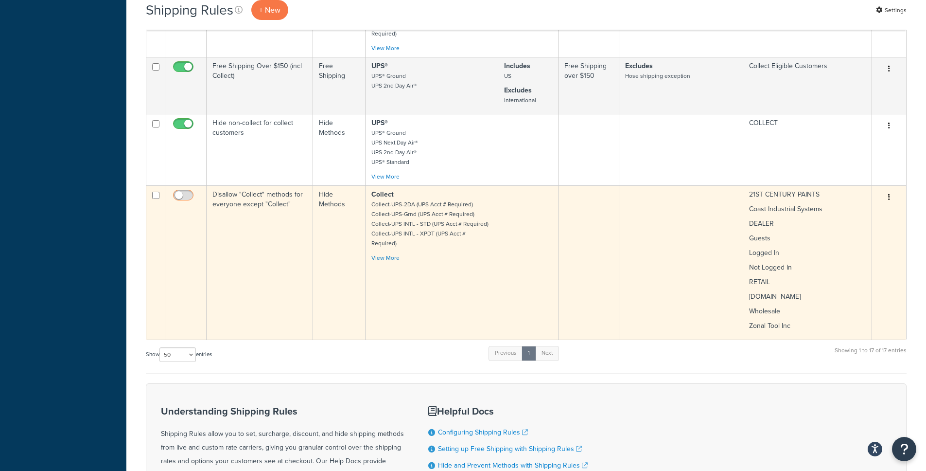
click at [185, 192] on input "checkbox" at bounding box center [184, 198] width 27 height 12
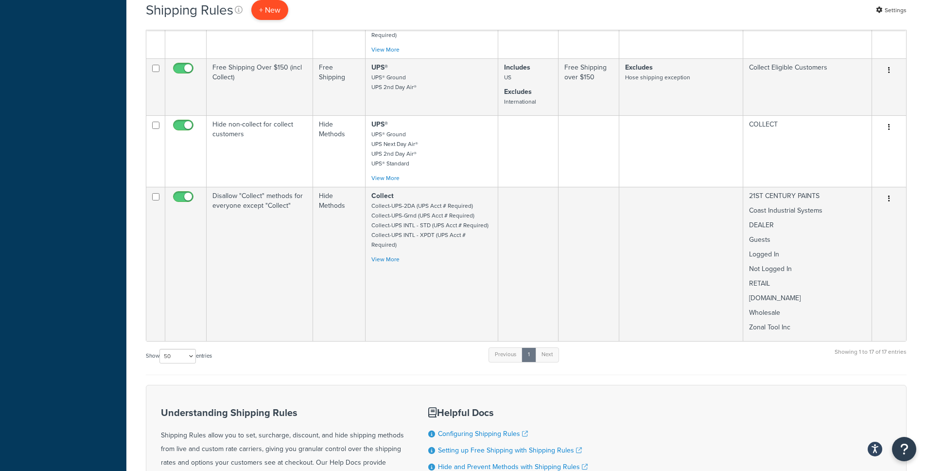
scroll to position [990, 0]
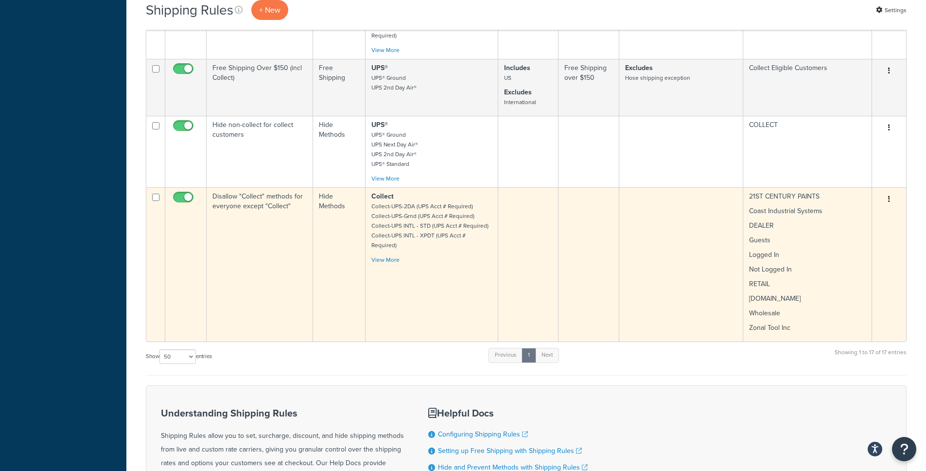
click at [190, 193] on input "checkbox" at bounding box center [184, 199] width 27 height 12
checkbox input "false"
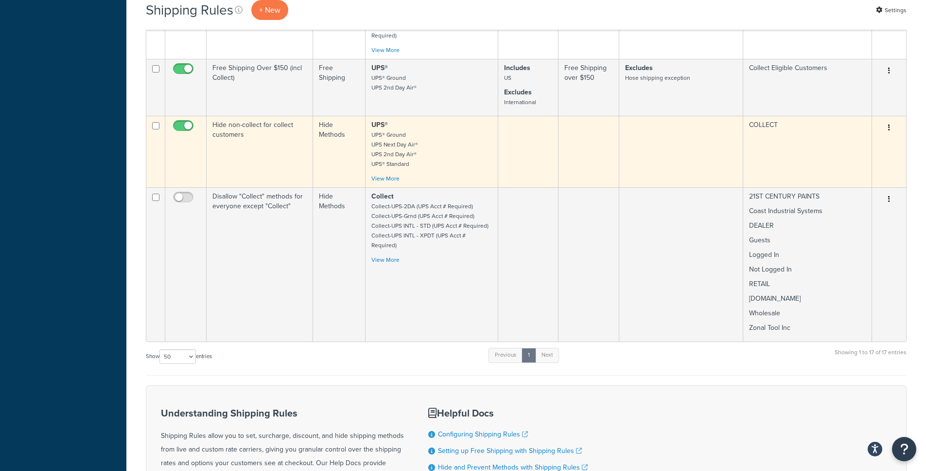
click at [182, 122] on input "checkbox" at bounding box center [184, 128] width 27 height 12
checkbox input "false"
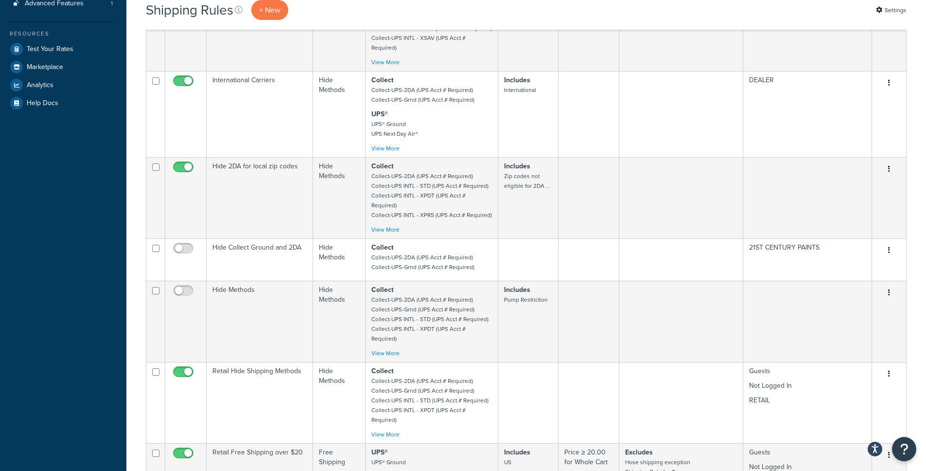
scroll to position [0, 0]
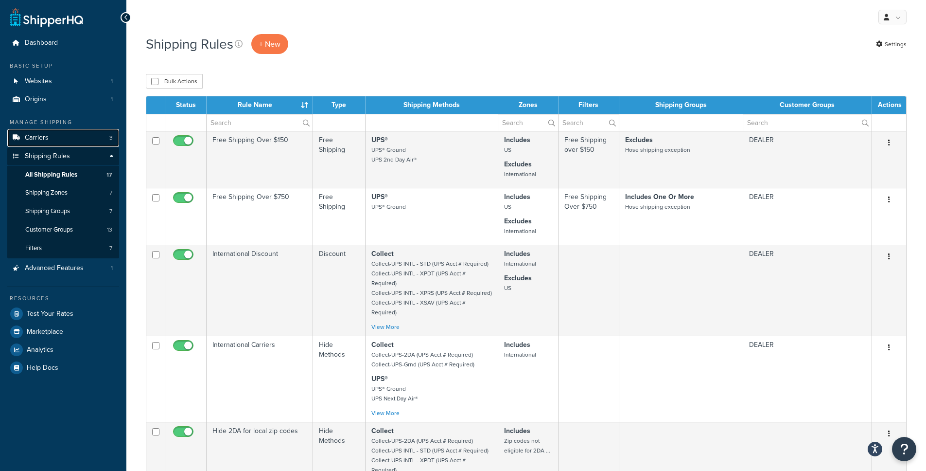
click at [63, 142] on link "Carriers 3" at bounding box center [63, 138] width 112 height 18
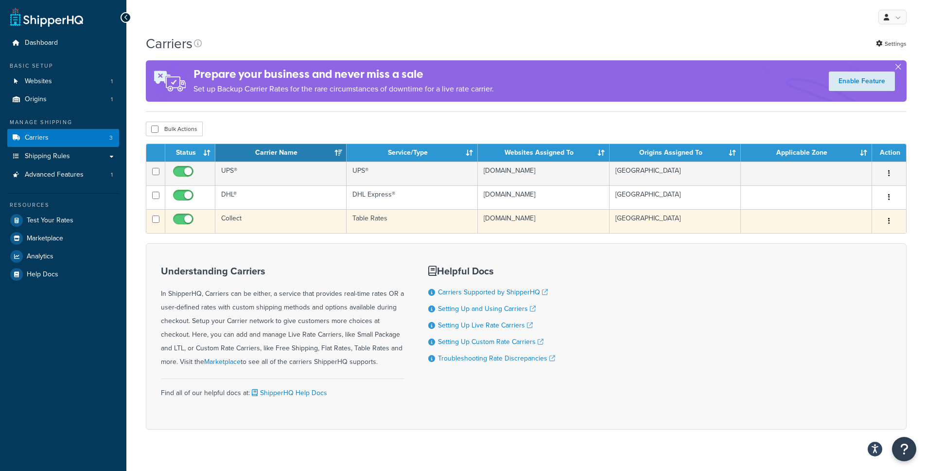
click at [186, 221] on input "checkbox" at bounding box center [184, 221] width 27 height 12
checkbox input "false"
